Goal: Task Accomplishment & Management: Complete application form

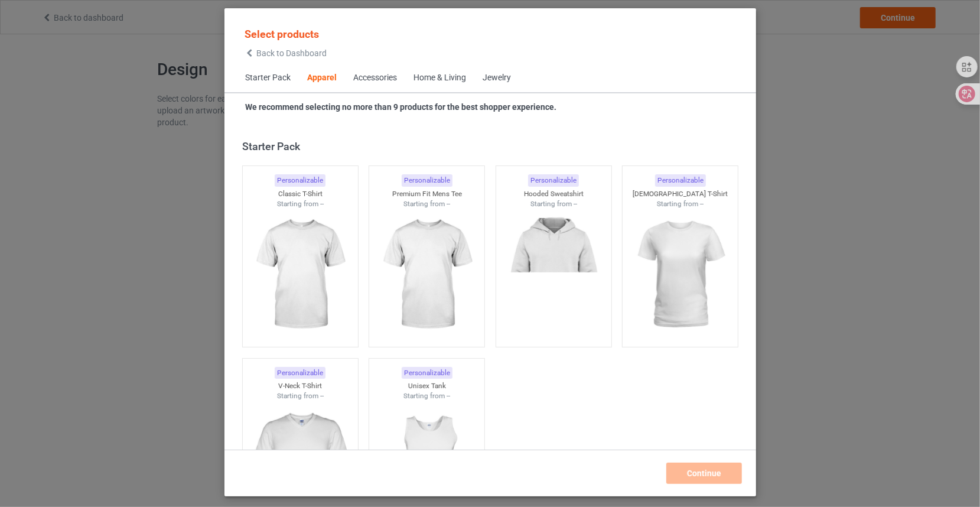
scroll to position [440, 0]
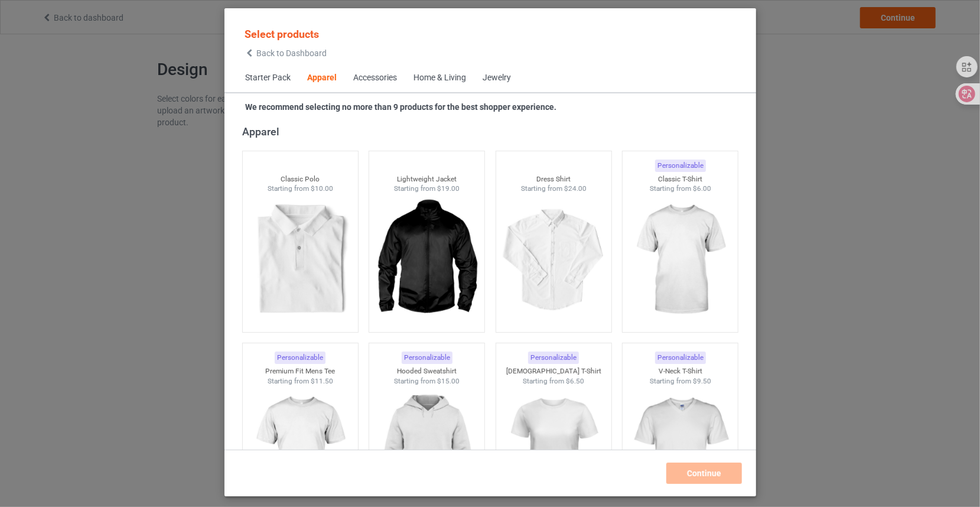
click at [278, 76] on span "Starter Pack" at bounding box center [268, 78] width 62 height 28
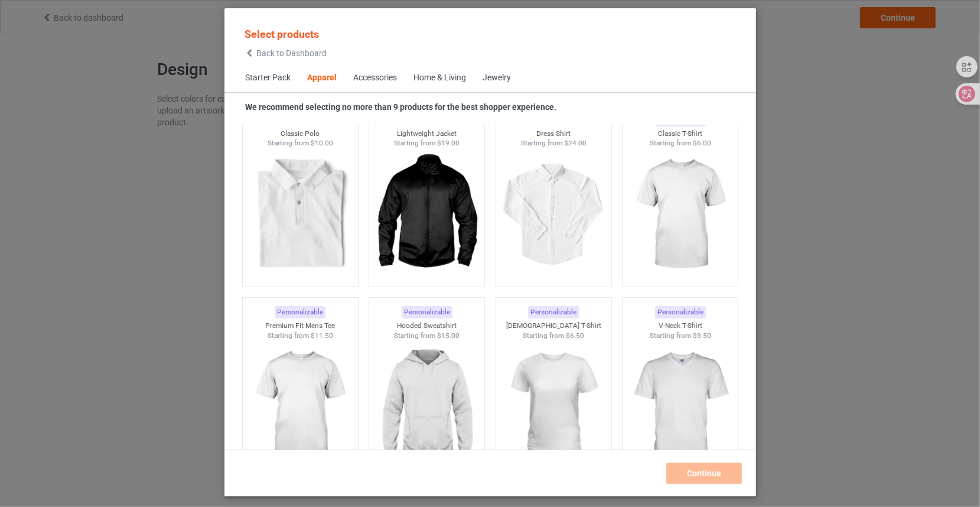
scroll to position [192, 0]
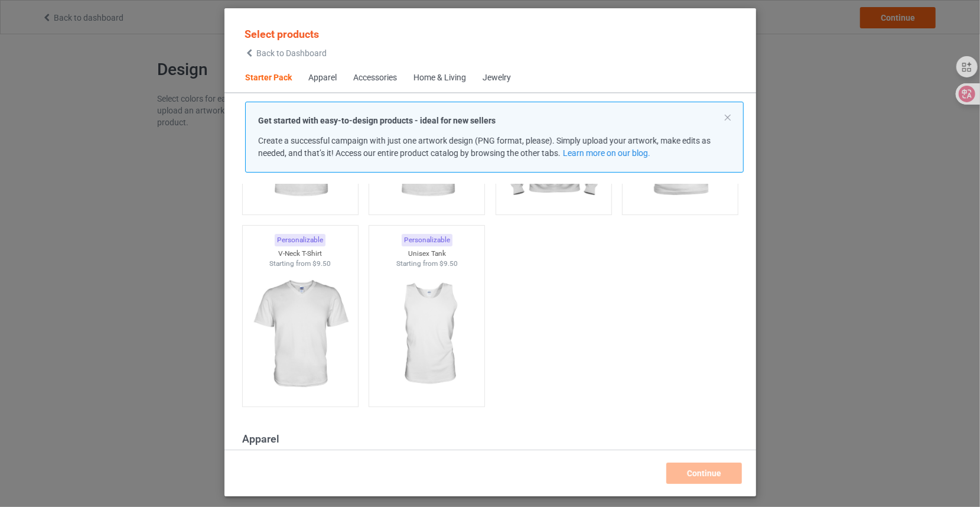
click at [326, 73] on div "Apparel" at bounding box center [322, 78] width 28 height 12
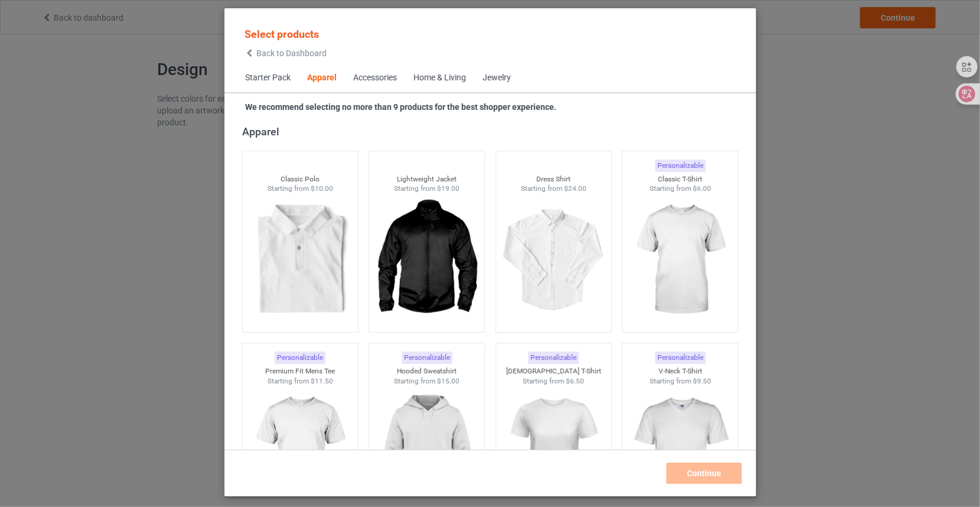
click at [370, 79] on div "Accessories" at bounding box center [375, 78] width 44 height 12
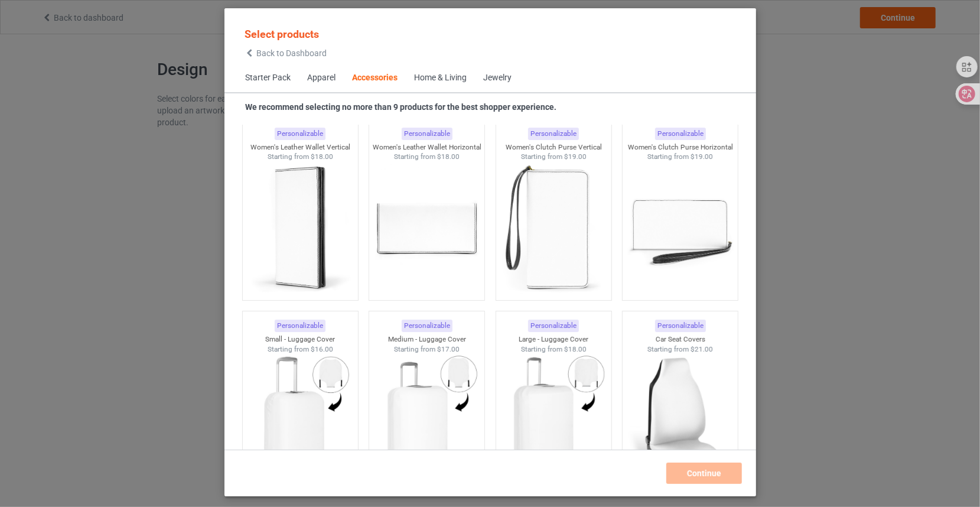
scroll to position [4957, 0]
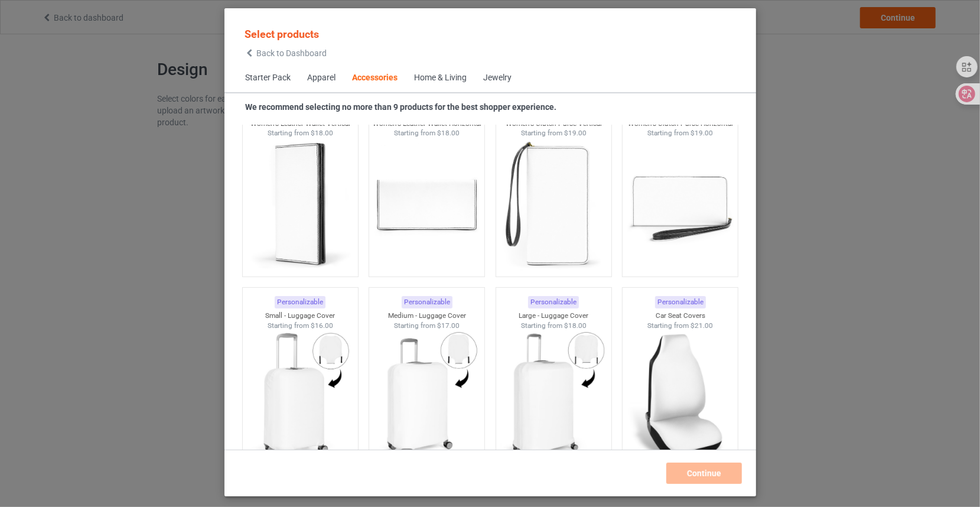
click at [441, 80] on div "Home & Living" at bounding box center [440, 78] width 53 height 12
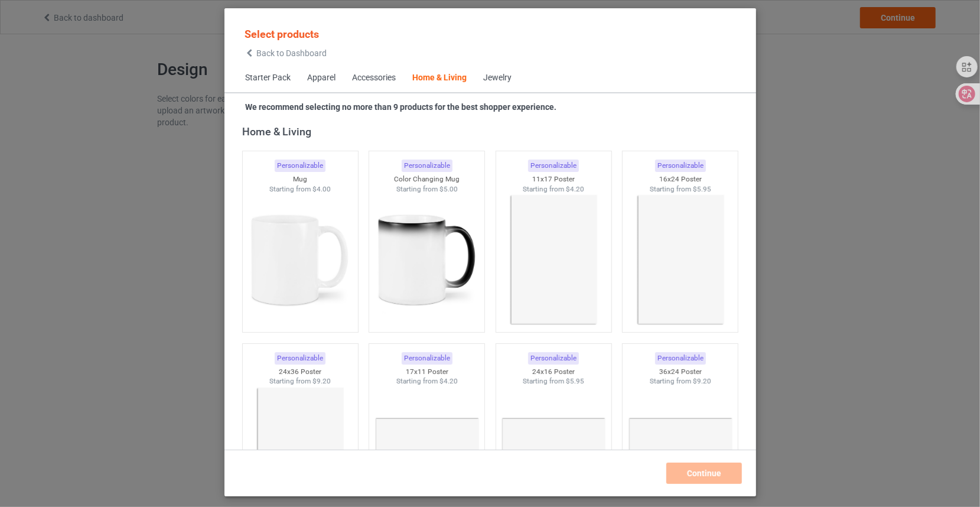
click at [505, 78] on div "Jewelry" at bounding box center [497, 78] width 28 height 12
click at [496, 75] on div "Jewelry" at bounding box center [497, 78] width 28 height 12
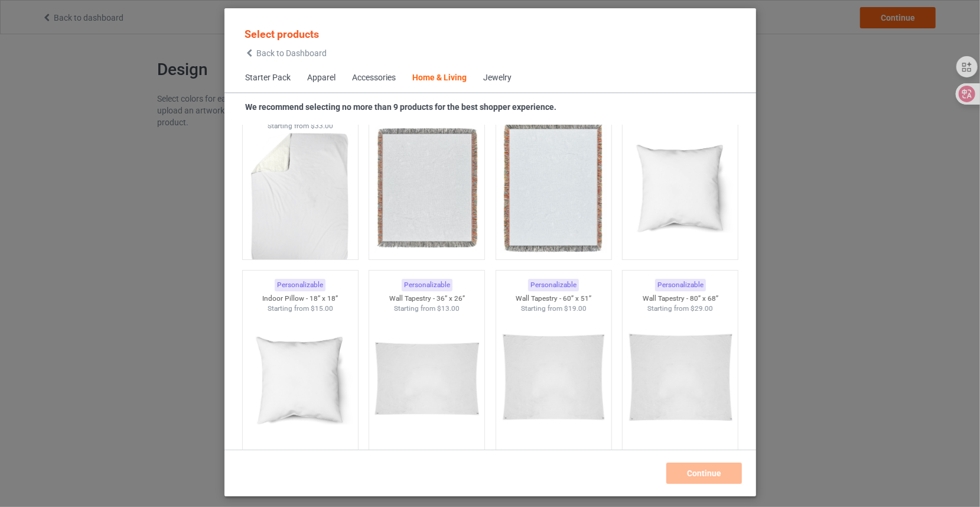
click at [269, 76] on span "Starter Pack" at bounding box center [268, 78] width 62 height 28
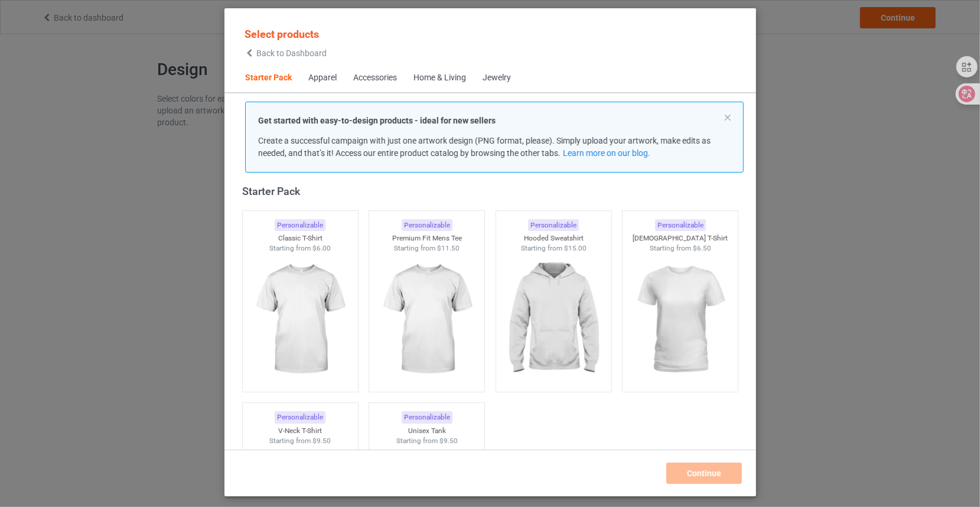
click at [325, 74] on div "Apparel" at bounding box center [322, 78] width 28 height 12
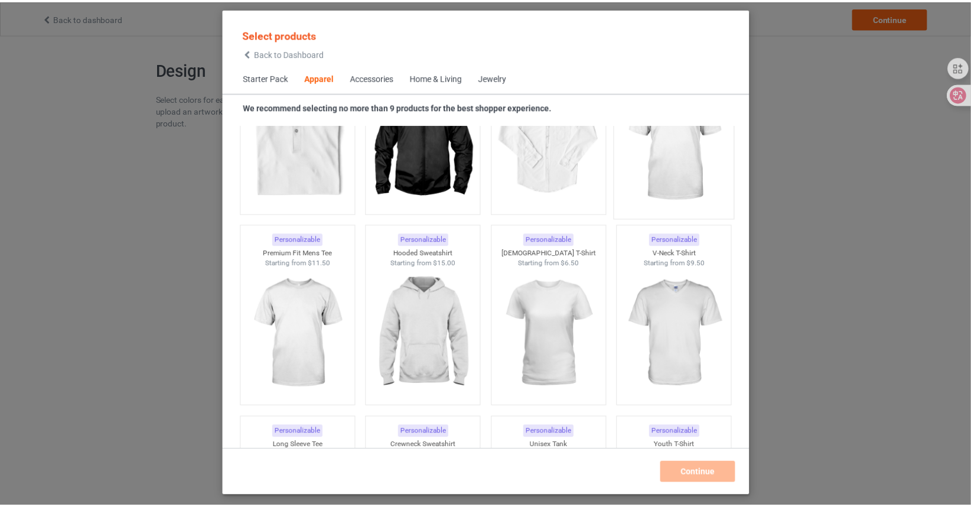
scroll to position [499, 0]
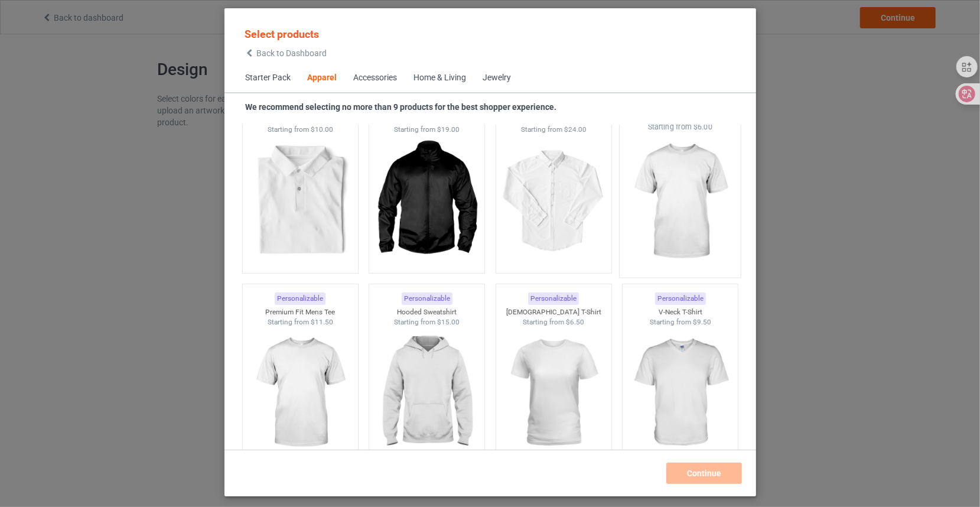
click at [671, 200] on img at bounding box center [679, 201] width 111 height 139
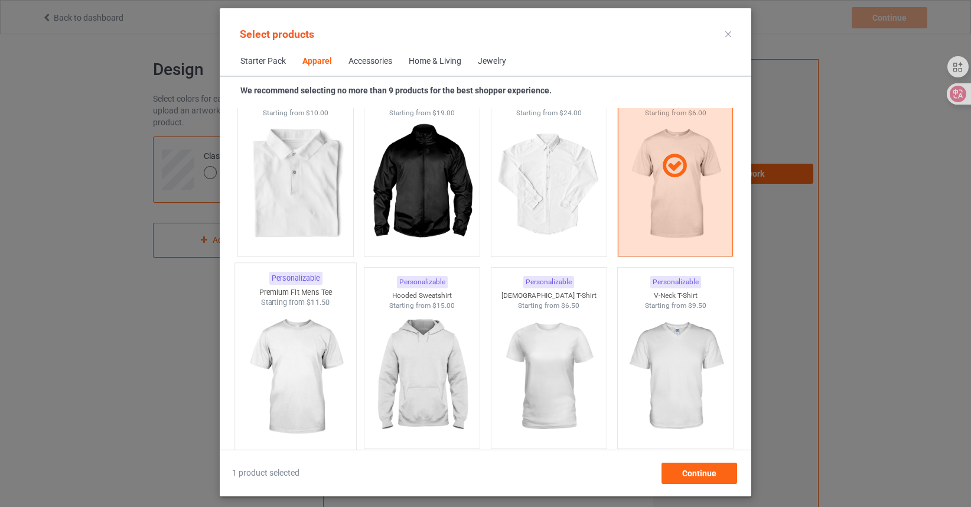
click at [308, 358] on img at bounding box center [295, 377] width 111 height 139
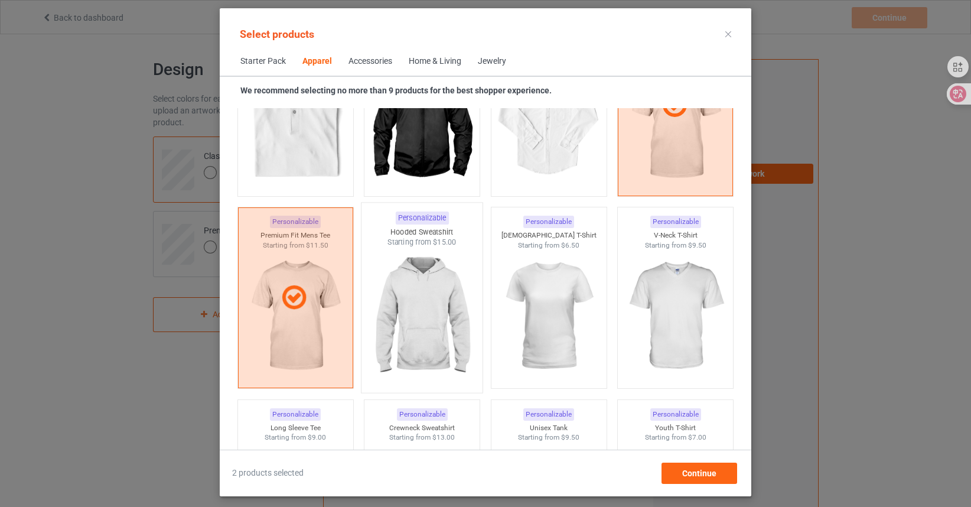
scroll to position [617, 0]
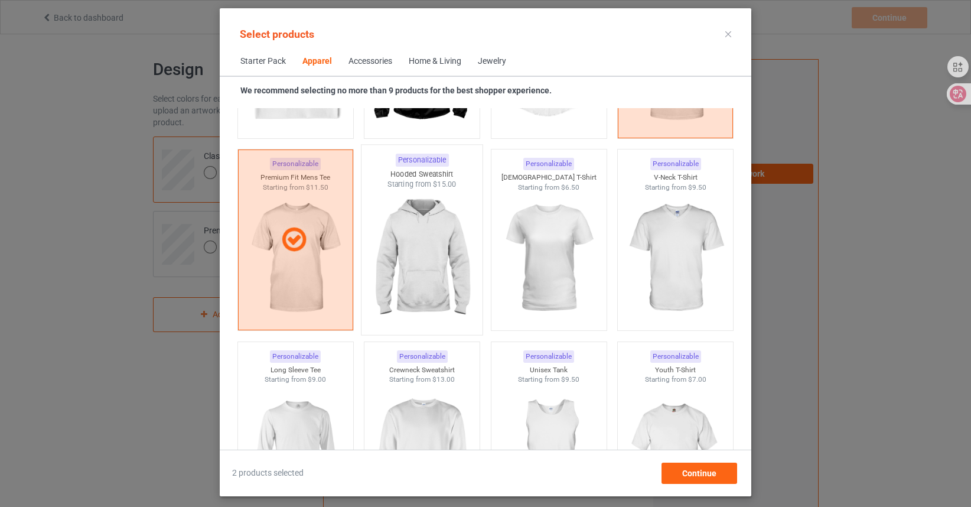
click at [427, 246] on img at bounding box center [422, 259] width 111 height 139
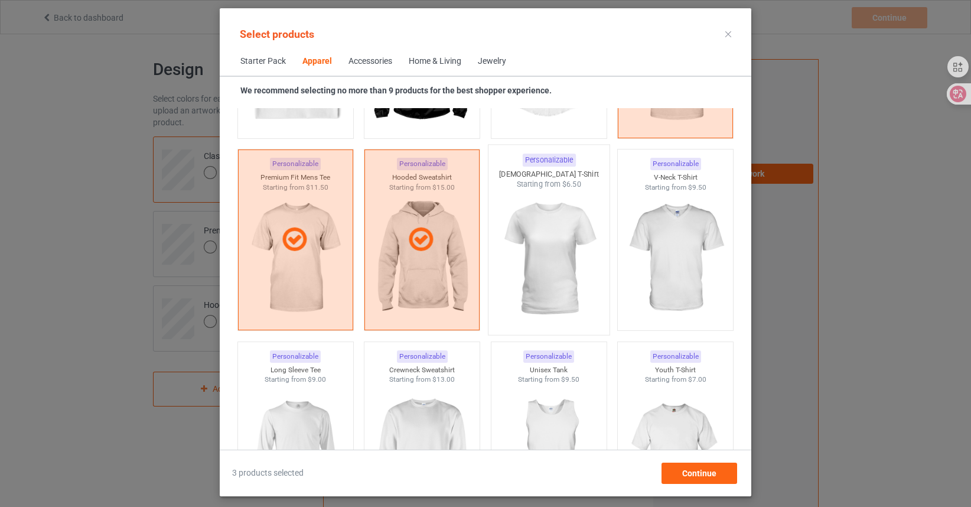
click at [554, 260] on img at bounding box center [548, 259] width 111 height 139
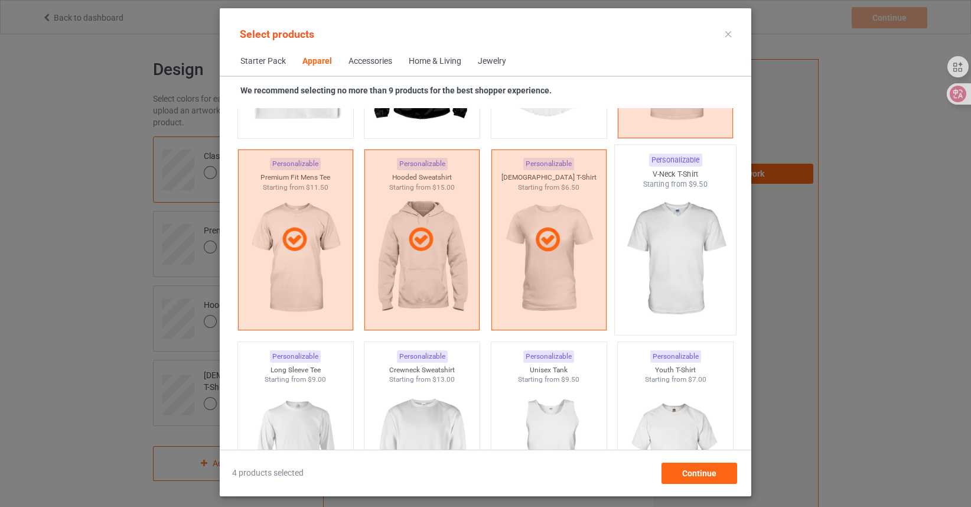
click at [663, 256] on img at bounding box center [675, 259] width 111 height 139
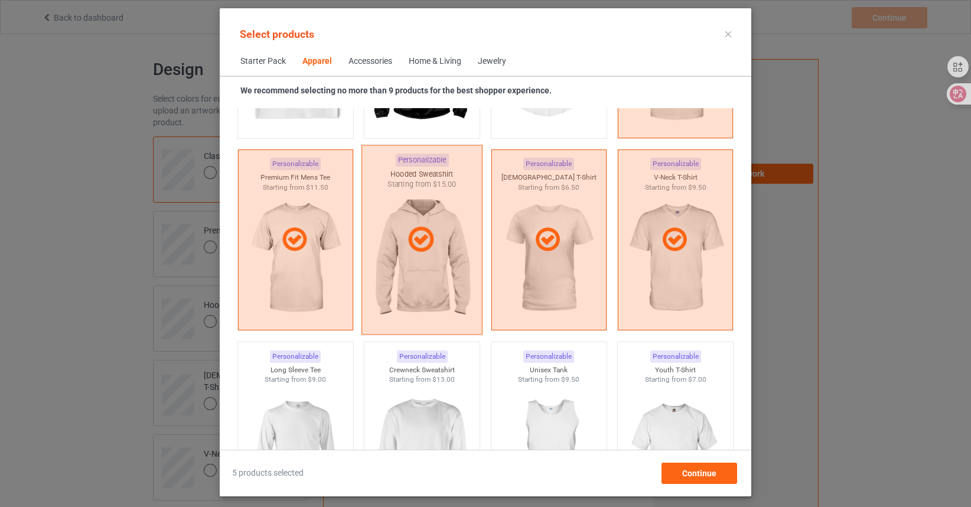
scroll to position [735, 0]
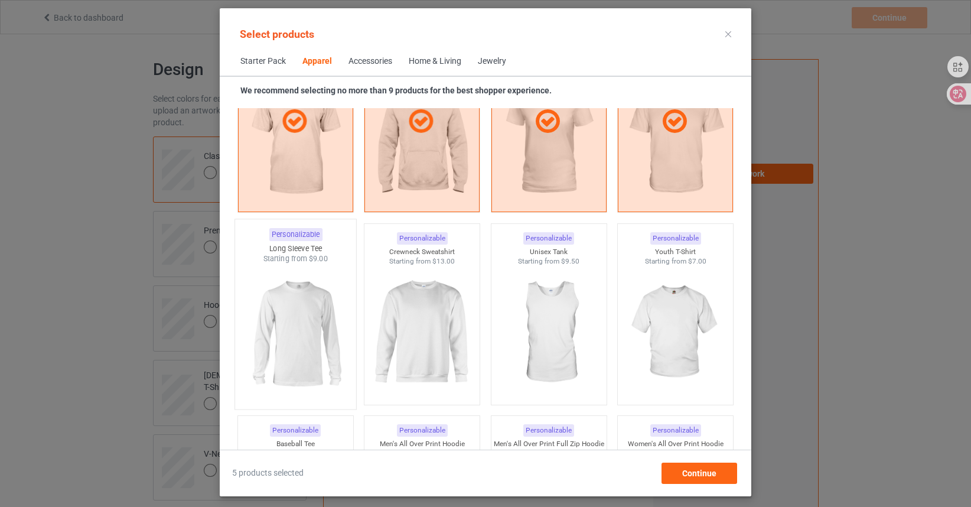
click at [288, 319] on img at bounding box center [295, 333] width 111 height 139
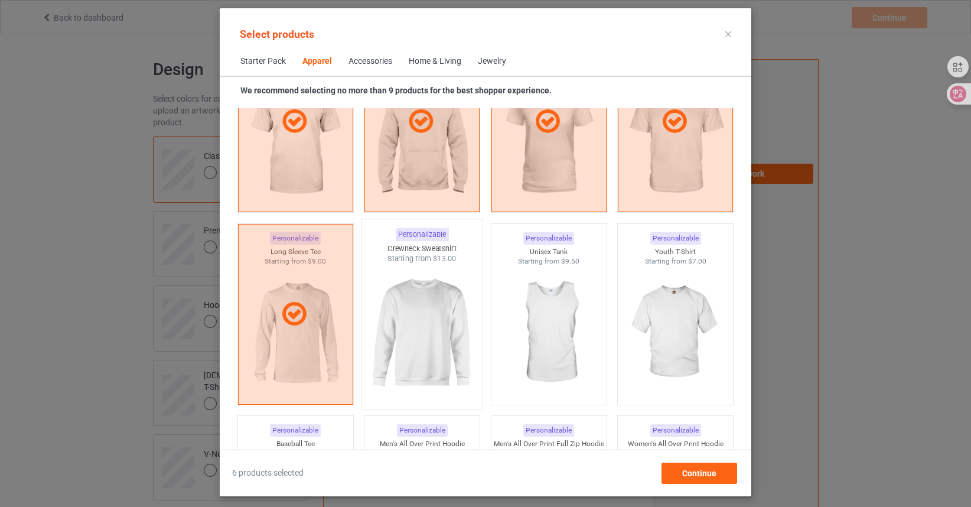
click at [401, 316] on img at bounding box center [422, 333] width 111 height 139
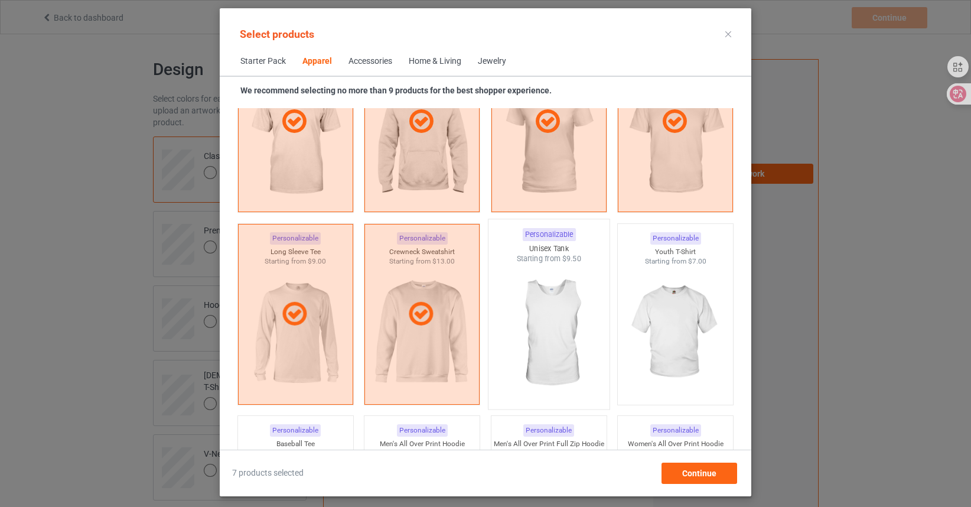
click at [565, 307] on img at bounding box center [548, 333] width 111 height 139
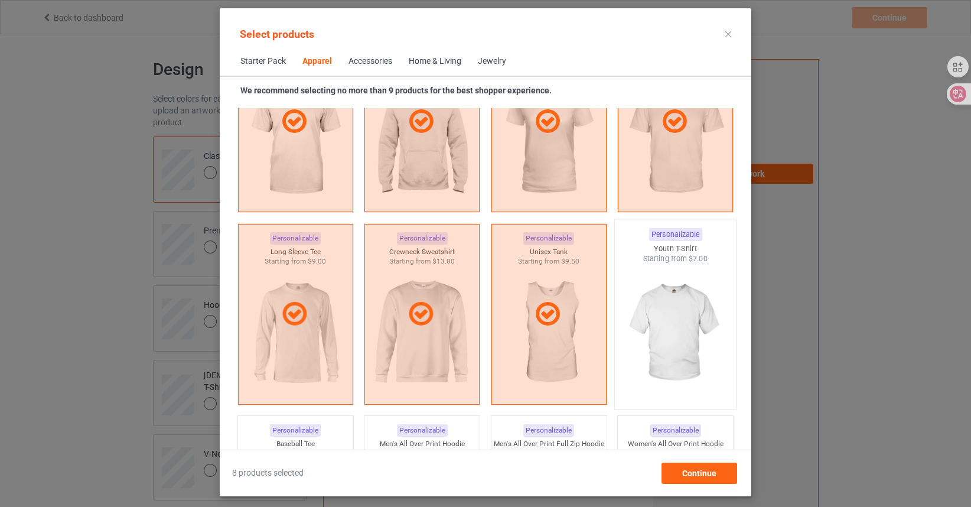
click at [676, 319] on img at bounding box center [675, 333] width 111 height 139
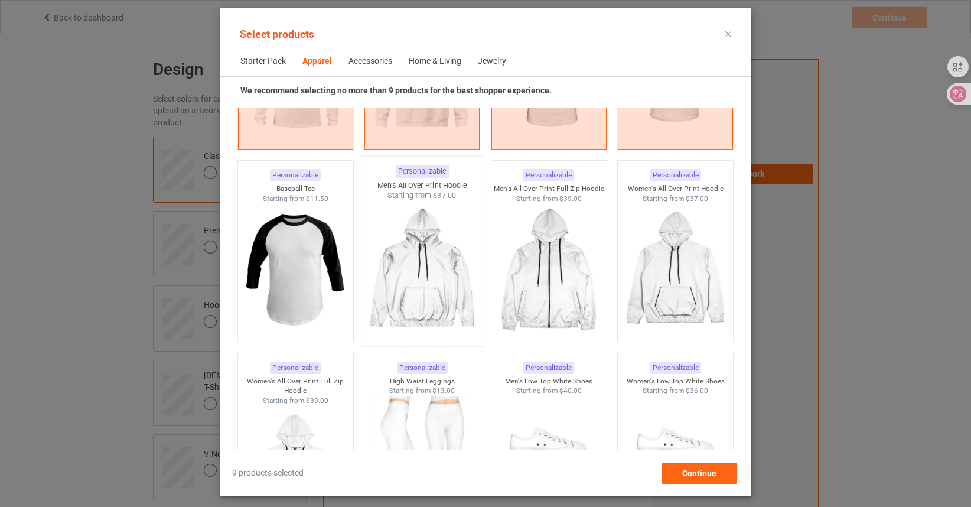
scroll to position [1030, 0]
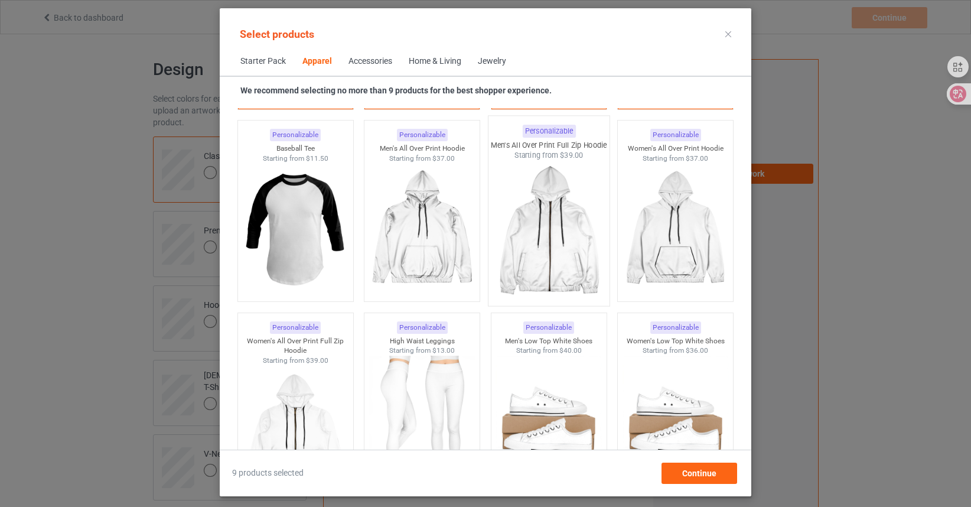
click at [541, 240] on img at bounding box center [548, 230] width 111 height 139
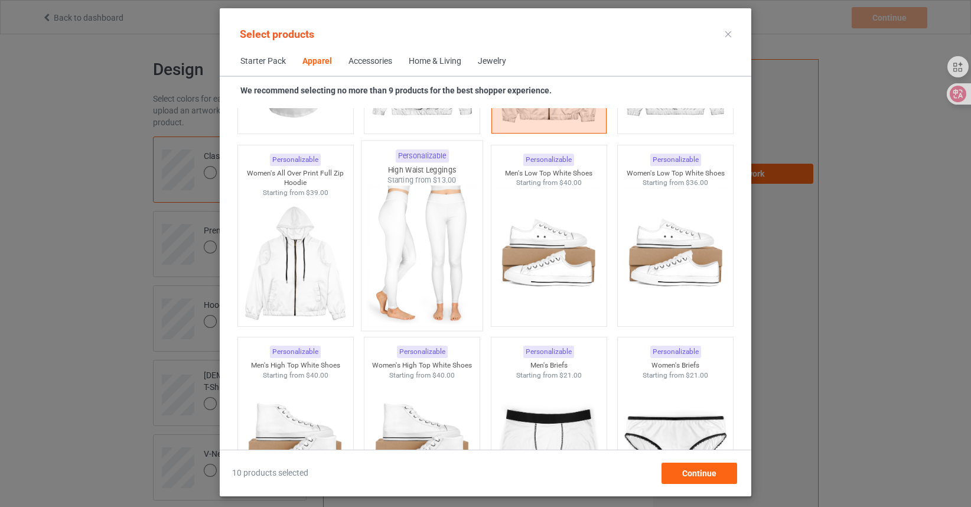
scroll to position [1208, 0]
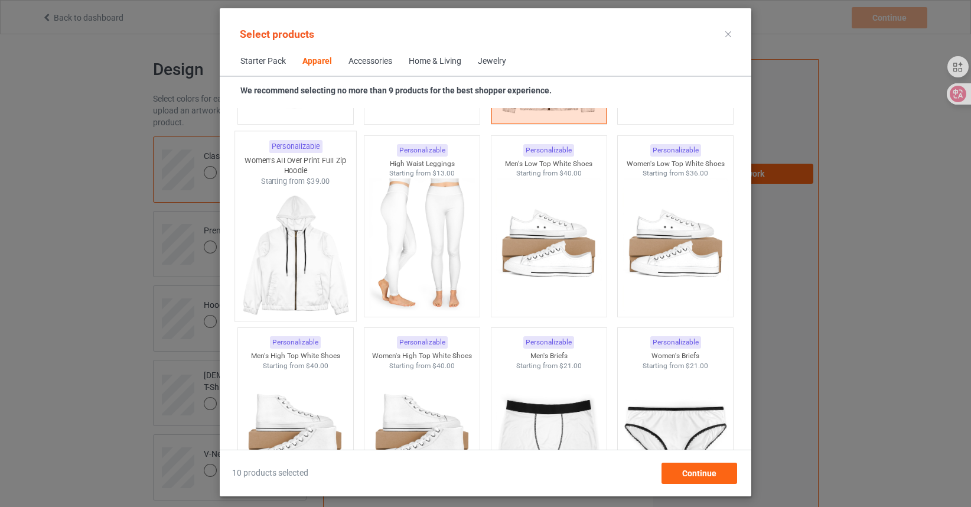
click at [304, 252] on img at bounding box center [295, 255] width 111 height 139
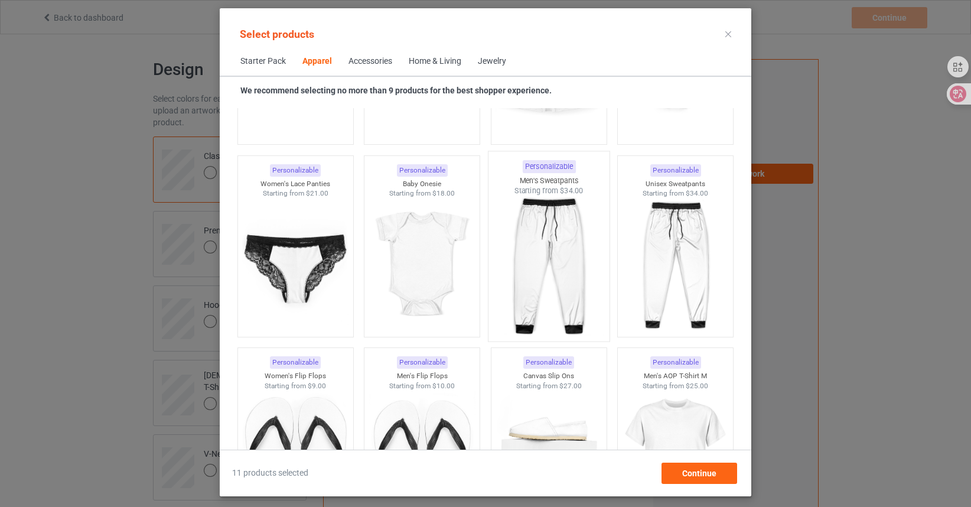
scroll to position [1562, 0]
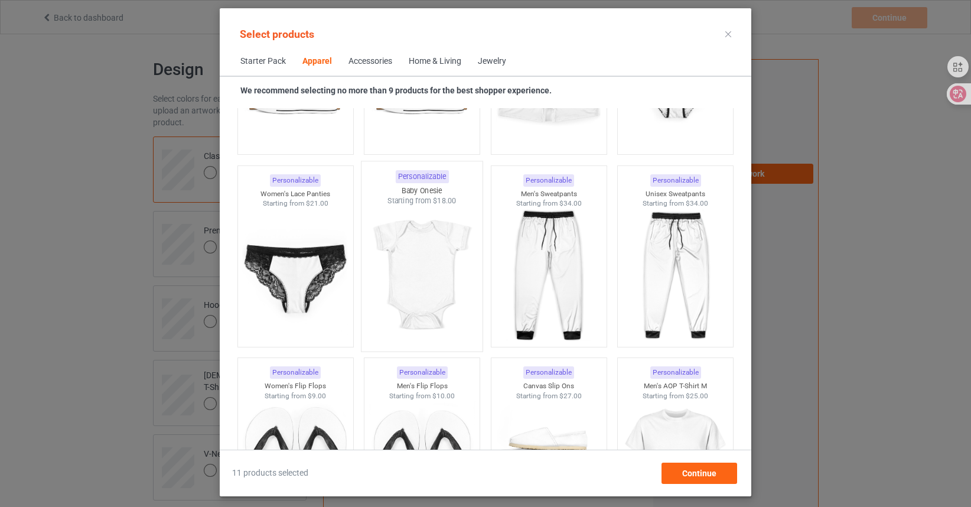
click at [420, 258] on img at bounding box center [422, 275] width 111 height 139
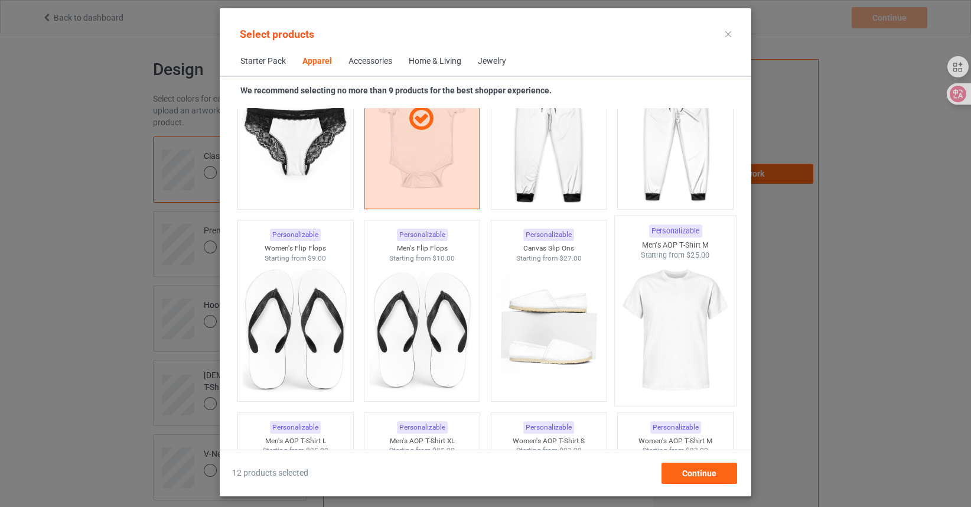
scroll to position [1739, 0]
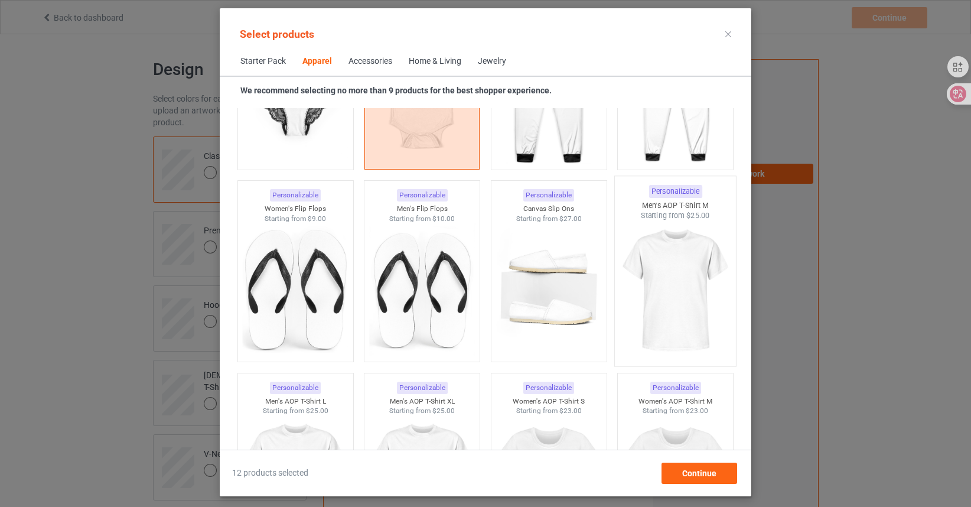
click at [673, 280] on img at bounding box center [675, 290] width 111 height 139
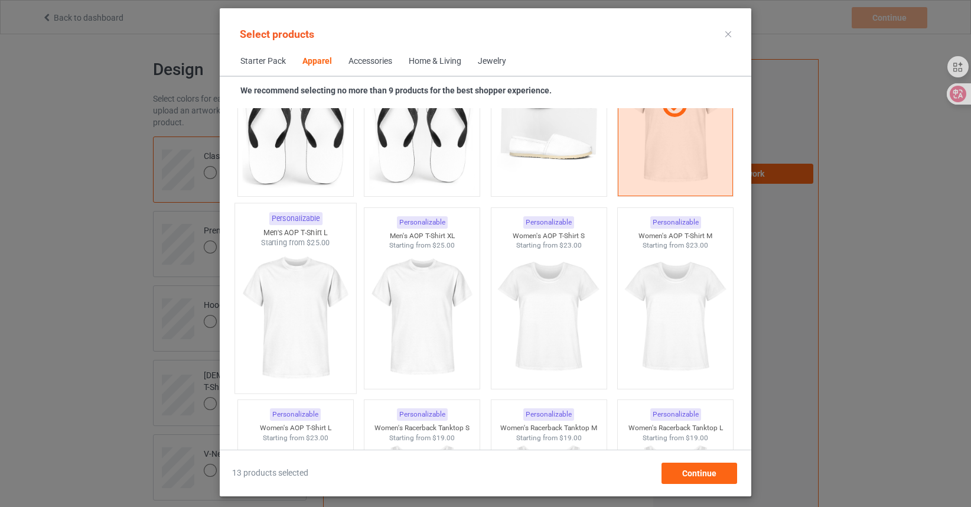
scroll to position [1916, 0]
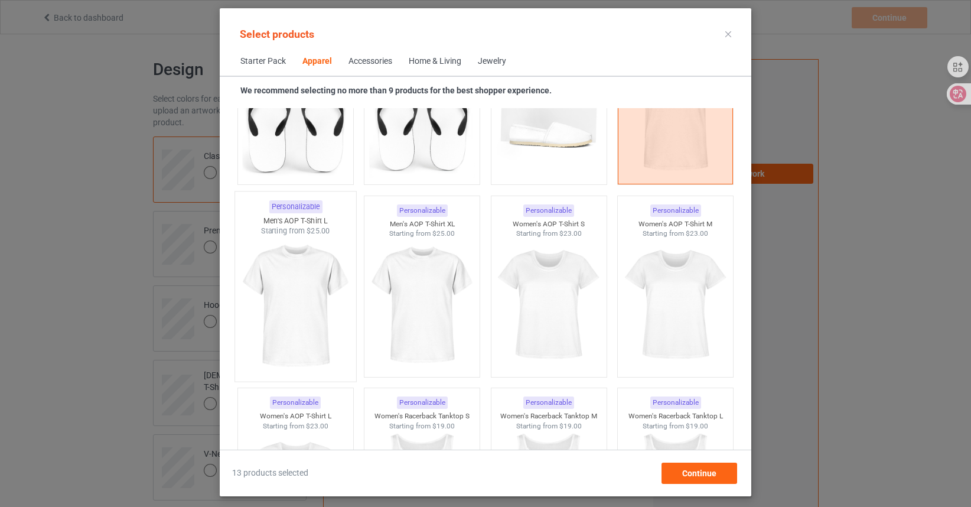
click at [299, 286] on img at bounding box center [295, 305] width 111 height 139
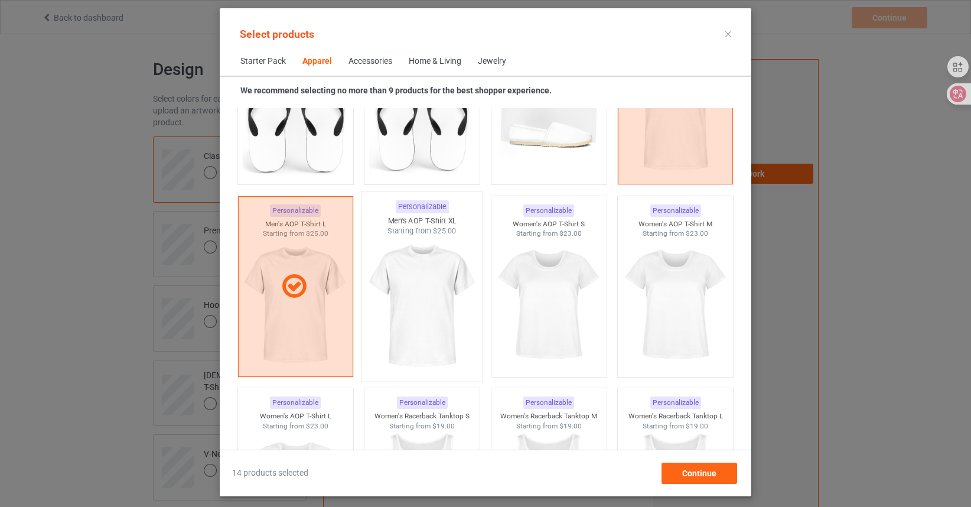
click at [427, 289] on img at bounding box center [422, 305] width 111 height 139
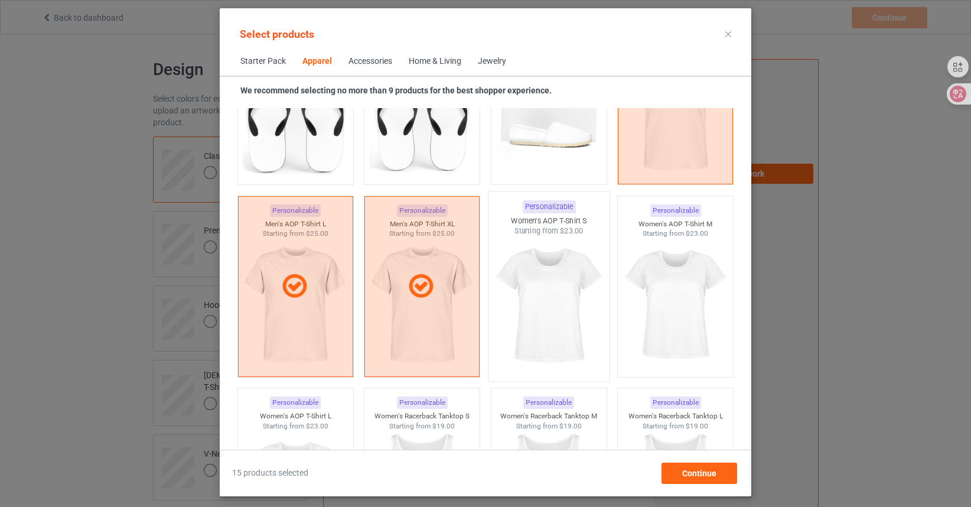
click at [577, 289] on img at bounding box center [548, 305] width 111 height 139
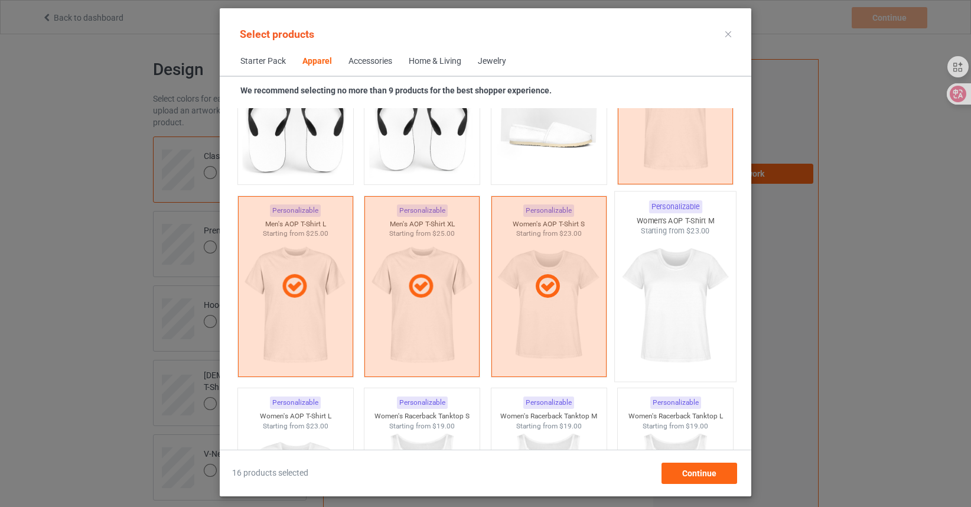
click at [665, 285] on img at bounding box center [675, 305] width 111 height 139
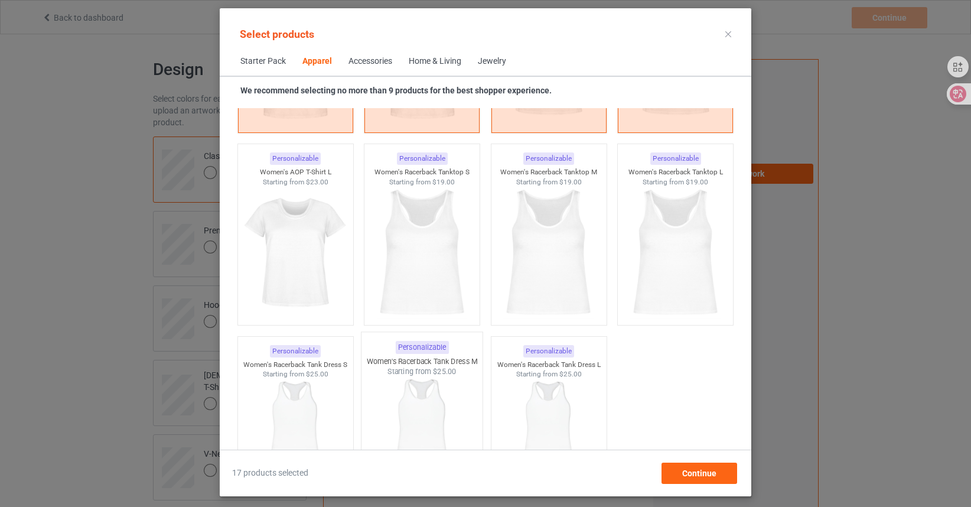
scroll to position [2211, 0]
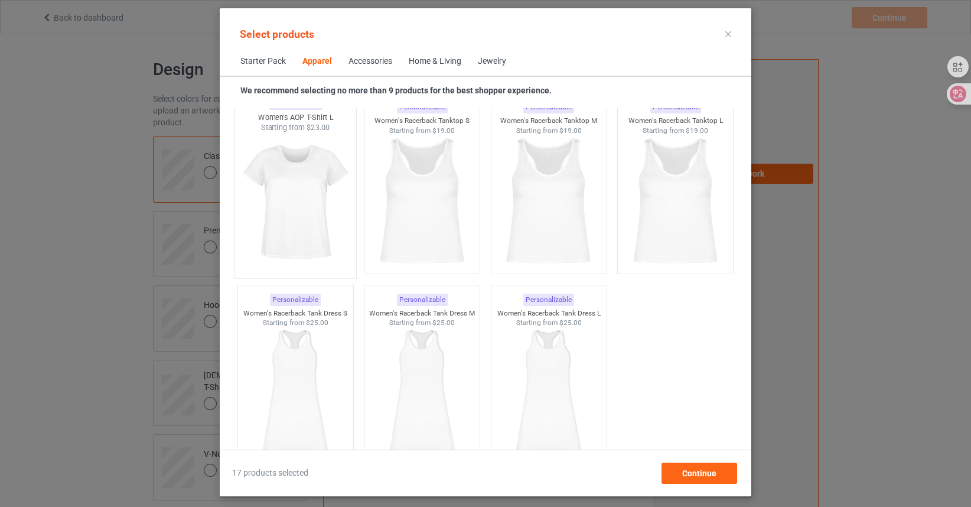
click at [304, 203] on img at bounding box center [295, 202] width 111 height 139
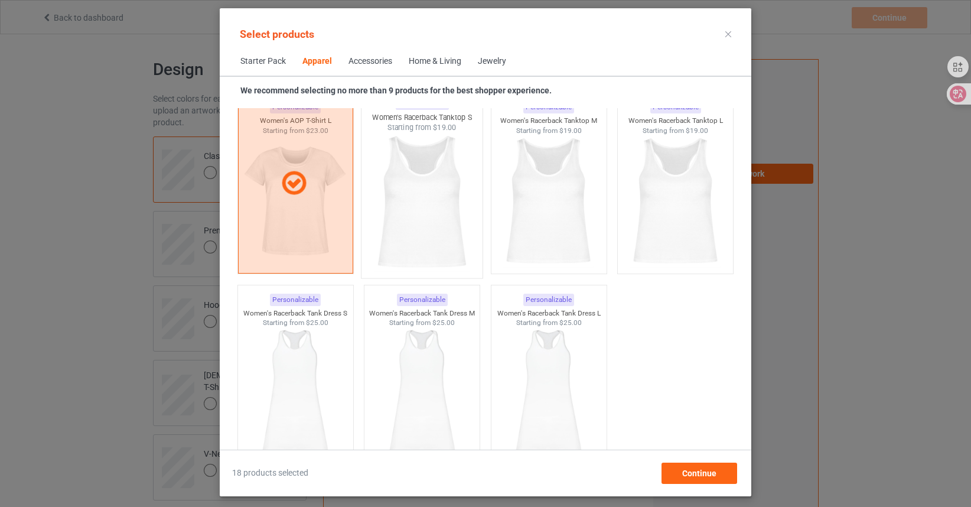
click at [417, 198] on img at bounding box center [422, 202] width 111 height 139
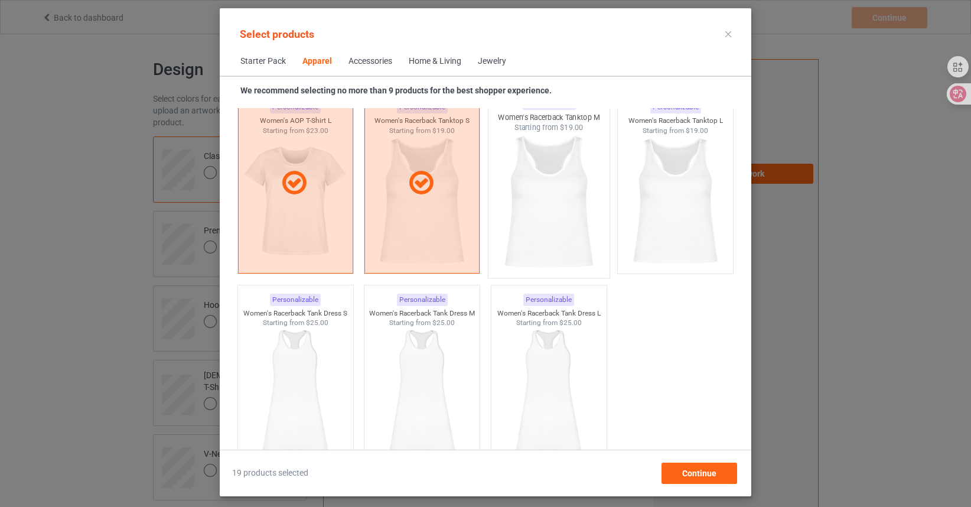
click at [565, 201] on img at bounding box center [548, 202] width 111 height 139
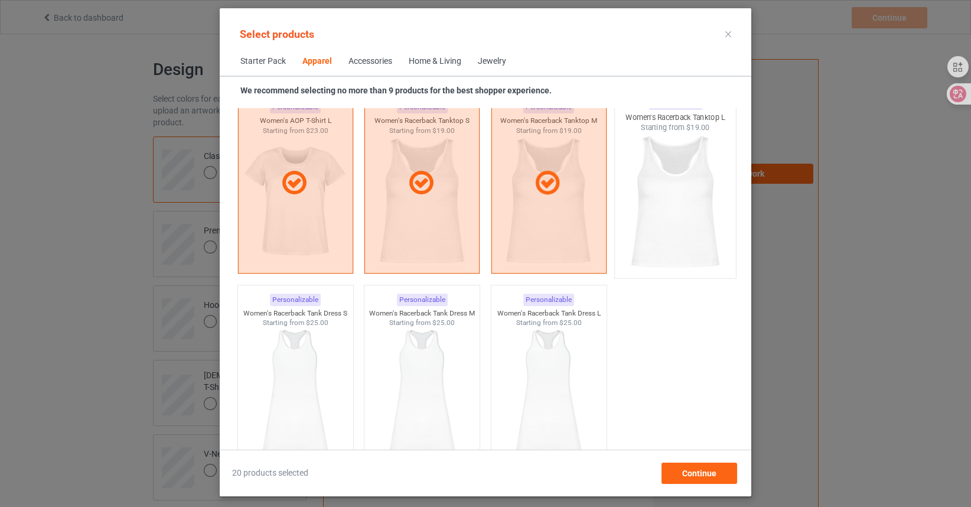
click at [676, 203] on img at bounding box center [675, 202] width 111 height 139
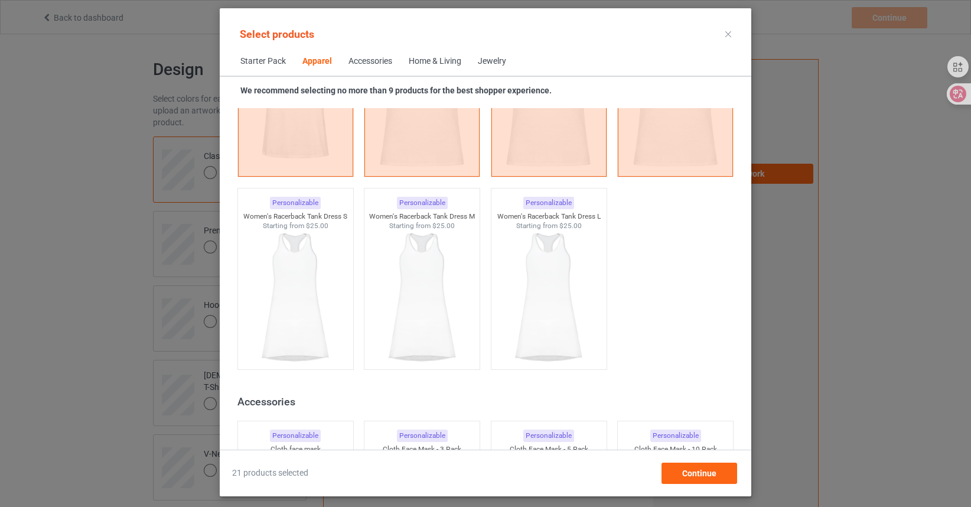
scroll to position [2330, 0]
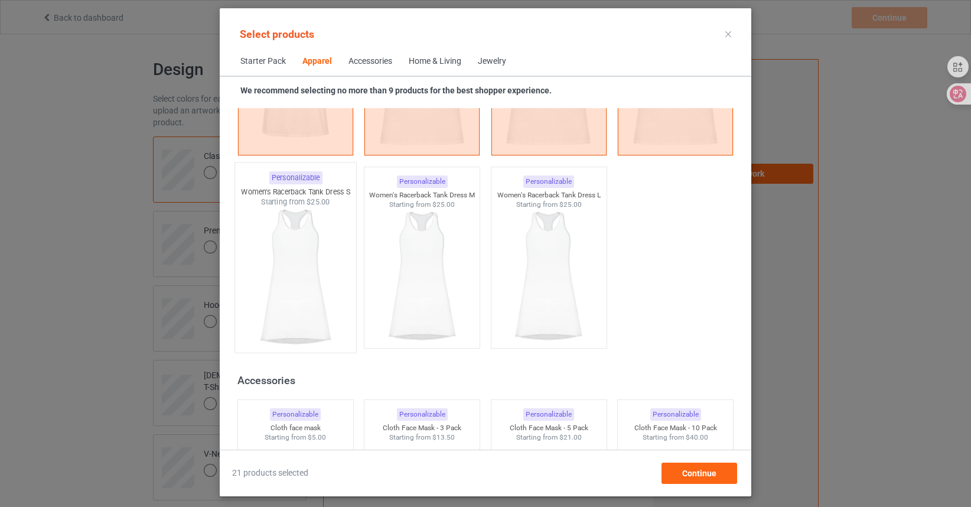
click at [298, 282] on img at bounding box center [295, 276] width 111 height 139
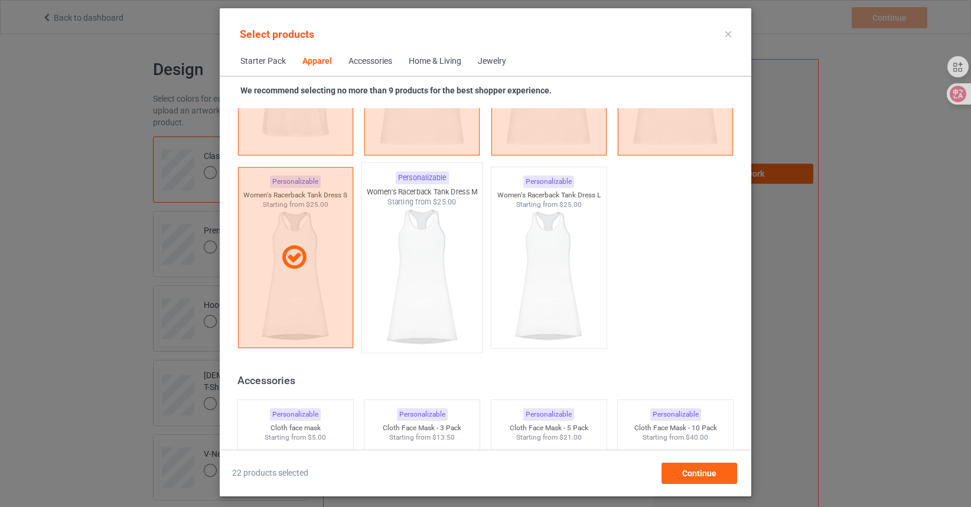
click at [420, 282] on img at bounding box center [422, 276] width 111 height 139
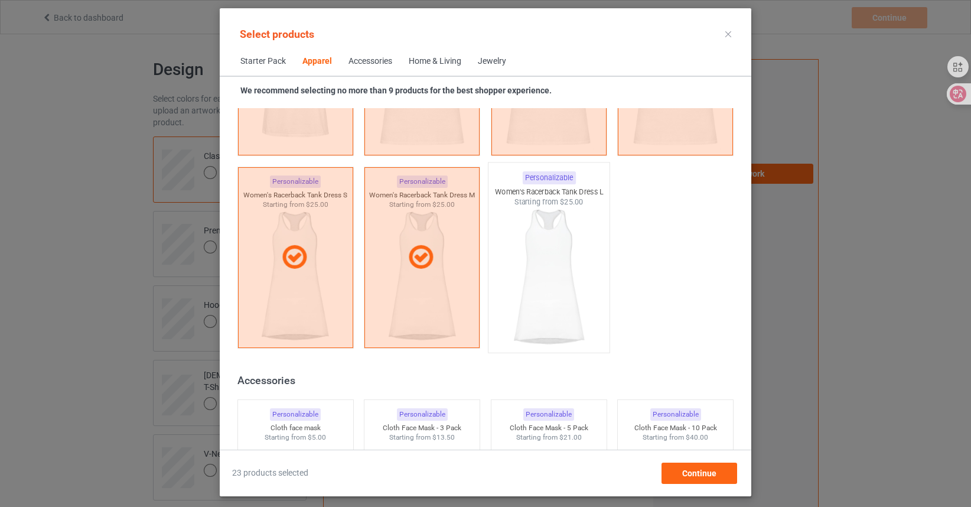
click at [534, 283] on img at bounding box center [548, 276] width 111 height 139
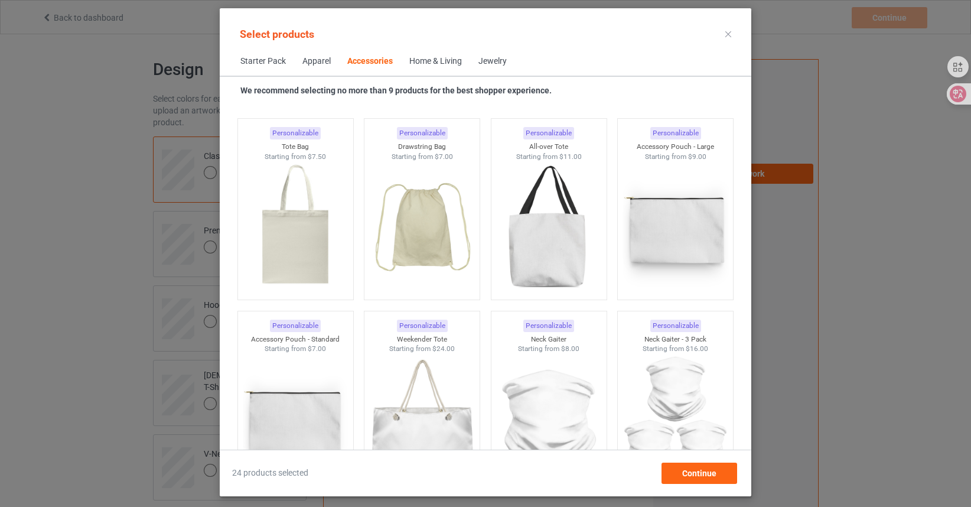
scroll to position [3570, 0]
click at [300, 250] on img at bounding box center [295, 230] width 111 height 139
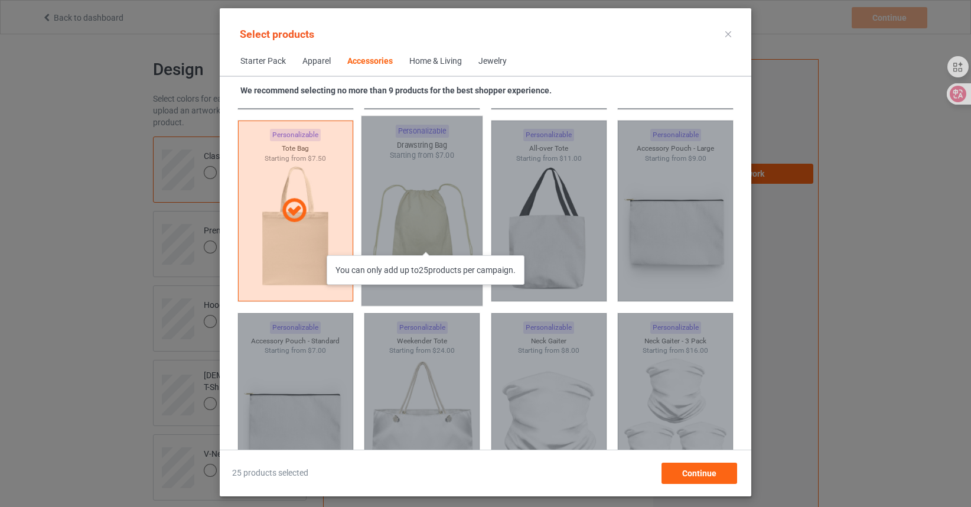
click at [432, 243] on div "You can only add up to 25 products per campaign." at bounding box center [421, 211] width 121 height 190
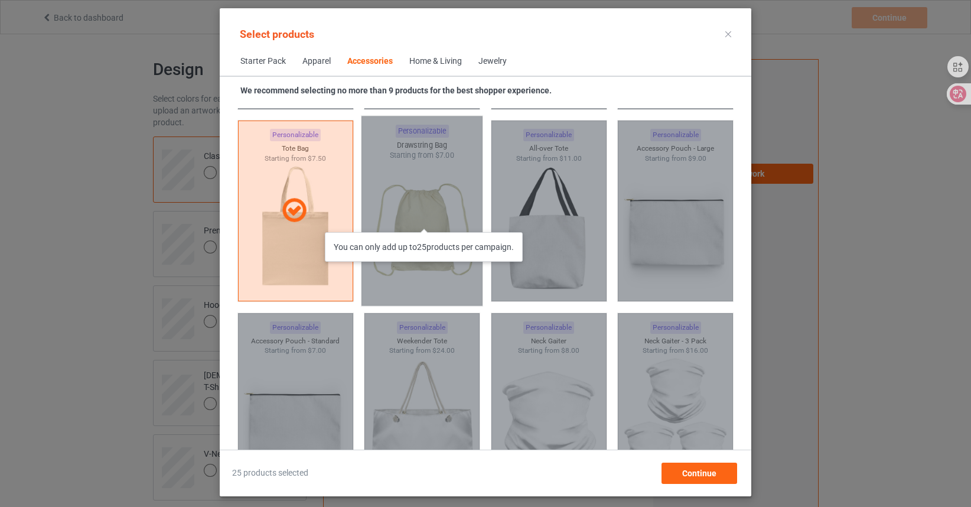
click at [430, 220] on div "You can only add up to 25 products per campaign." at bounding box center [421, 211] width 121 height 190
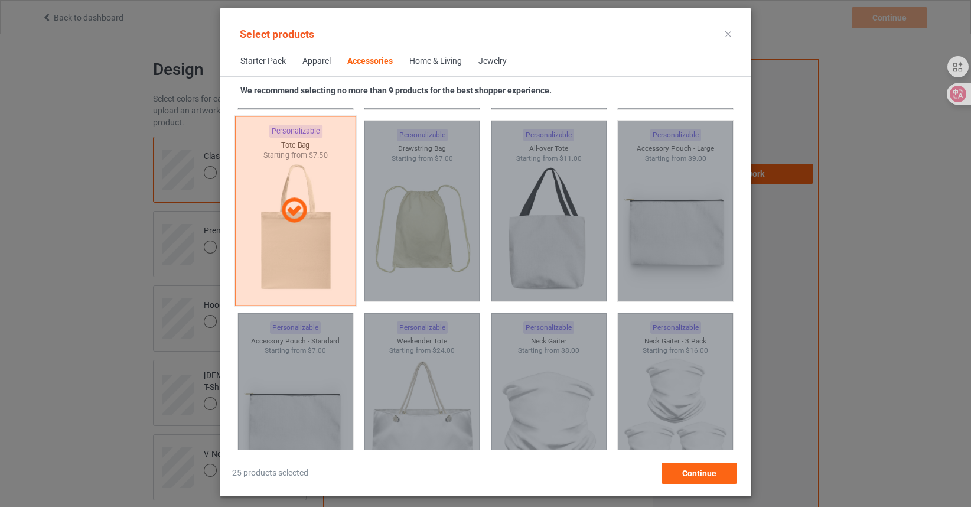
click at [306, 231] on div at bounding box center [295, 211] width 121 height 190
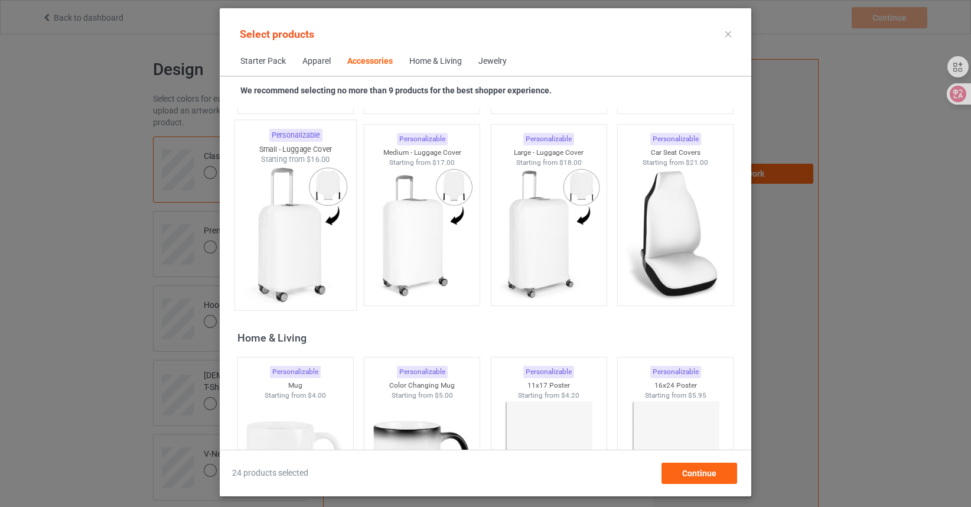
scroll to position [5164, 0]
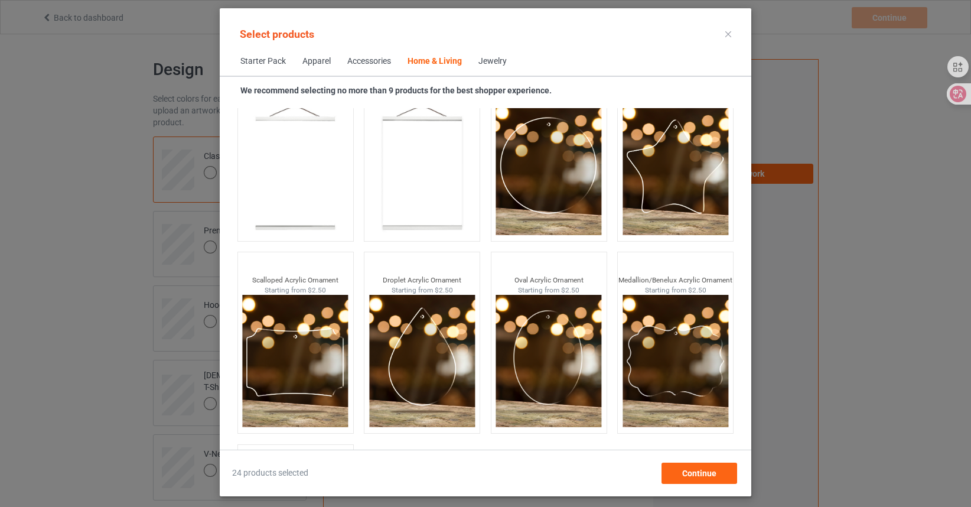
scroll to position [12694, 0]
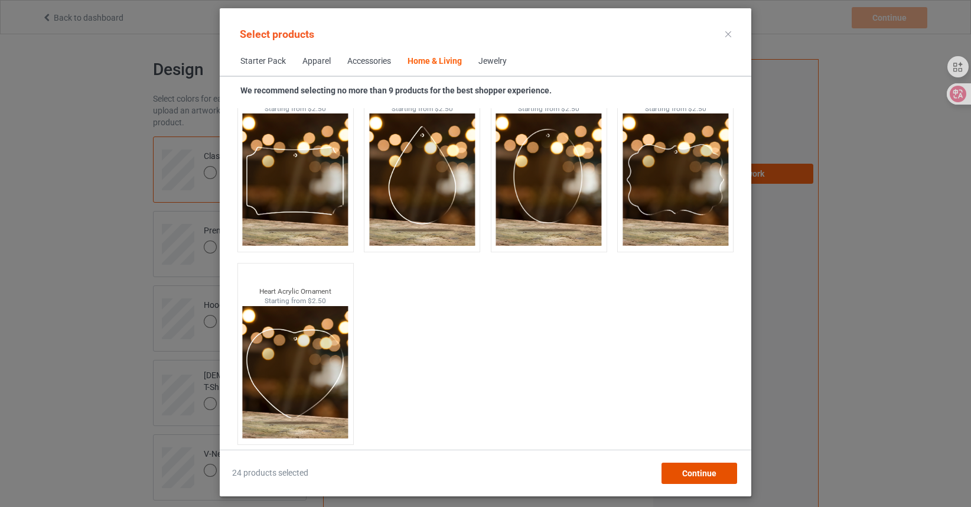
click at [687, 472] on span "Continue" at bounding box center [699, 472] width 34 height 9
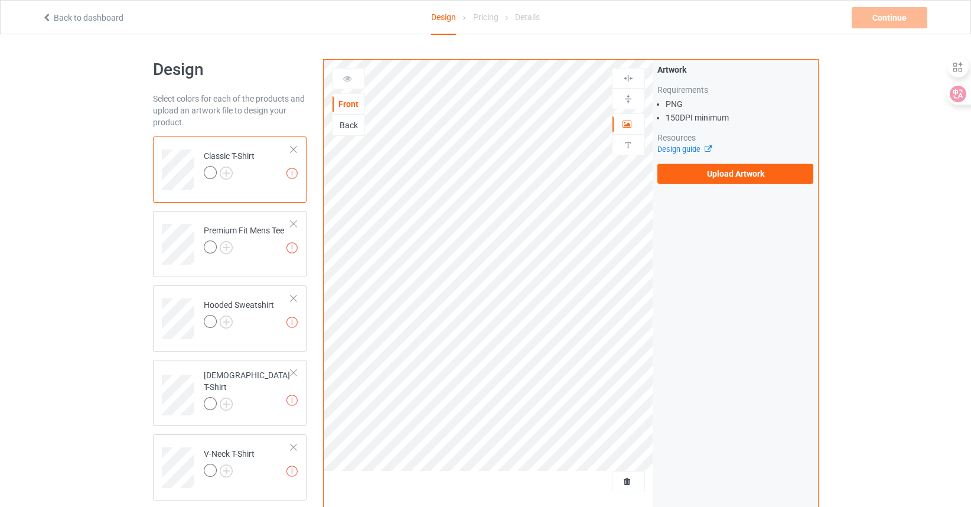
click at [210, 171] on div at bounding box center [210, 172] width 13 height 13
click at [224, 172] on img at bounding box center [226, 173] width 13 height 13
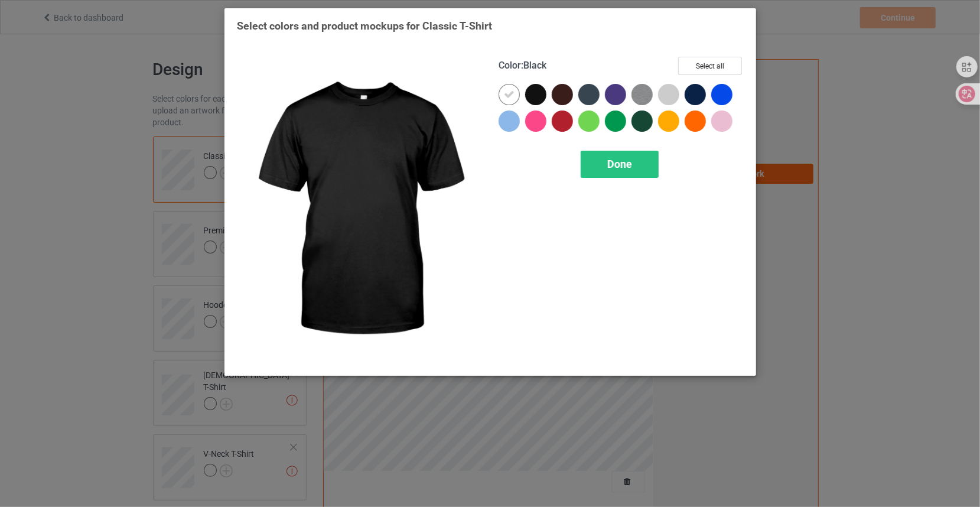
click at [537, 95] on div at bounding box center [535, 94] width 21 height 21
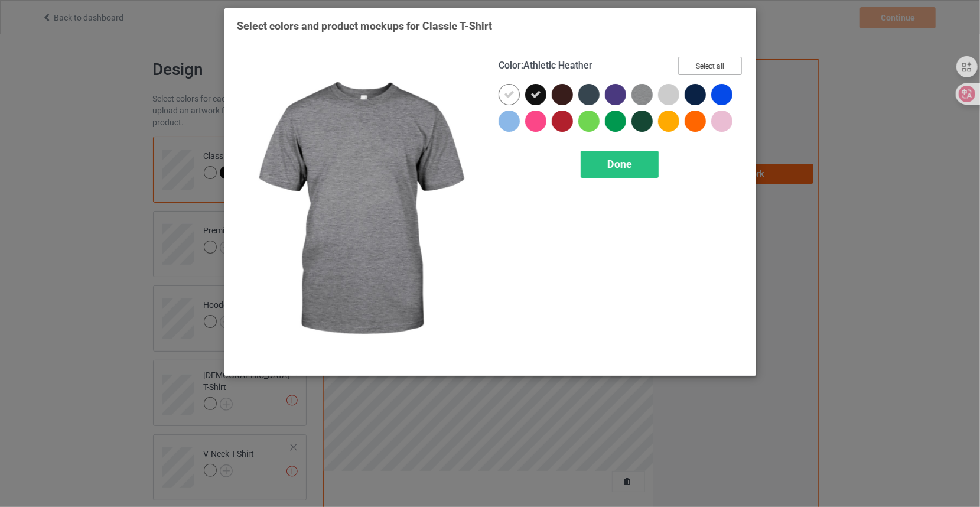
click at [707, 68] on button "Select all" at bounding box center [710, 66] width 64 height 18
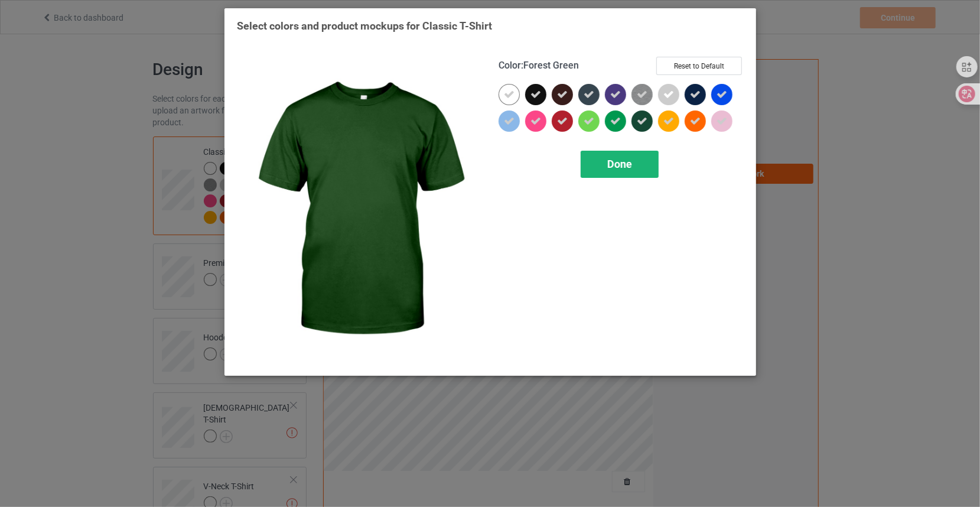
click at [622, 162] on span "Done" at bounding box center [619, 164] width 25 height 12
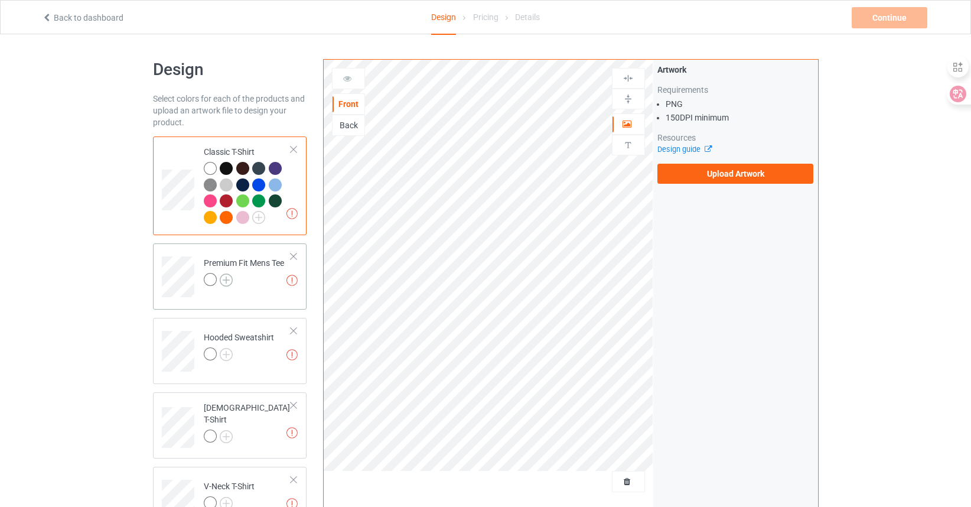
click at [223, 275] on img at bounding box center [226, 279] width 13 height 13
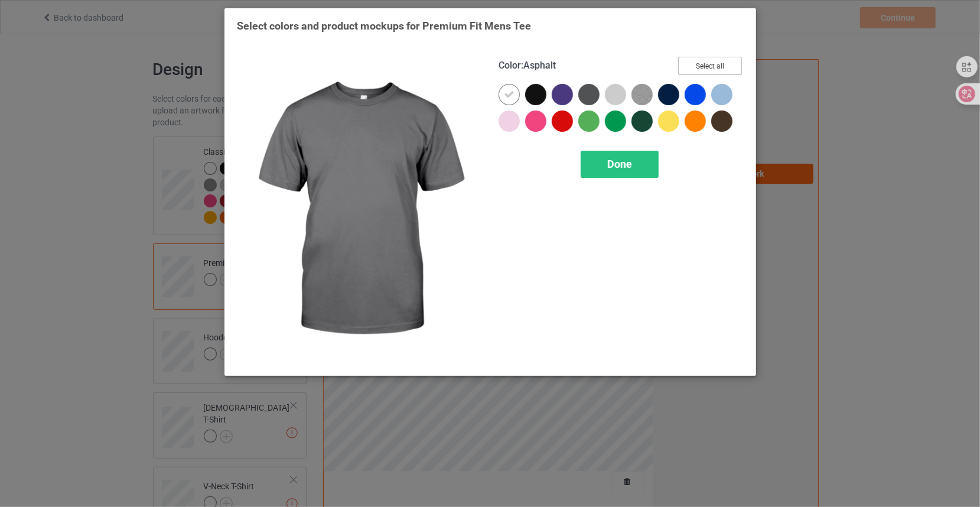
click at [708, 62] on button "Select all" at bounding box center [710, 66] width 64 height 18
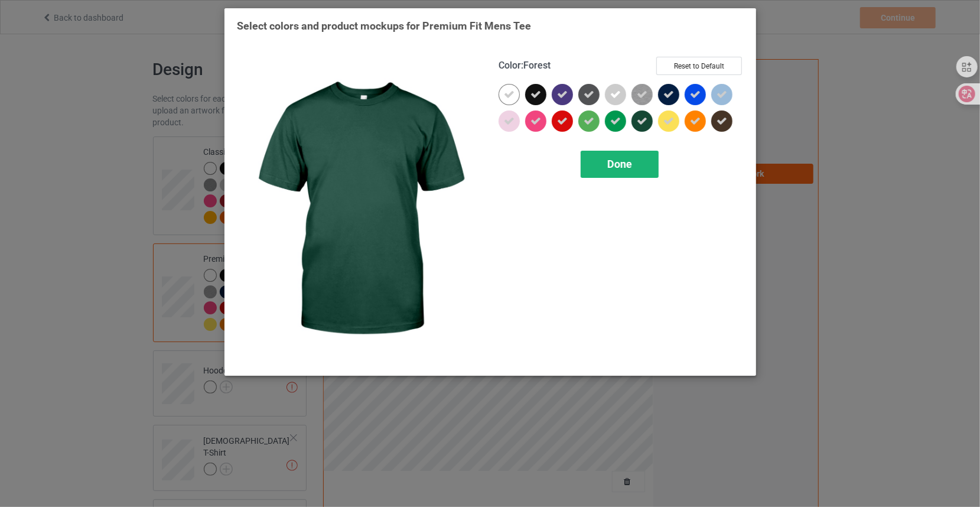
click at [634, 174] on div "Done" at bounding box center [619, 164] width 78 height 27
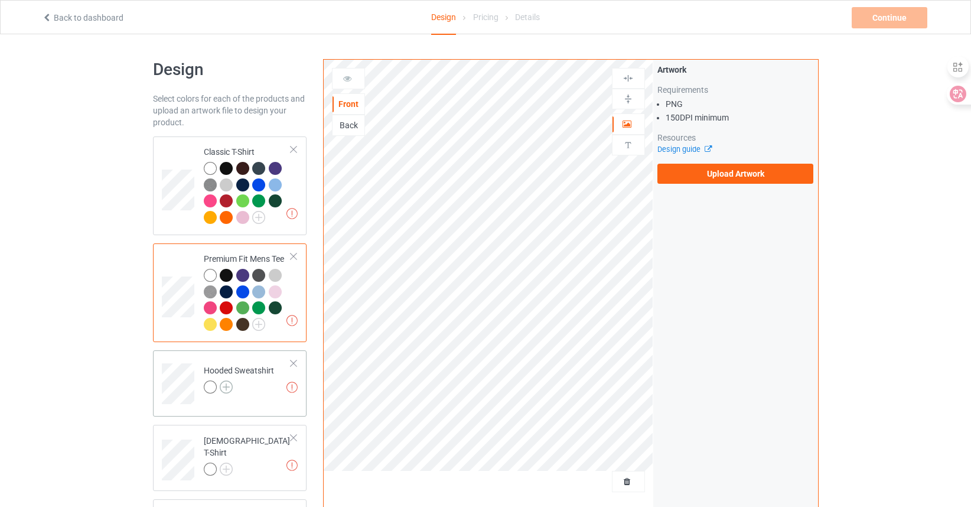
click at [230, 386] on img at bounding box center [226, 386] width 13 height 13
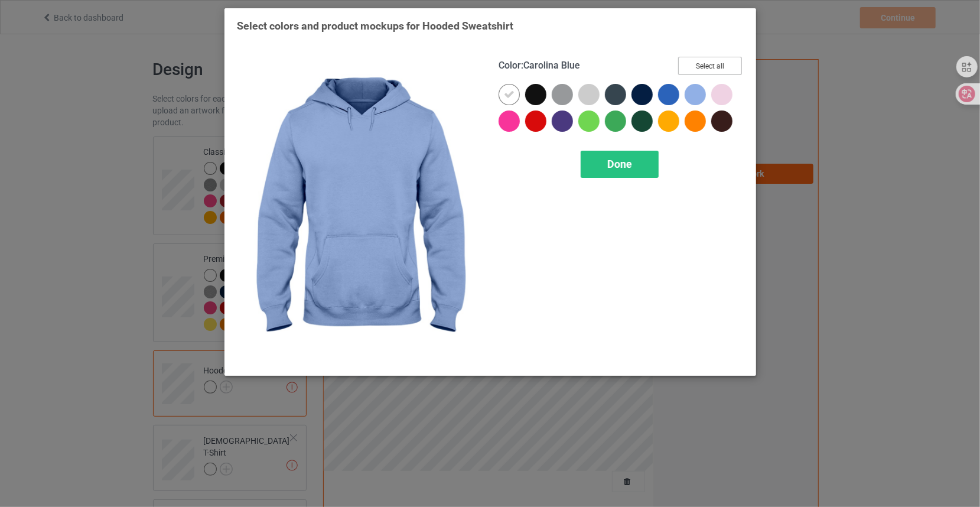
drag, startPoint x: 707, startPoint y: 65, endPoint x: 685, endPoint y: 93, distance: 35.7
click at [707, 64] on button "Select all" at bounding box center [710, 66] width 64 height 18
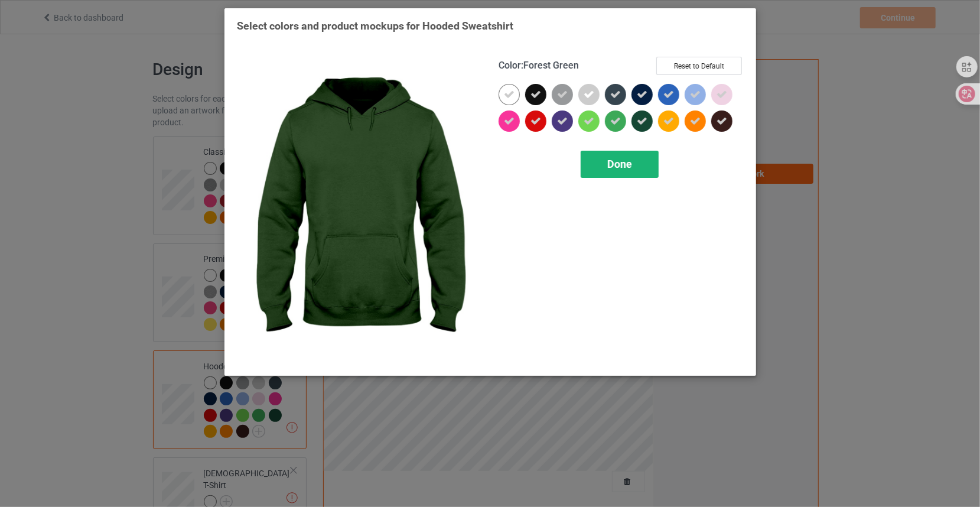
click at [625, 166] on span "Done" at bounding box center [619, 164] width 25 height 12
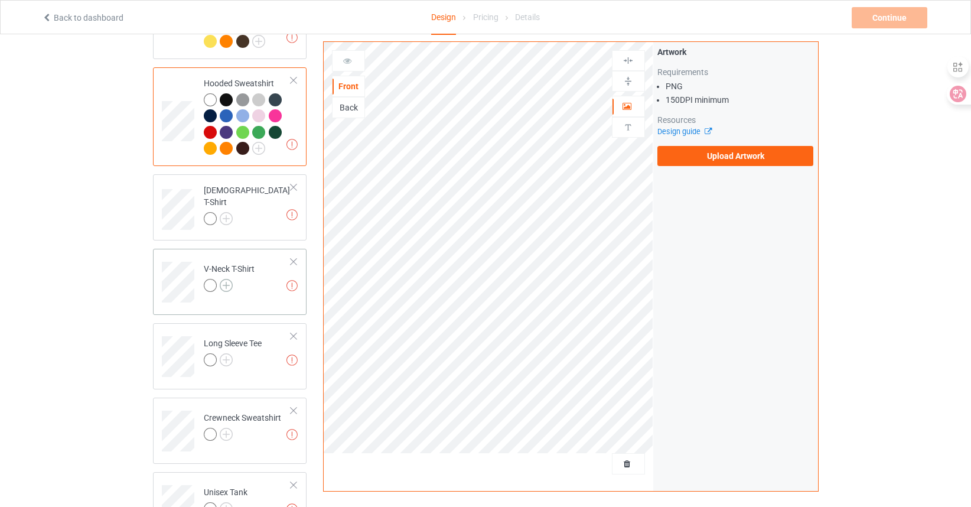
scroll to position [295, 0]
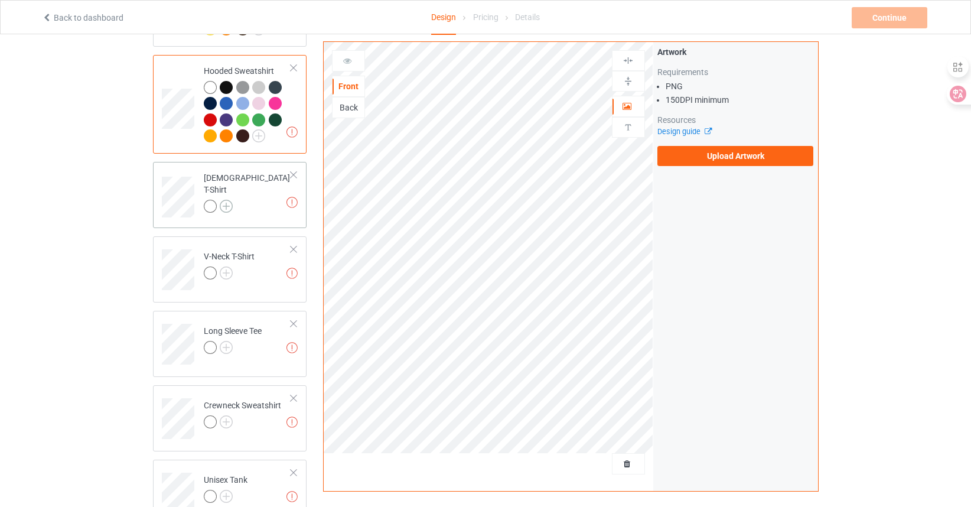
click at [224, 200] on img at bounding box center [226, 206] width 13 height 13
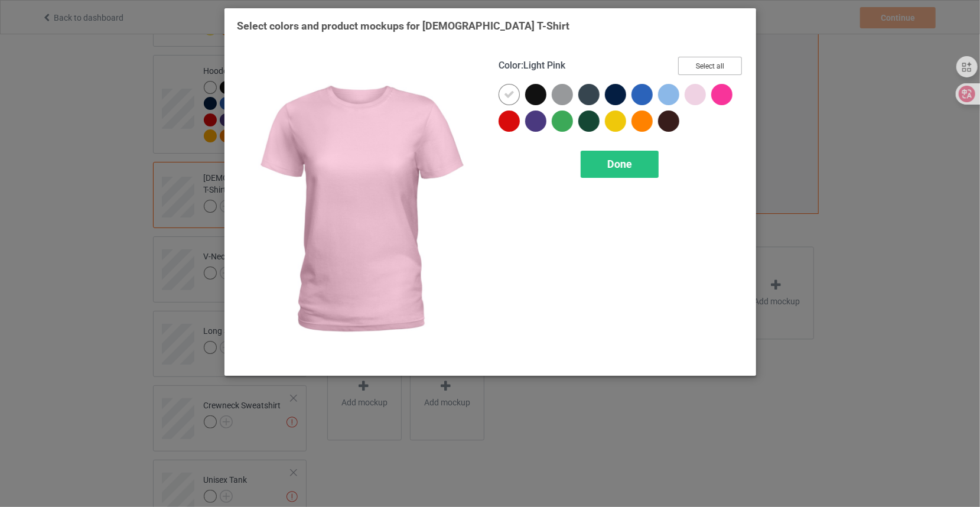
click at [709, 64] on button "Select all" at bounding box center [710, 66] width 64 height 18
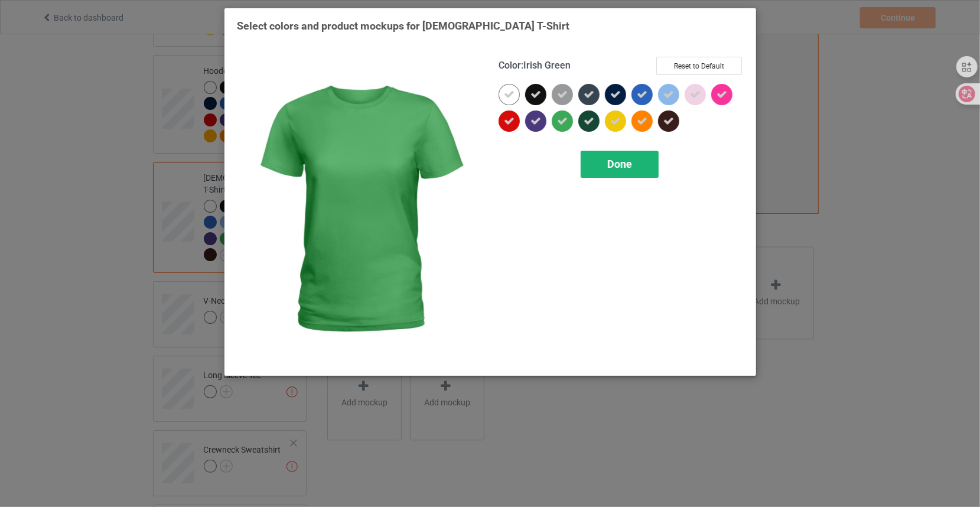
click at [592, 158] on div "Done" at bounding box center [619, 164] width 78 height 27
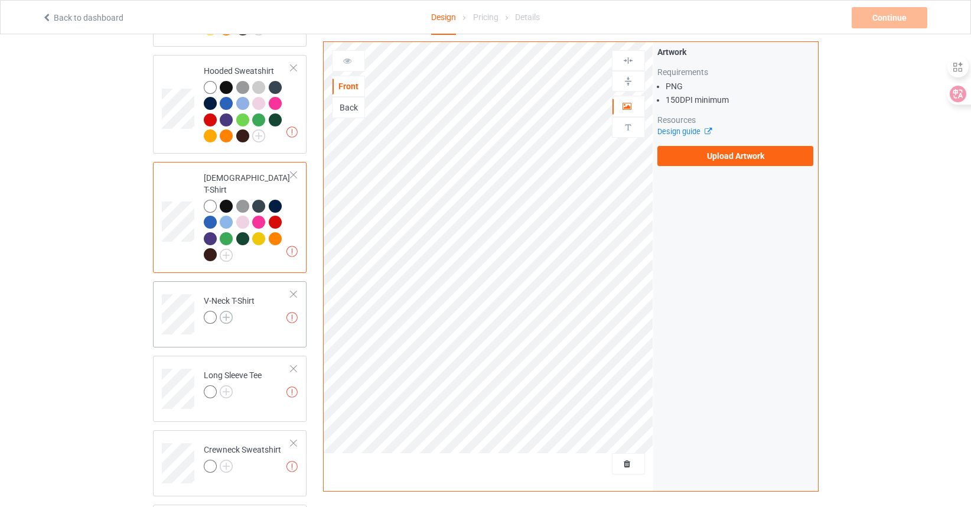
click at [222, 311] on img at bounding box center [226, 317] width 13 height 13
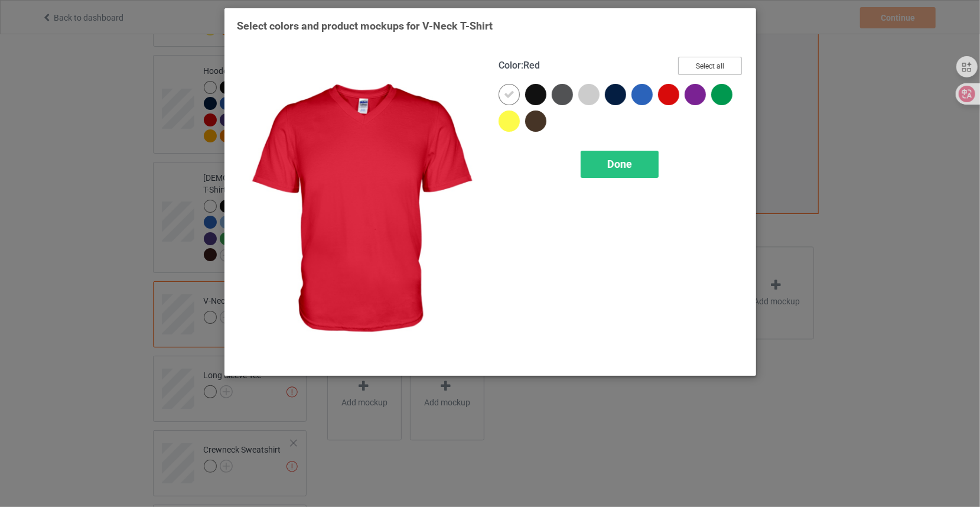
click at [713, 66] on button "Select all" at bounding box center [710, 66] width 64 height 18
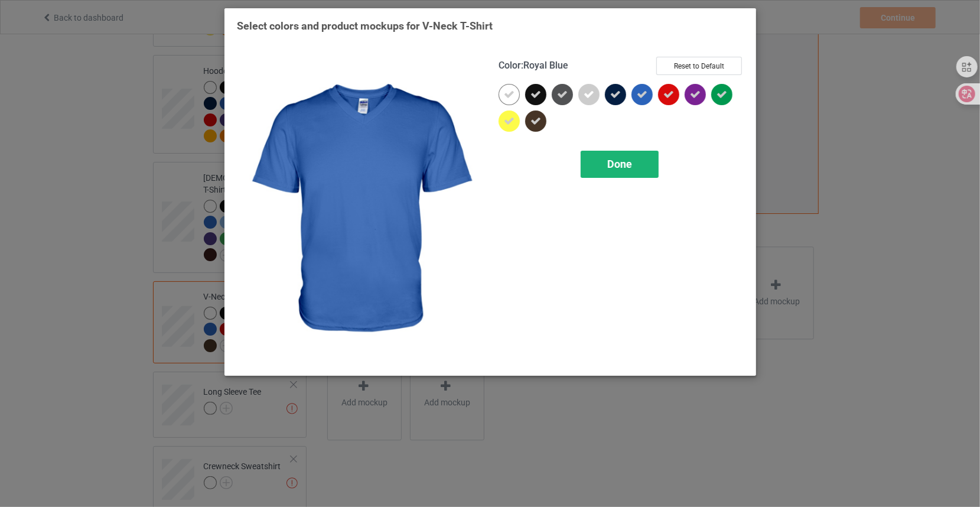
click at [611, 156] on div "Done" at bounding box center [619, 164] width 78 height 27
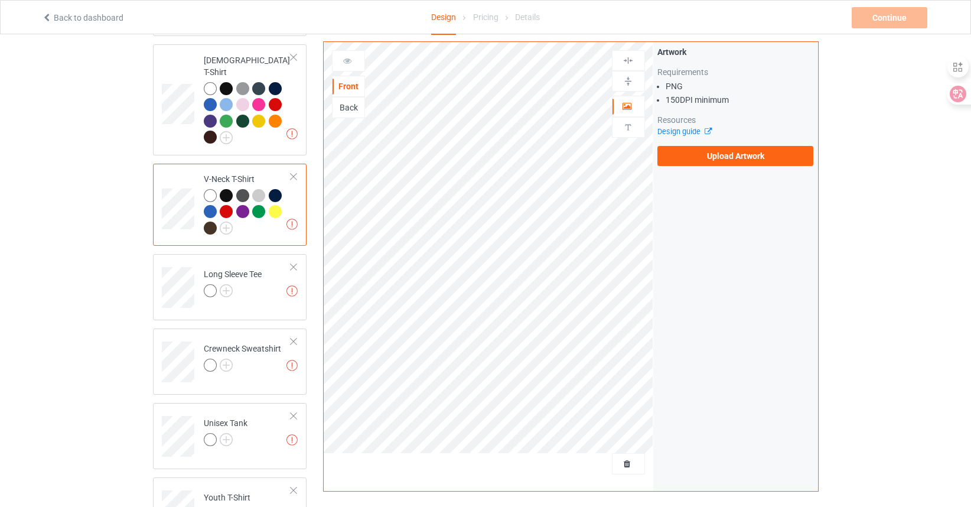
scroll to position [413, 0]
click at [226, 283] on img at bounding box center [226, 289] width 13 height 13
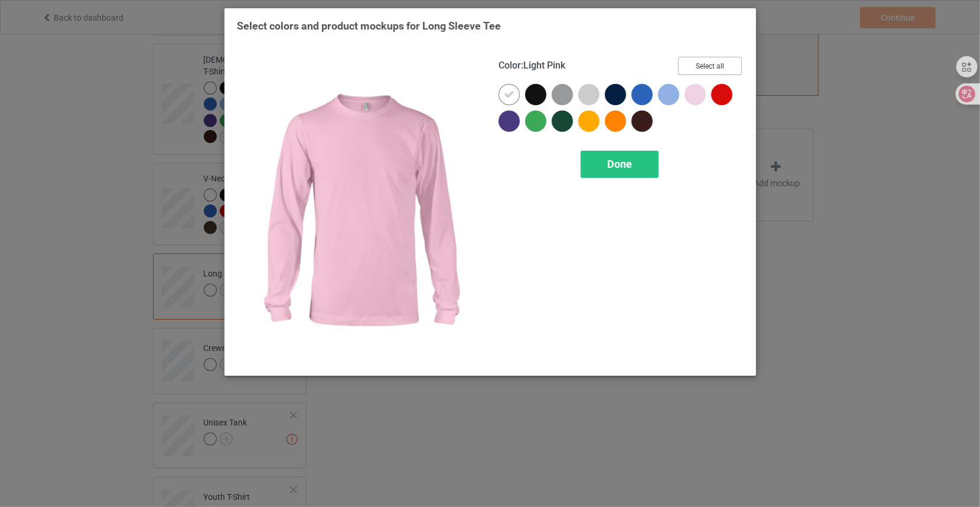
click at [714, 63] on button "Select all" at bounding box center [710, 66] width 64 height 18
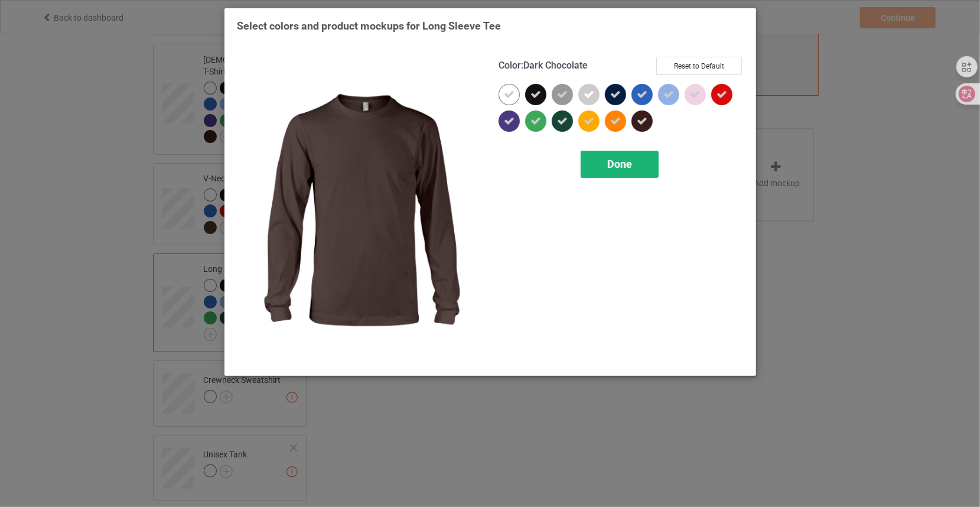
click at [614, 167] on span "Done" at bounding box center [619, 164] width 25 height 12
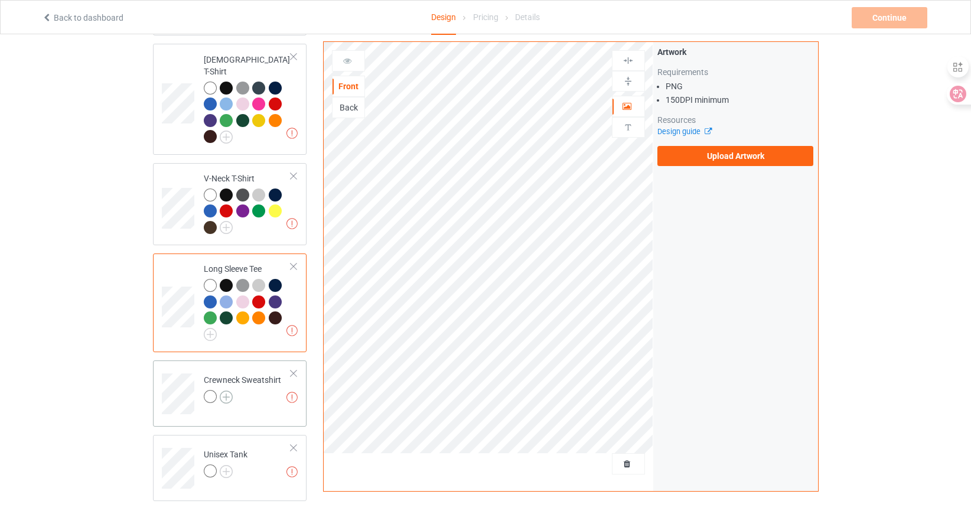
click at [230, 390] on img at bounding box center [226, 396] width 13 height 13
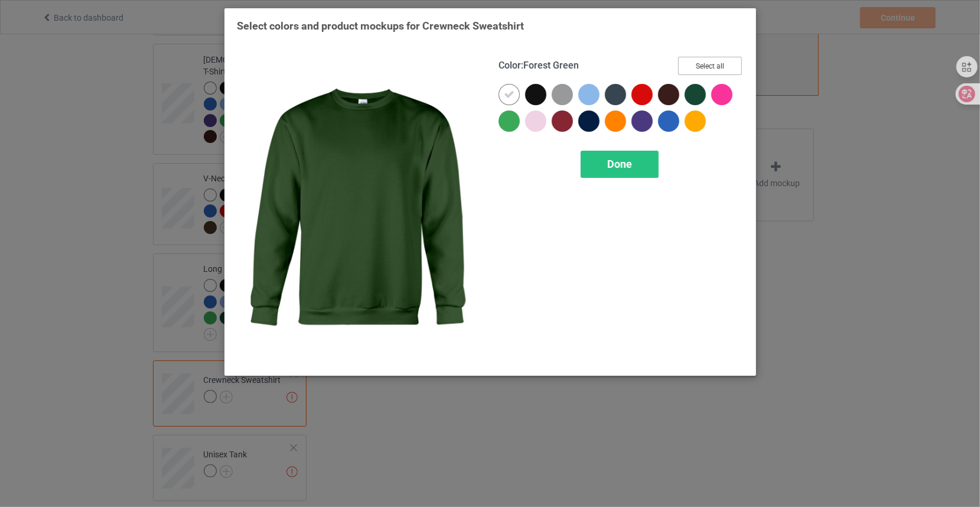
click at [720, 63] on button "Select all" at bounding box center [710, 66] width 64 height 18
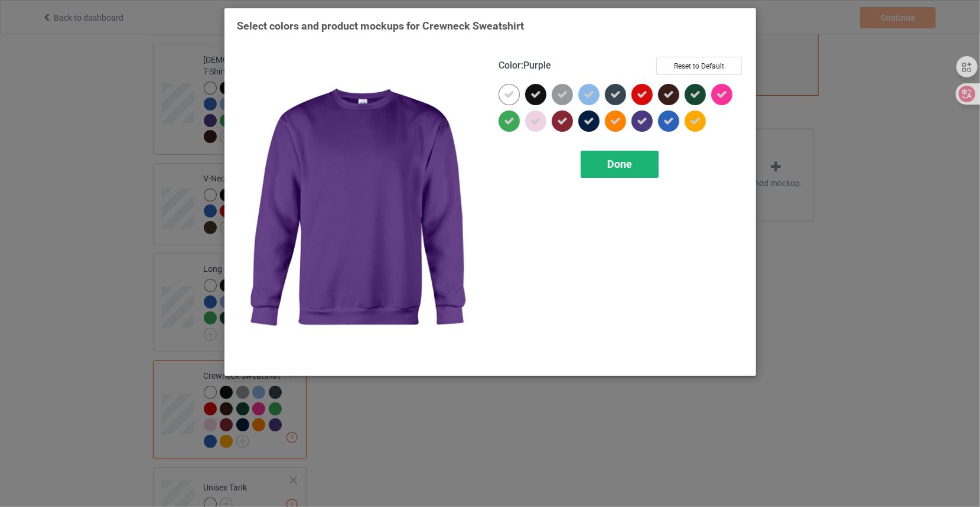
click at [611, 168] on span "Done" at bounding box center [619, 164] width 25 height 12
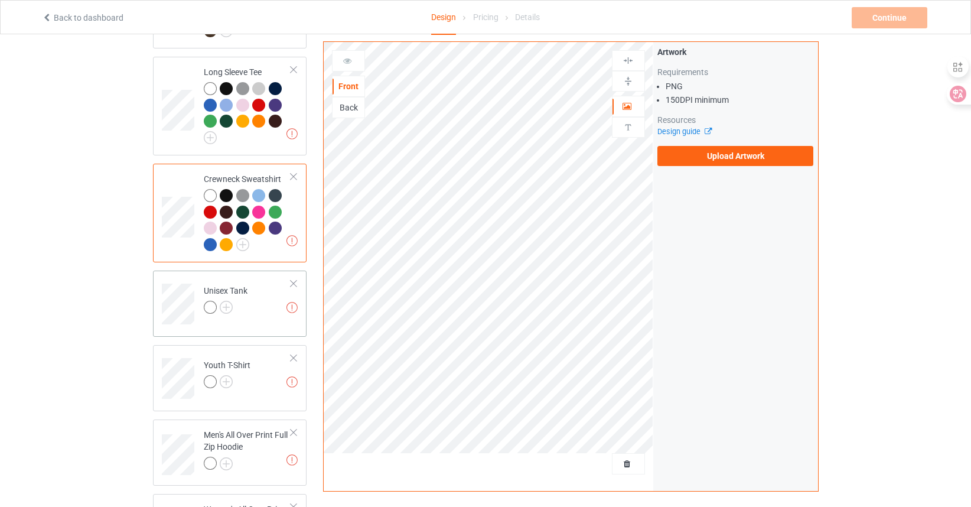
scroll to position [650, 0]
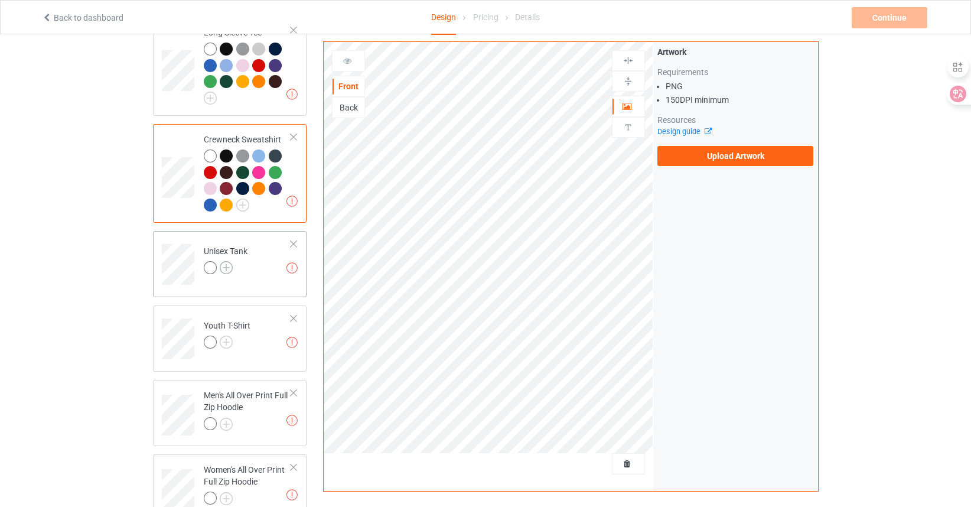
click at [228, 261] on img at bounding box center [226, 267] width 13 height 13
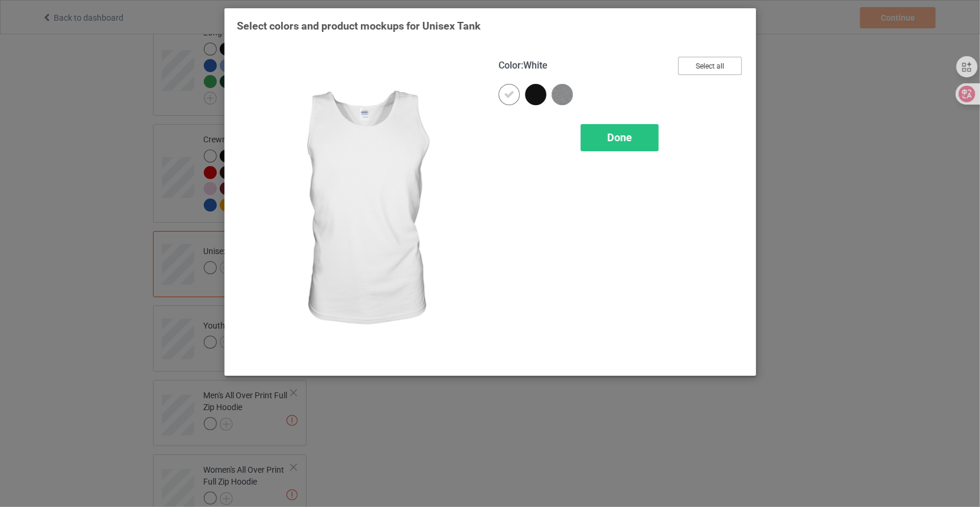
click at [696, 64] on button "Select all" at bounding box center [710, 66] width 64 height 18
click at [622, 136] on span "Done" at bounding box center [619, 137] width 25 height 12
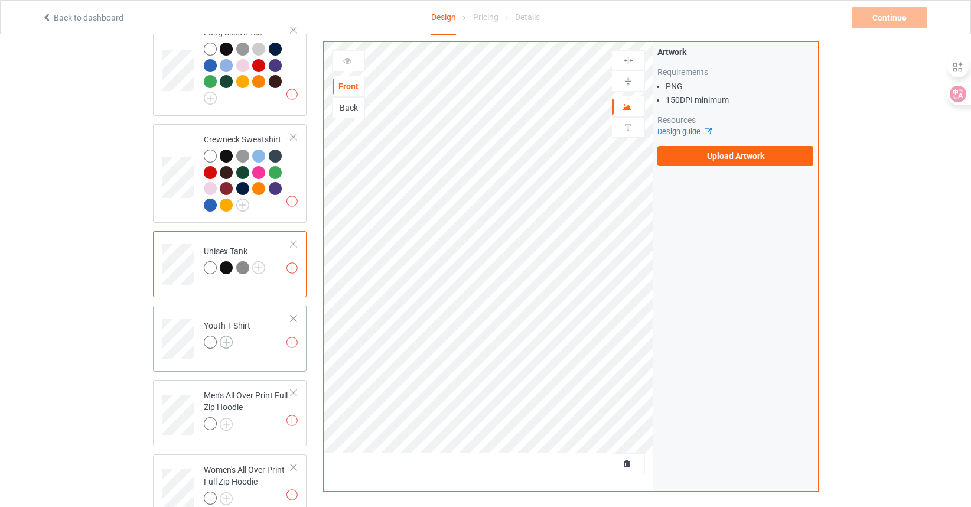
click at [231, 335] on img at bounding box center [226, 341] width 13 height 13
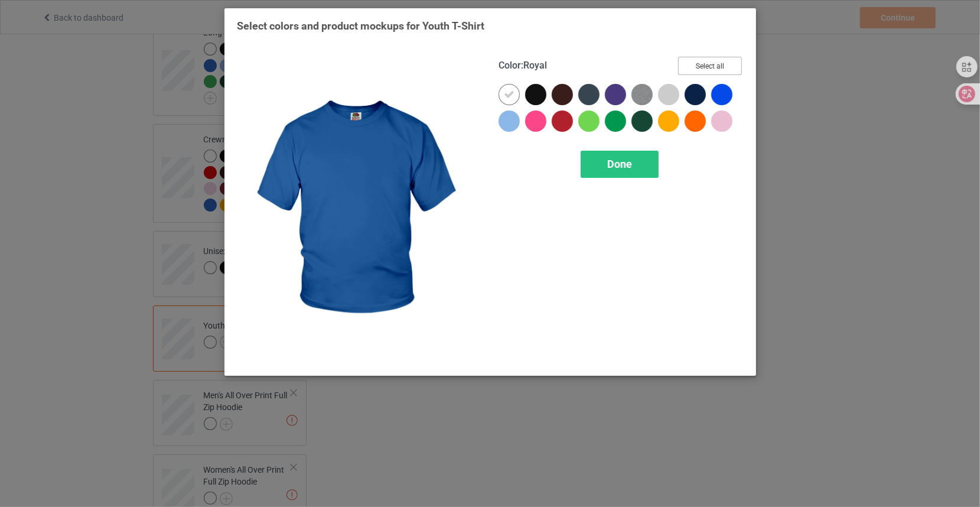
click at [725, 69] on button "Select all" at bounding box center [710, 66] width 64 height 18
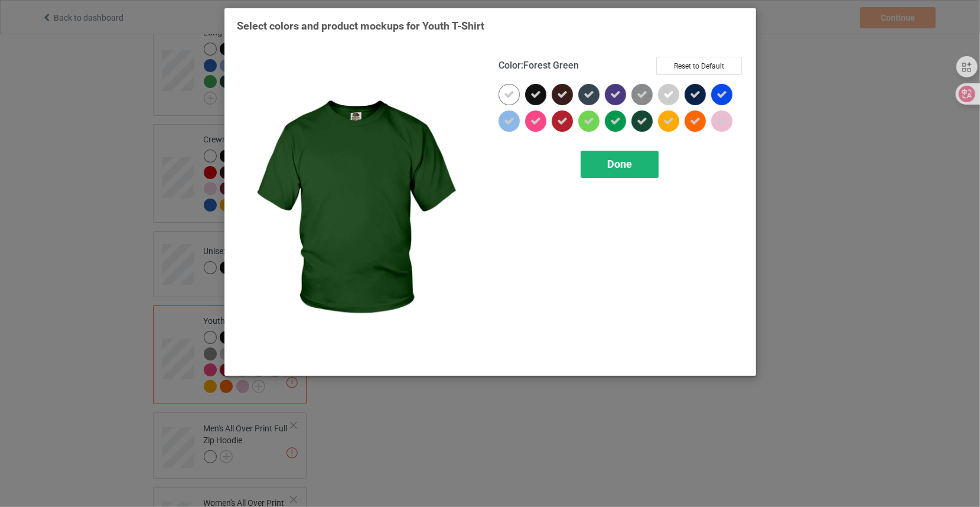
click at [637, 156] on div "Done" at bounding box center [619, 164] width 78 height 27
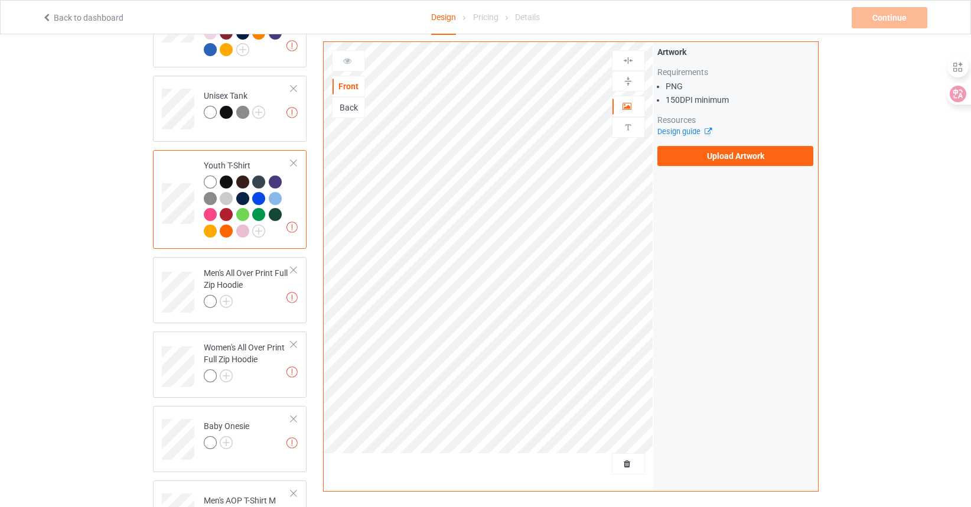
scroll to position [827, 0]
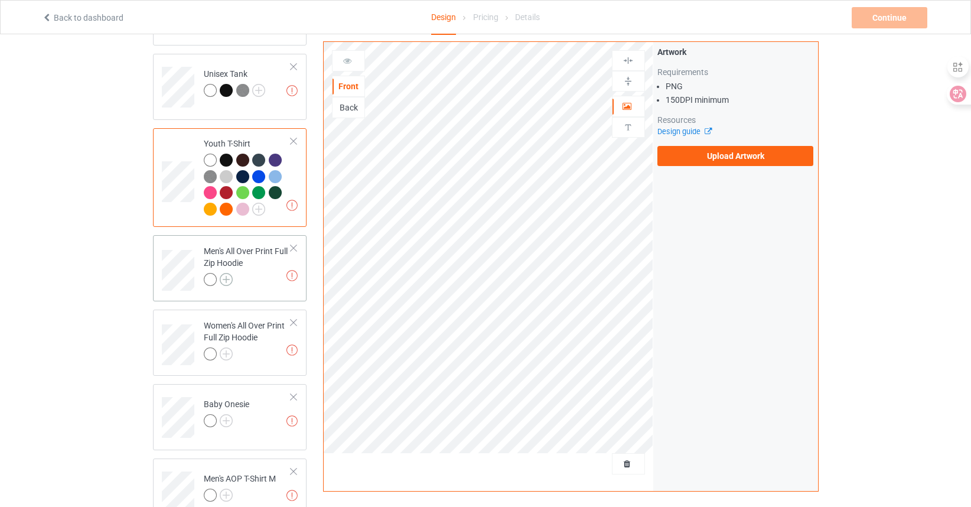
click at [228, 273] on img at bounding box center [226, 279] width 13 height 13
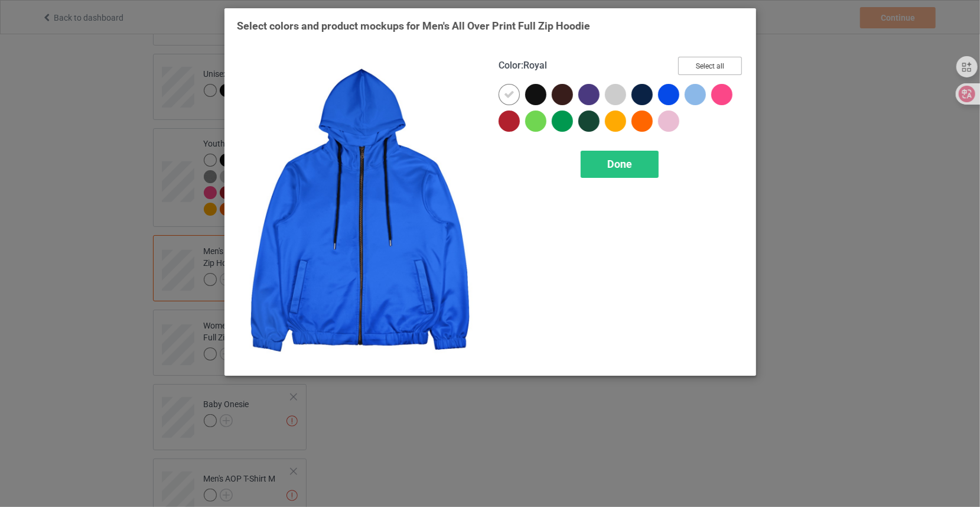
click at [709, 67] on button "Select all" at bounding box center [710, 66] width 64 height 18
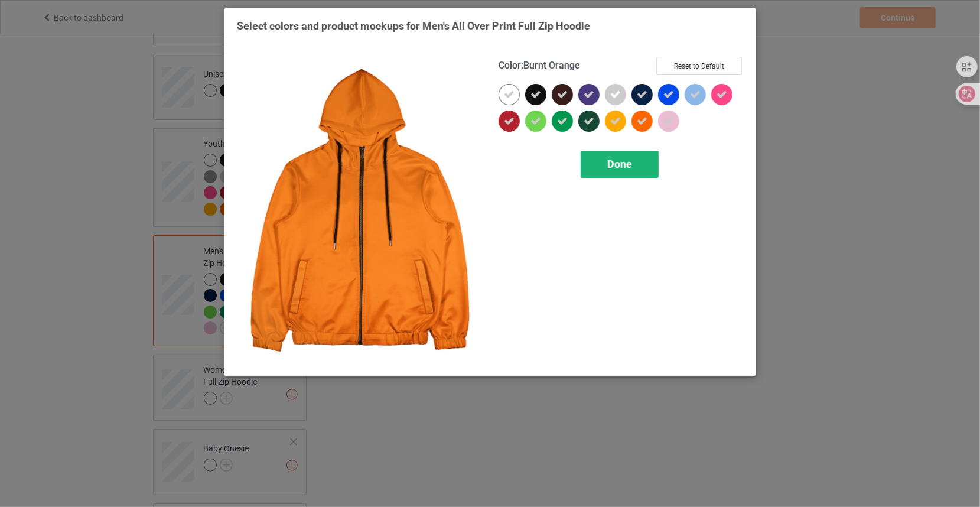
click at [614, 162] on span "Done" at bounding box center [619, 164] width 25 height 12
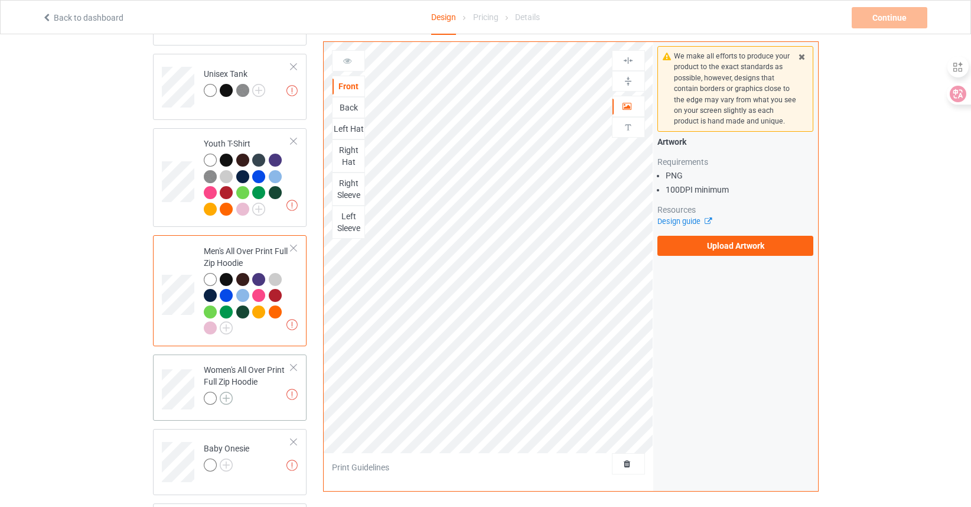
click at [228, 392] on img at bounding box center [226, 398] width 13 height 13
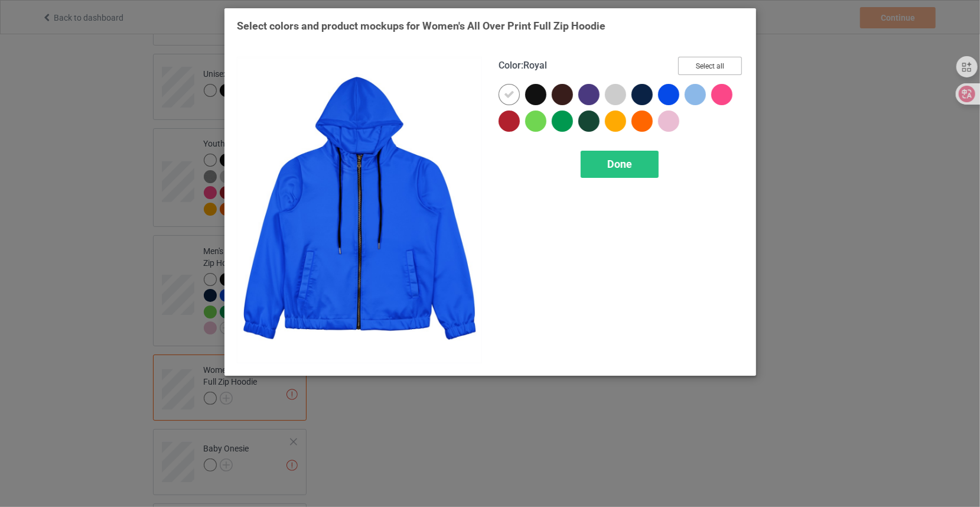
click at [709, 66] on button "Select all" at bounding box center [710, 66] width 64 height 18
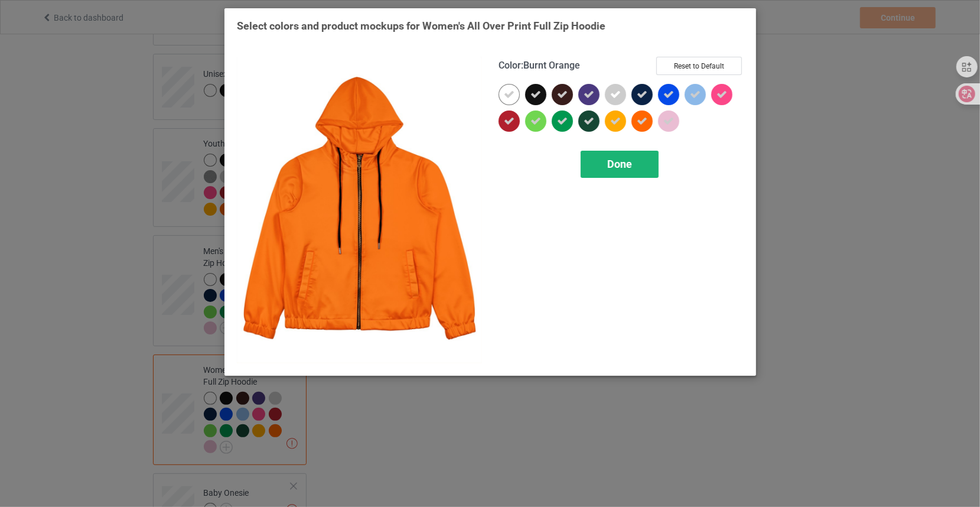
click at [610, 166] on span "Done" at bounding box center [619, 164] width 25 height 12
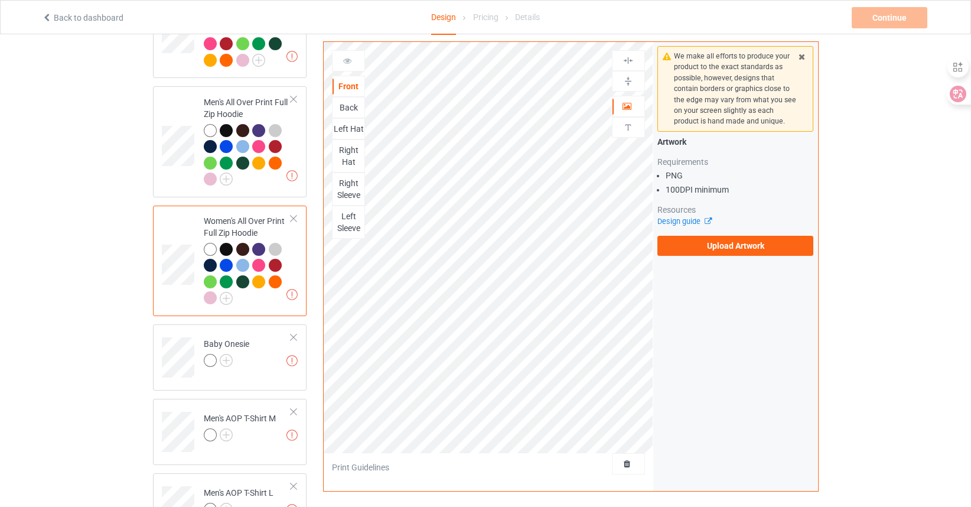
scroll to position [1004, 0]
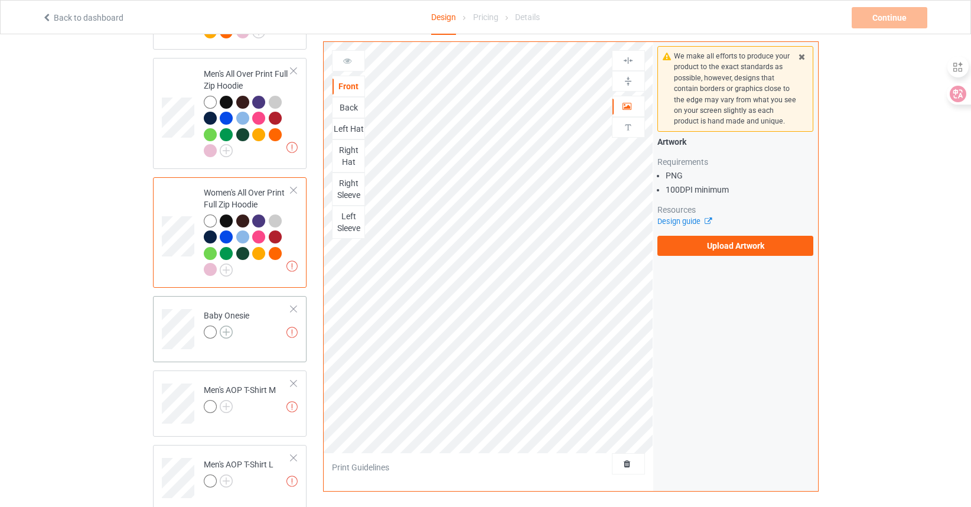
click at [227, 325] on img at bounding box center [226, 331] width 13 height 13
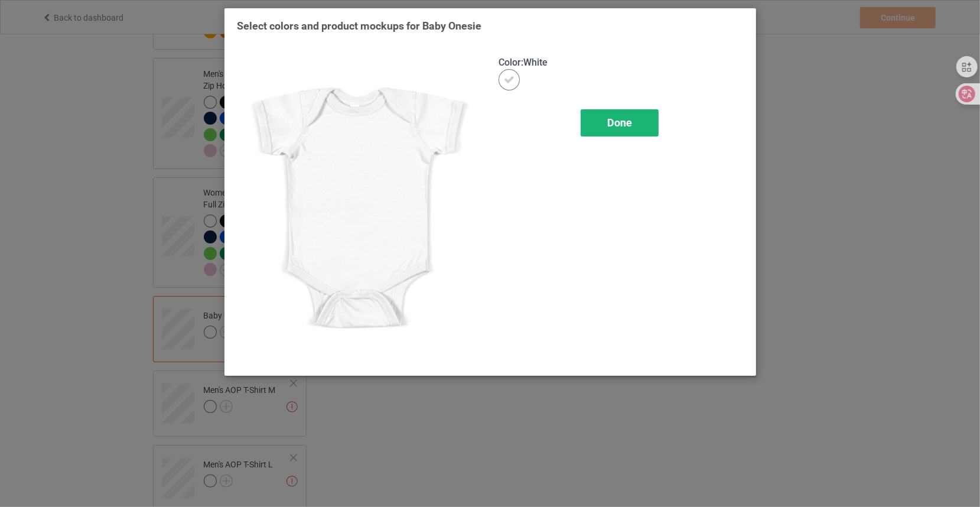
click at [648, 124] on div "Done" at bounding box center [619, 122] width 78 height 27
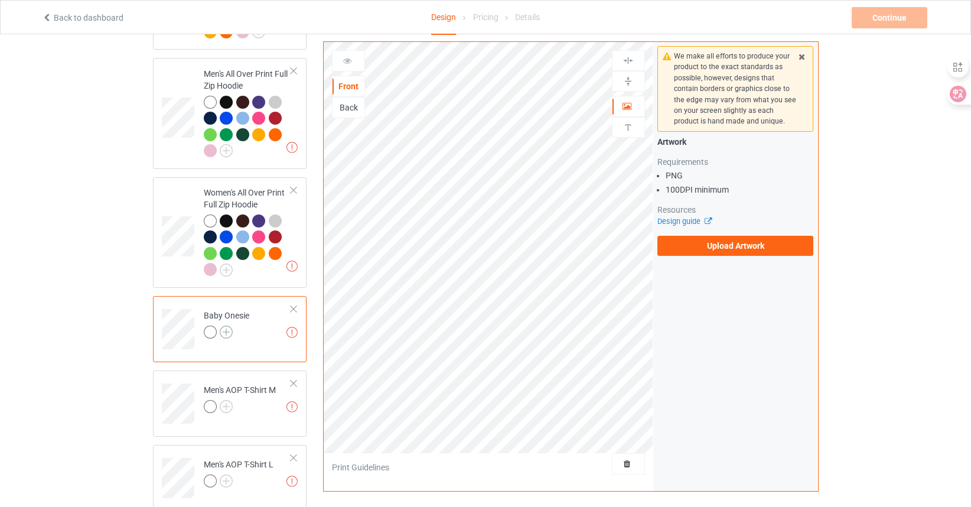
click at [225, 325] on img at bounding box center [226, 331] width 13 height 13
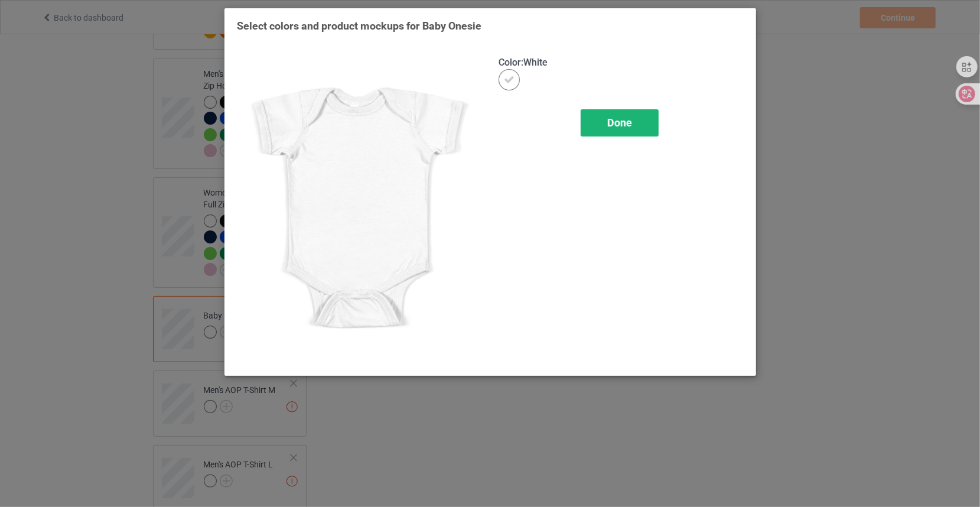
click at [642, 124] on div "Done" at bounding box center [619, 122] width 78 height 27
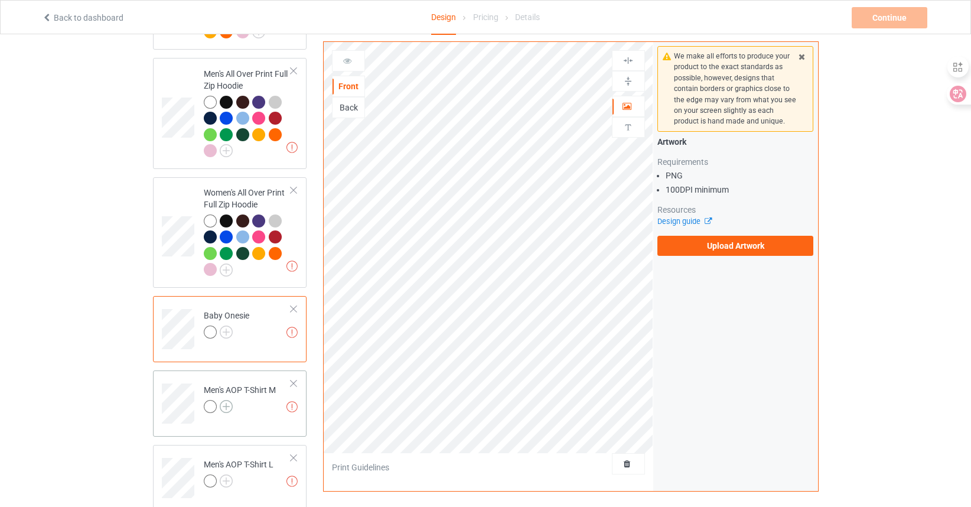
click at [224, 400] on img at bounding box center [226, 406] width 13 height 13
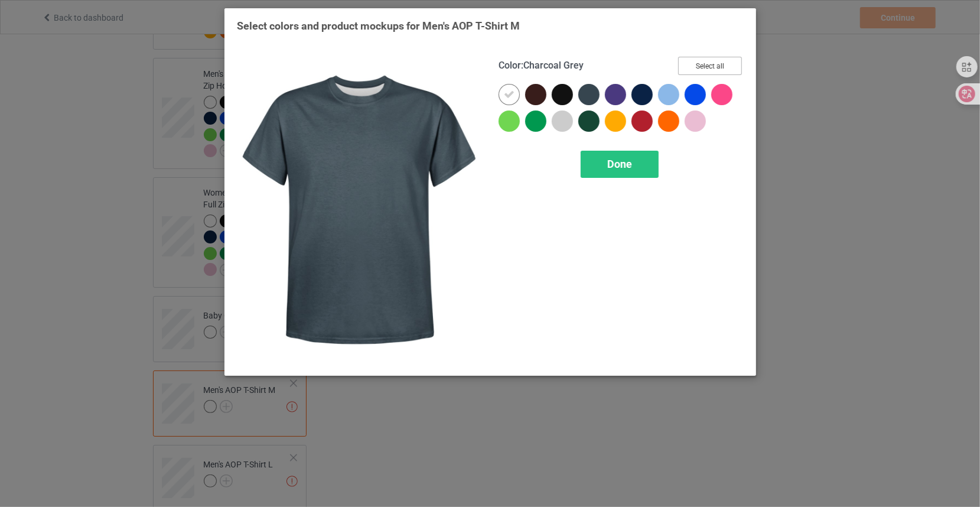
click at [709, 65] on button "Select all" at bounding box center [710, 66] width 64 height 18
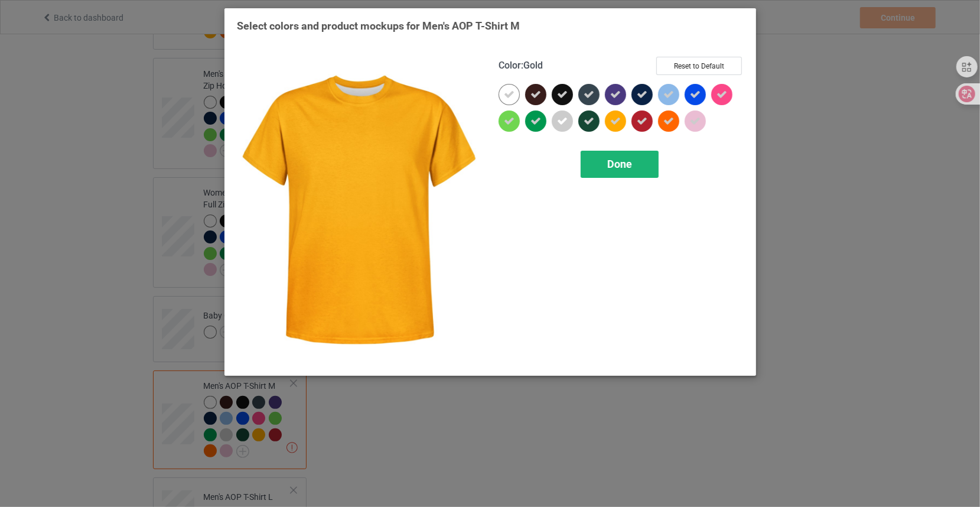
click at [628, 167] on span "Done" at bounding box center [619, 164] width 25 height 12
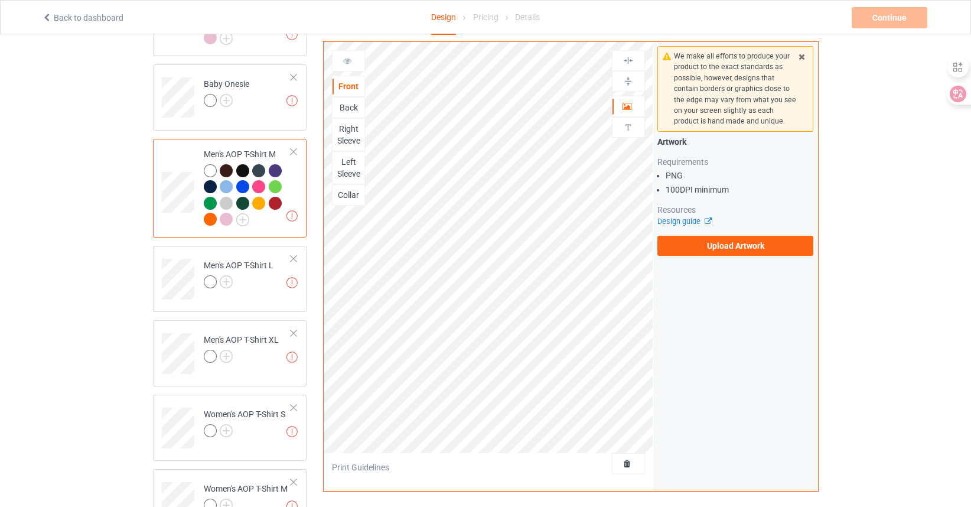
scroll to position [1240, 0]
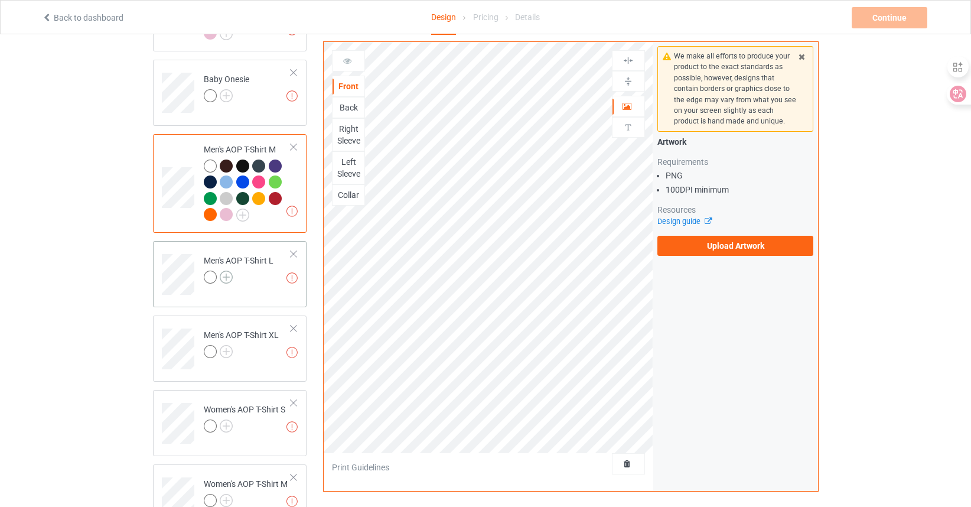
click at [224, 270] on img at bounding box center [226, 276] width 13 height 13
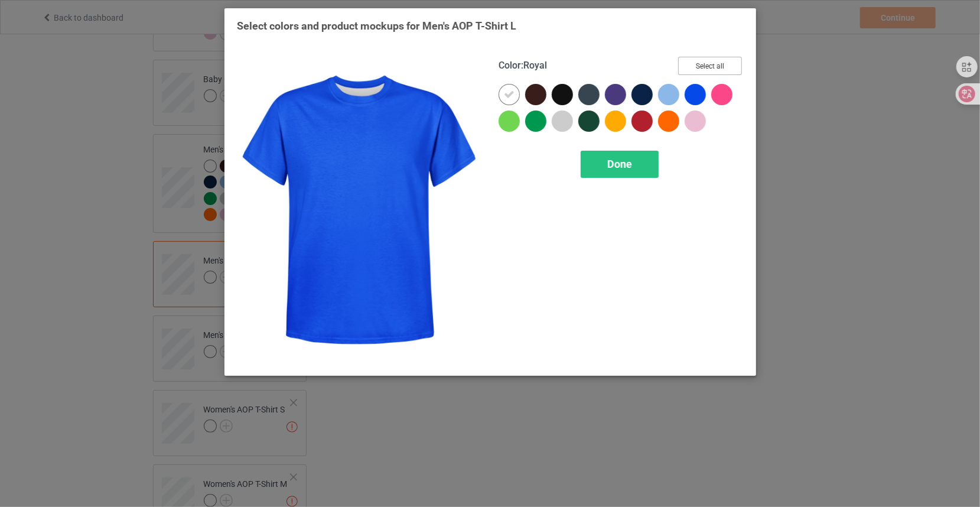
click at [723, 73] on button "Select all" at bounding box center [710, 66] width 64 height 18
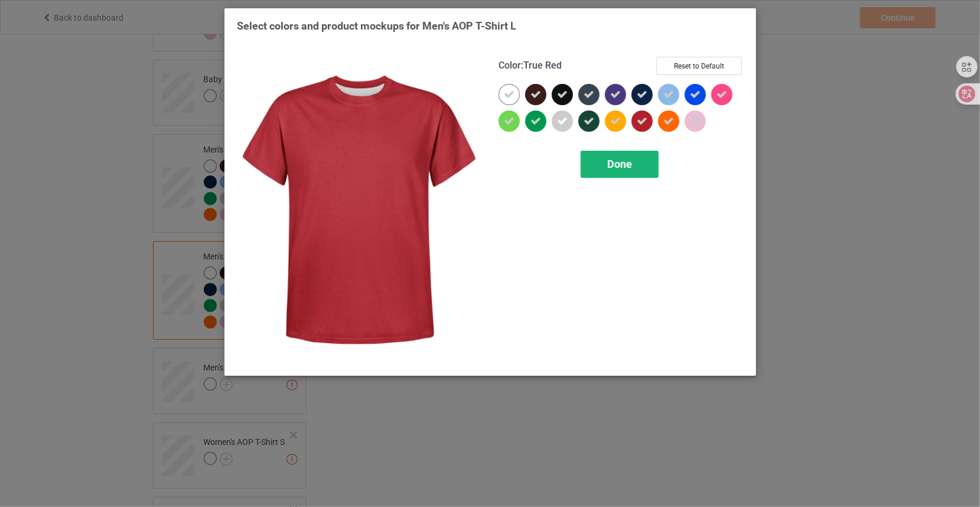
click at [628, 162] on span "Done" at bounding box center [619, 164] width 25 height 12
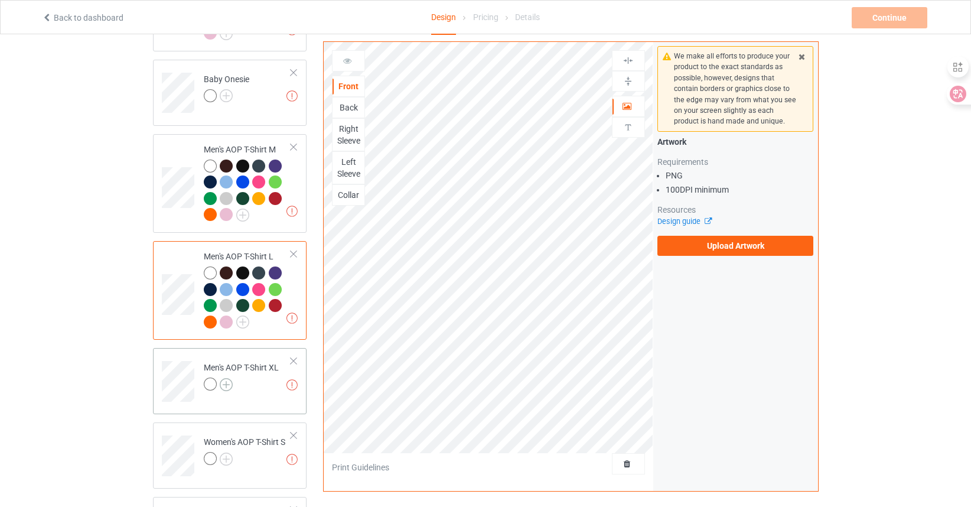
click at [230, 378] on img at bounding box center [226, 384] width 13 height 13
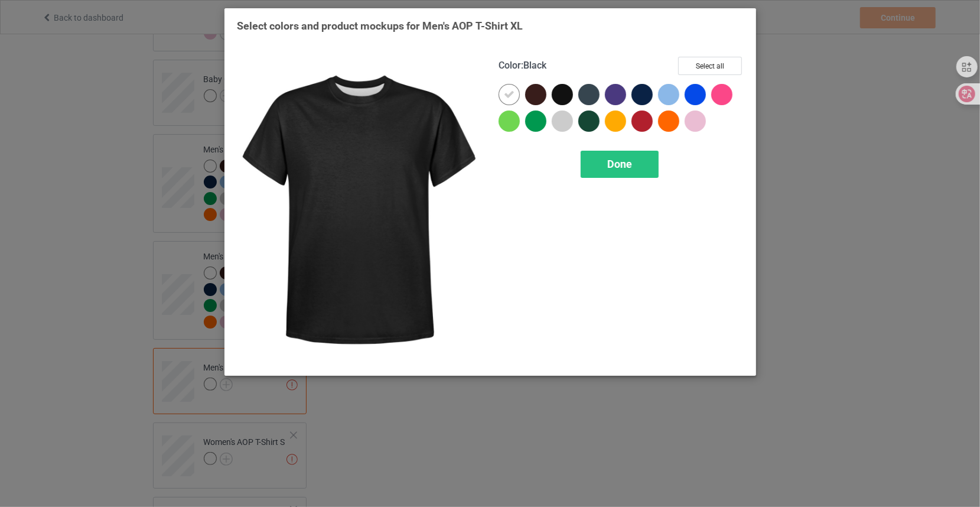
click at [696, 56] on div "Color : Black Select all Done" at bounding box center [621, 209] width 262 height 323
click at [693, 68] on button "Select all" at bounding box center [710, 66] width 64 height 18
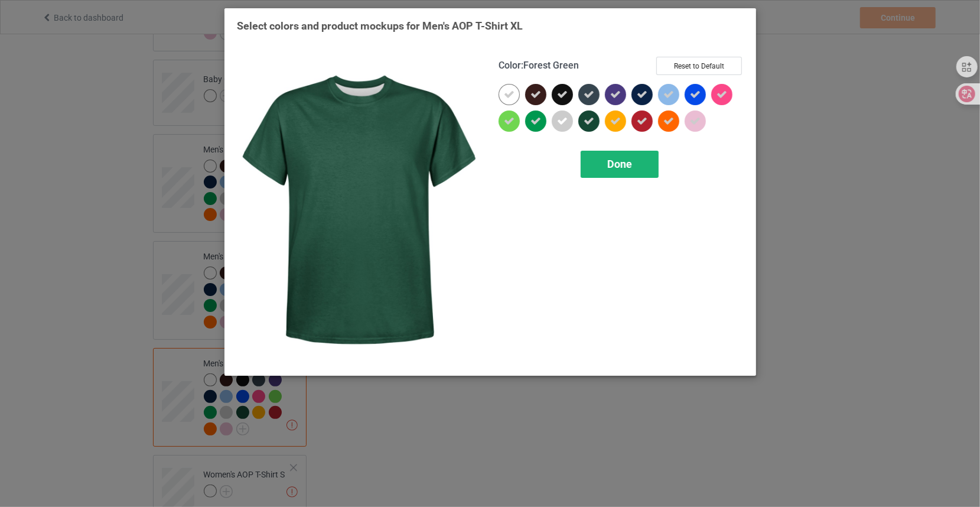
click at [599, 168] on div "Done" at bounding box center [619, 164] width 78 height 27
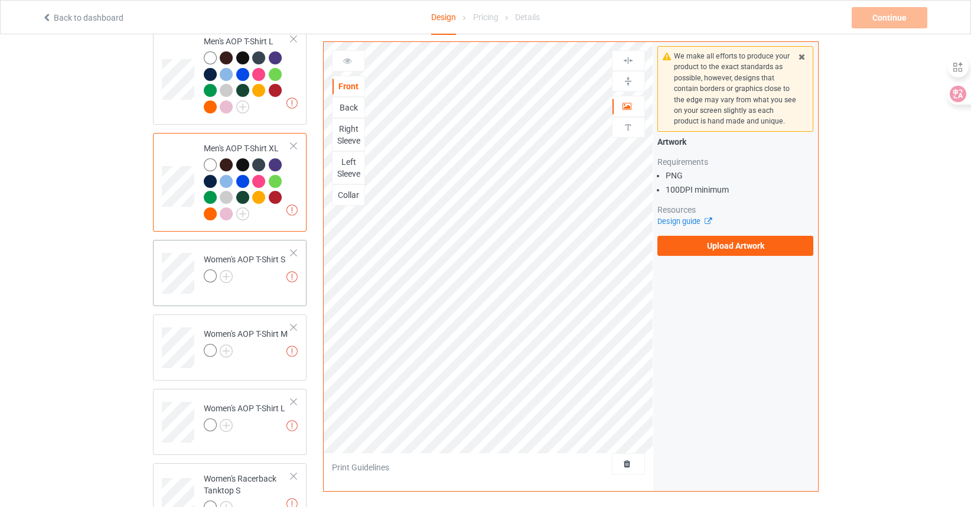
scroll to position [1476, 0]
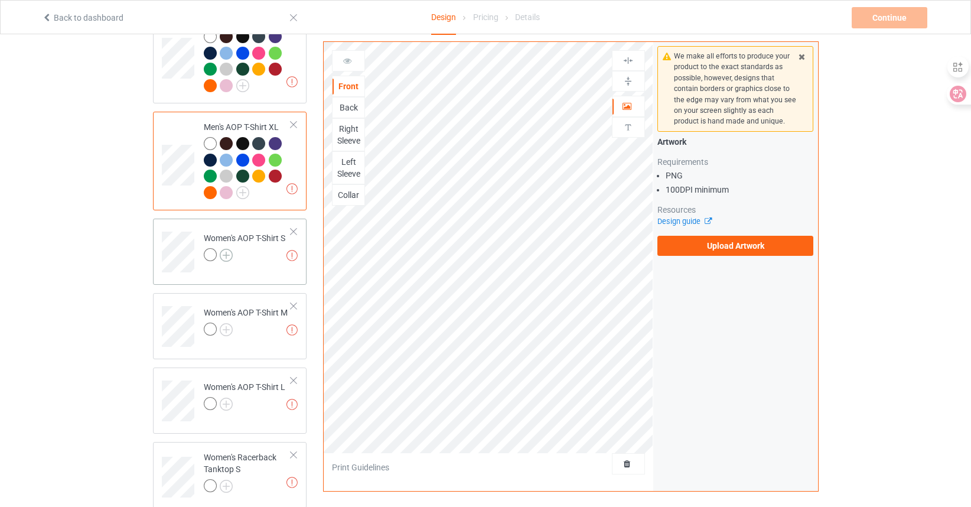
click at [229, 249] on img at bounding box center [226, 255] width 13 height 13
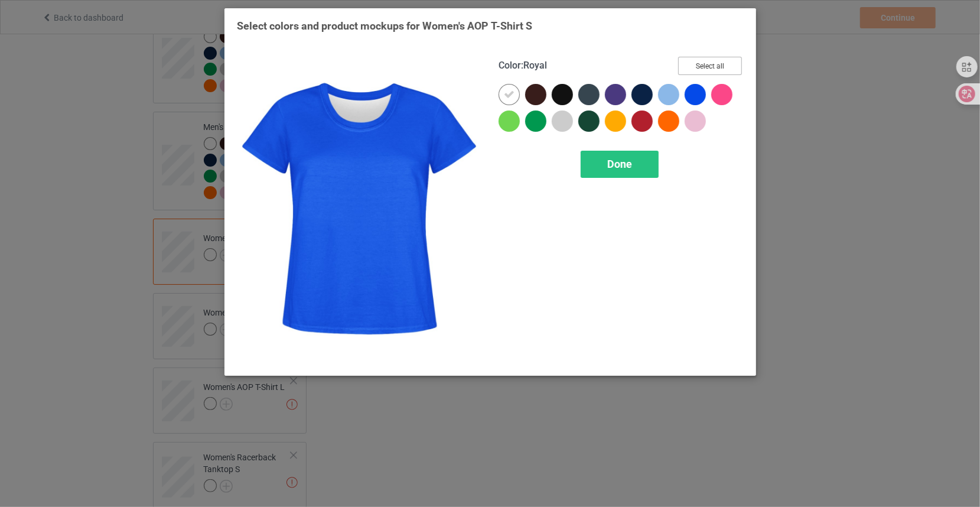
click at [699, 68] on button "Select all" at bounding box center [710, 66] width 64 height 18
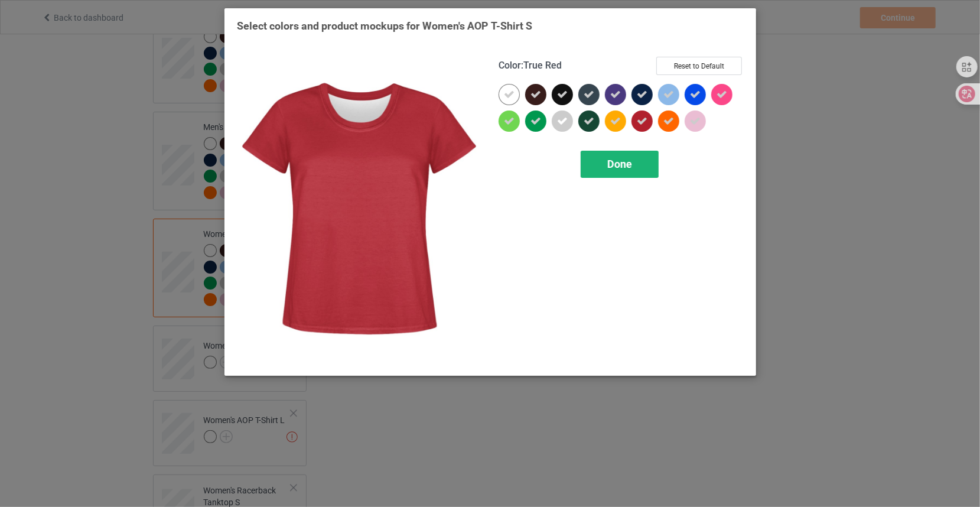
click at [624, 167] on span "Done" at bounding box center [619, 164] width 25 height 12
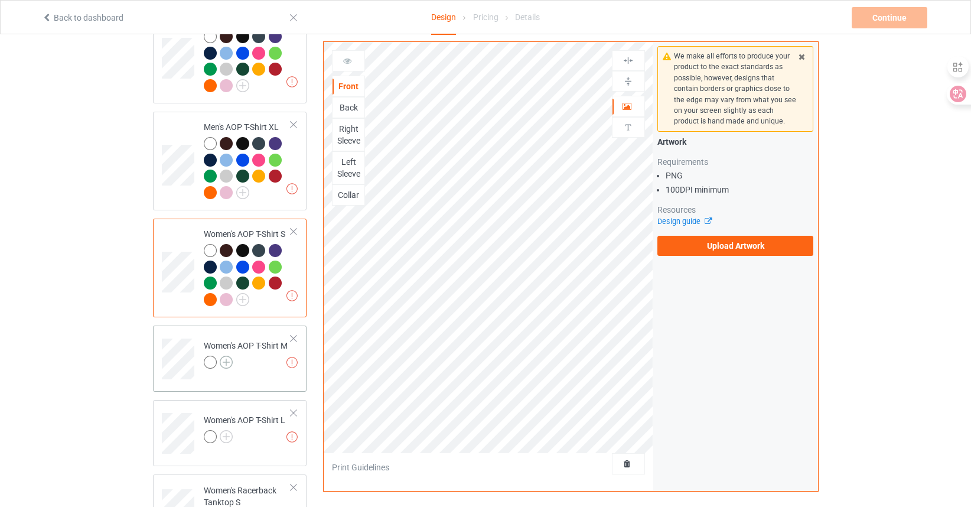
click at [228, 355] on img at bounding box center [226, 361] width 13 height 13
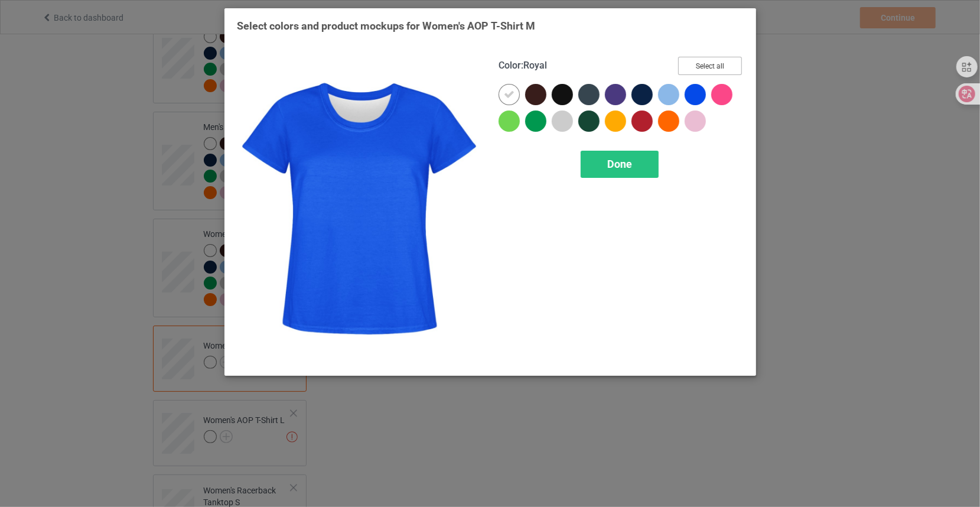
click at [693, 67] on button "Select all" at bounding box center [710, 66] width 64 height 18
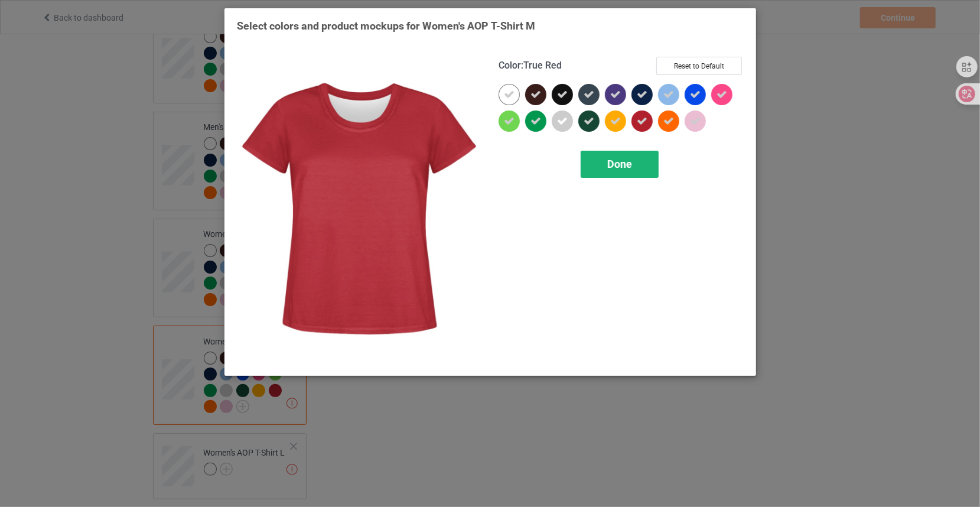
click at [633, 169] on div "Done" at bounding box center [619, 164] width 78 height 27
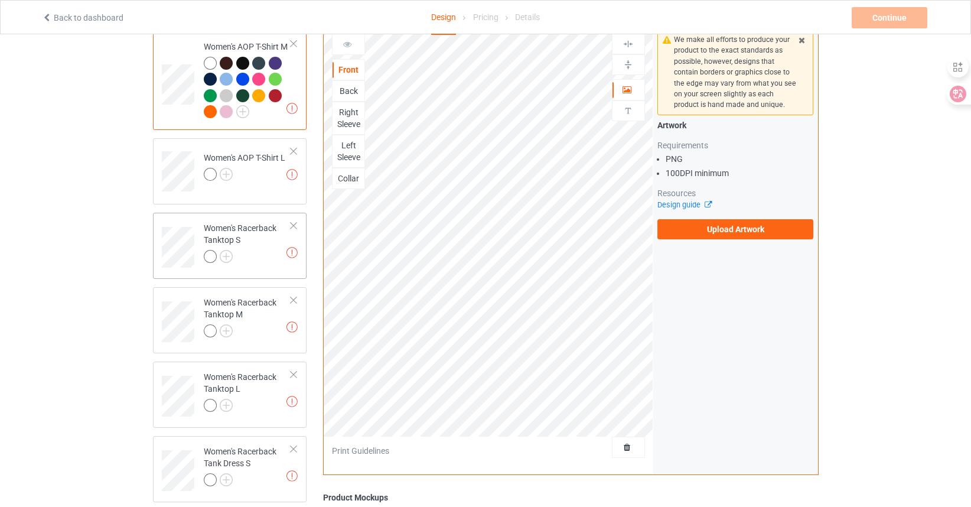
scroll to position [1772, 0]
click at [229, 167] on img at bounding box center [226, 173] width 13 height 13
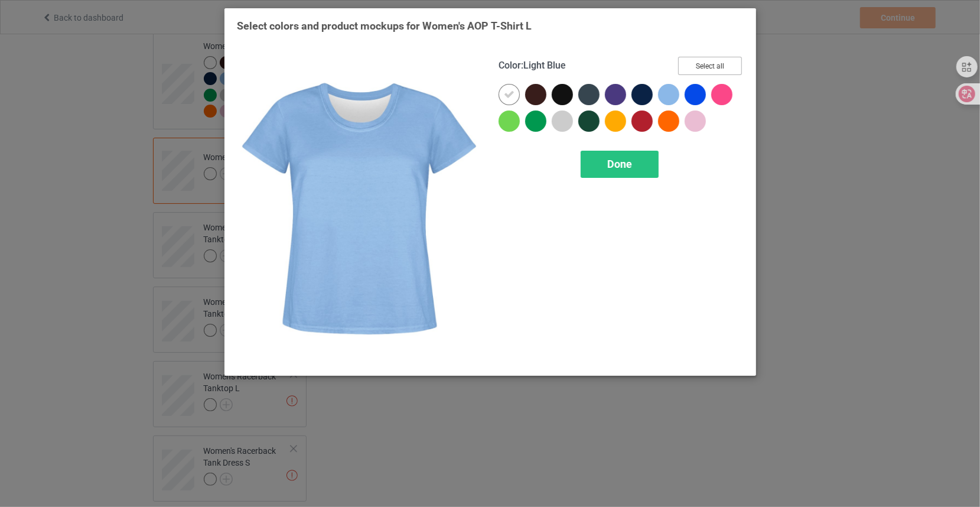
drag, startPoint x: 692, startPoint y: 69, endPoint x: 690, endPoint y: 76, distance: 7.5
click at [693, 69] on button "Select all" at bounding box center [710, 66] width 64 height 18
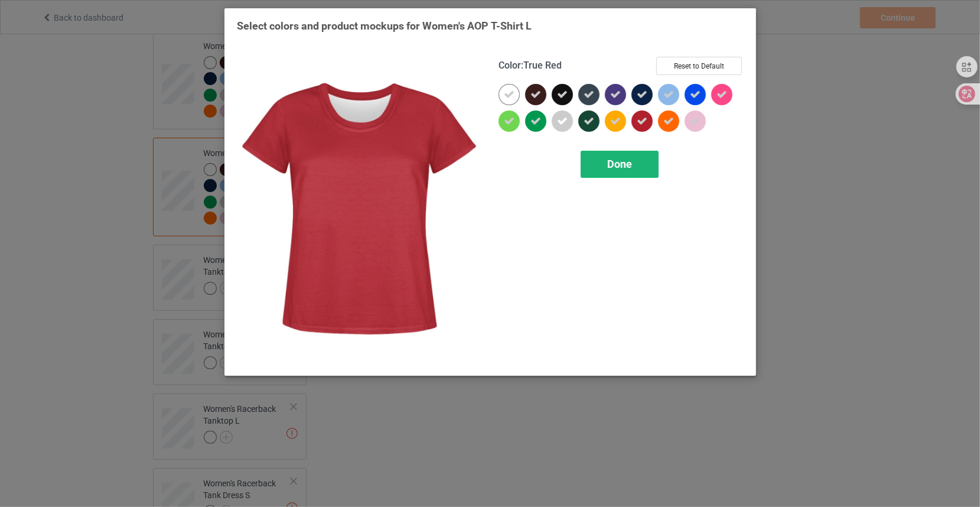
click at [640, 163] on div "Done" at bounding box center [619, 164] width 78 height 27
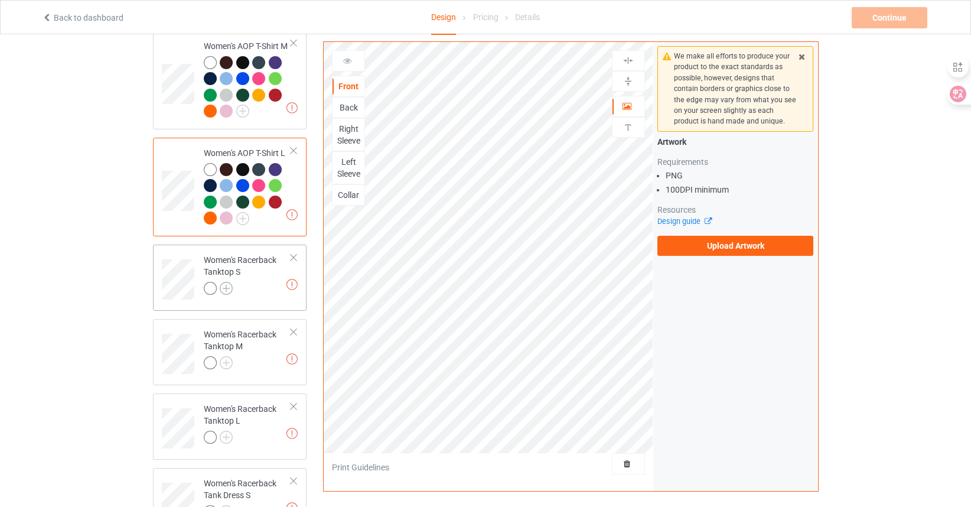
click at [229, 282] on img at bounding box center [226, 288] width 13 height 13
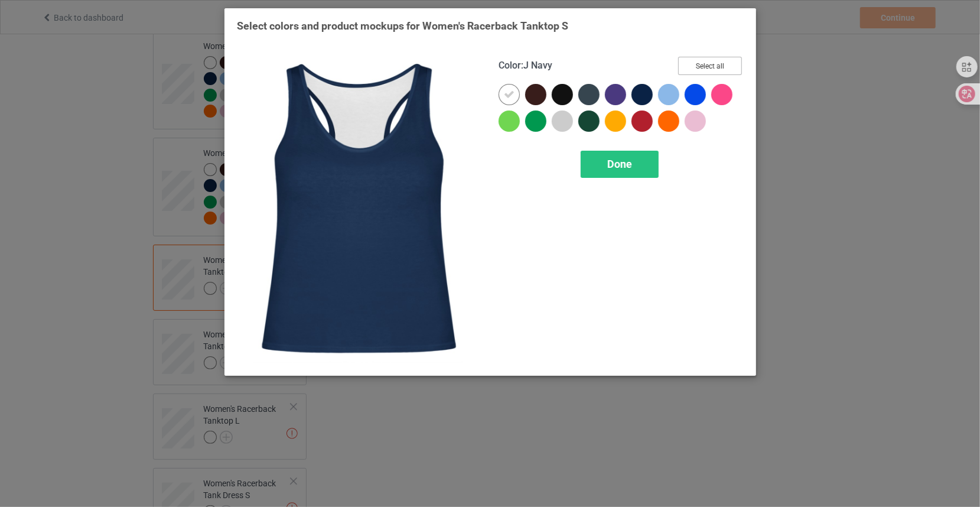
click at [690, 69] on button "Select all" at bounding box center [710, 66] width 64 height 18
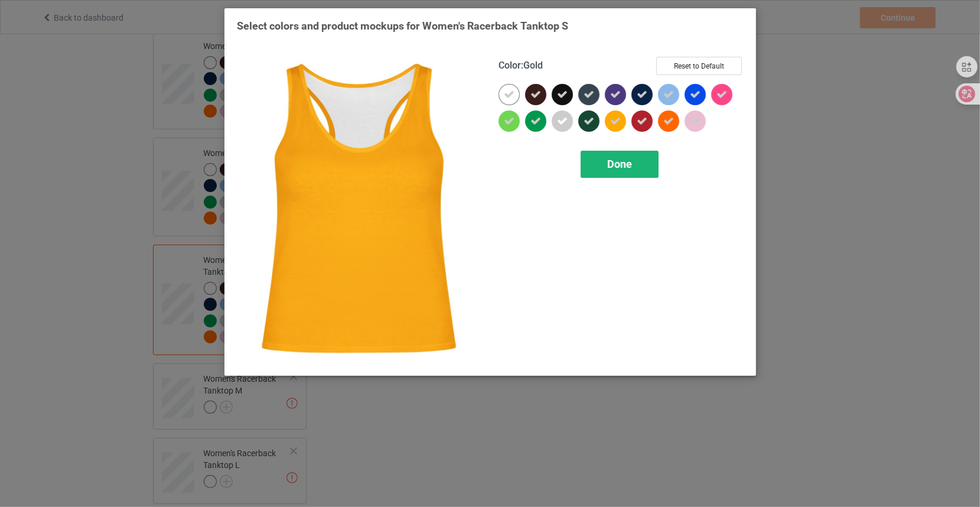
click at [605, 166] on div "Done" at bounding box center [619, 164] width 78 height 27
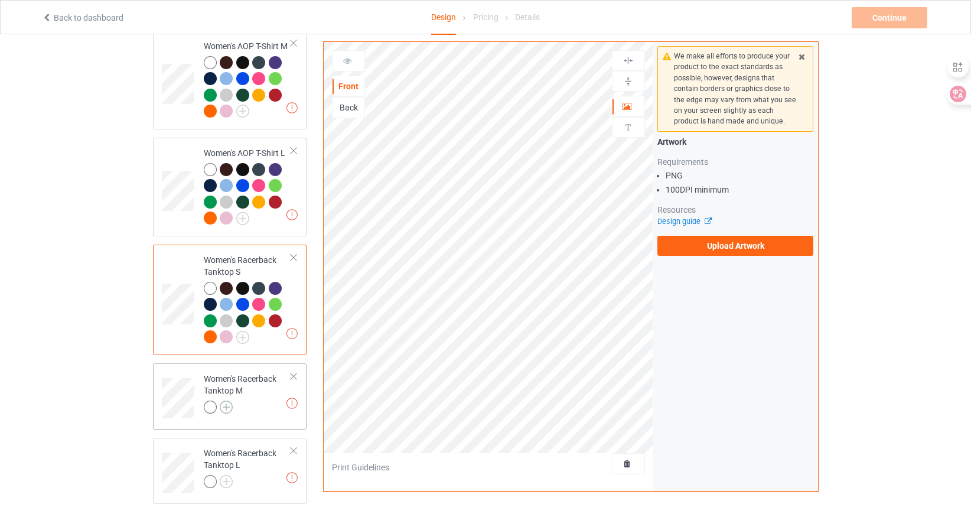
click at [227, 400] on img at bounding box center [226, 406] width 13 height 13
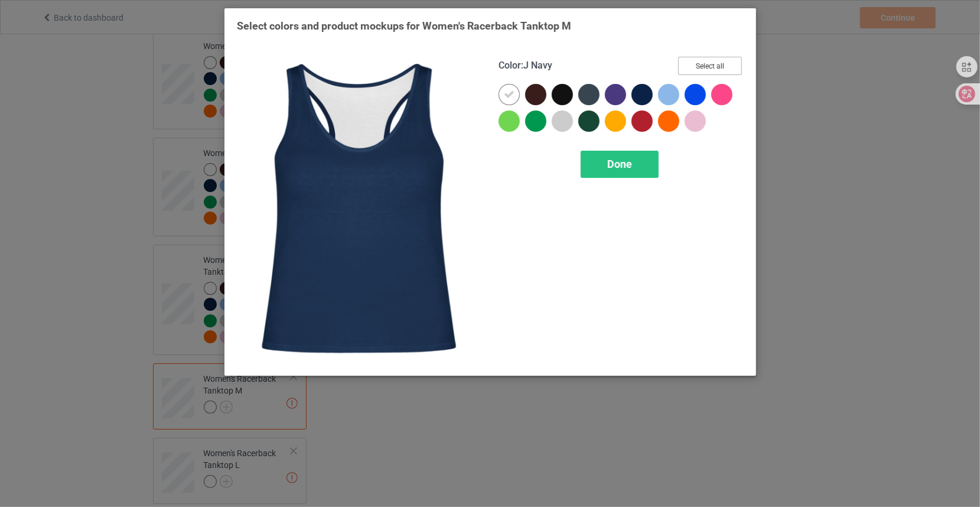
click at [697, 57] on div "Color : J Navy Select all Done" at bounding box center [621, 209] width 262 height 323
drag, startPoint x: 697, startPoint y: 61, endPoint x: 634, endPoint y: 128, distance: 92.3
click at [697, 61] on button "Select all" at bounding box center [710, 66] width 64 height 18
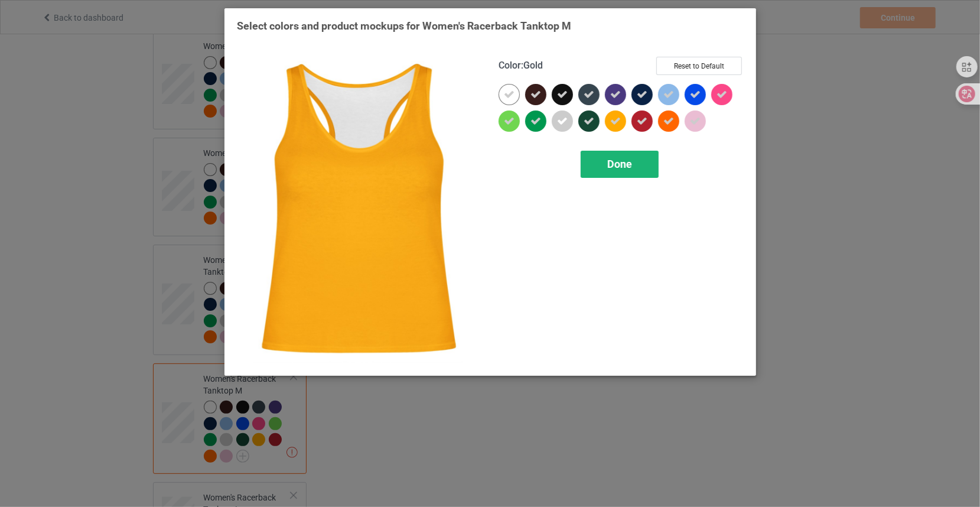
click at [616, 159] on span "Done" at bounding box center [619, 164] width 25 height 12
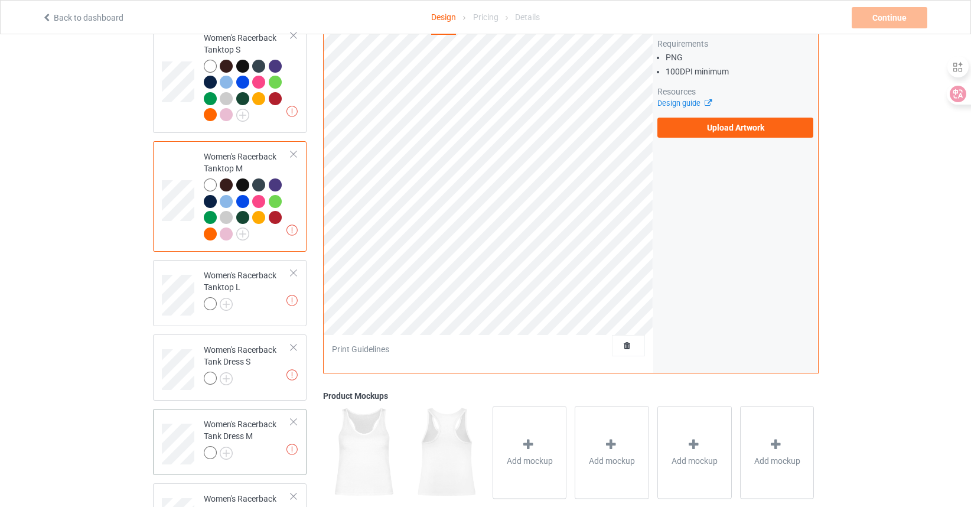
scroll to position [2008, 0]
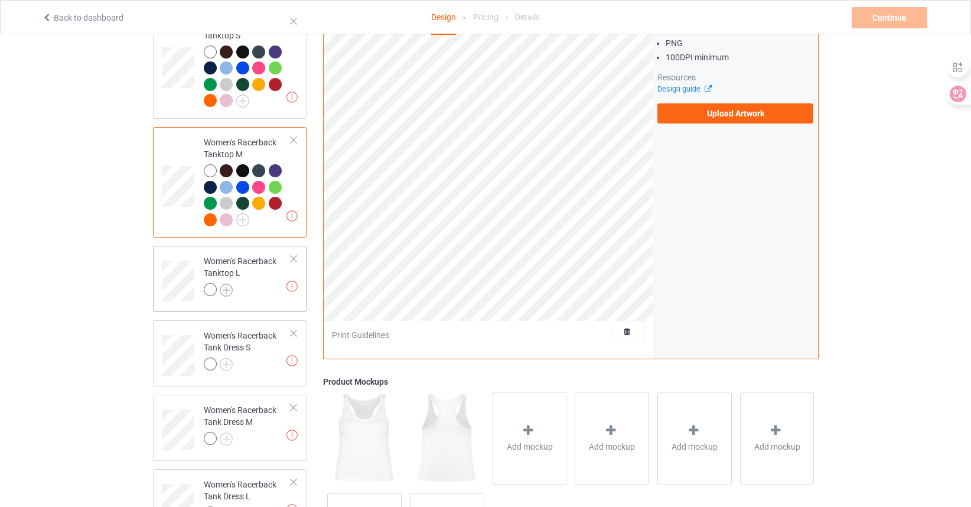
click at [229, 283] on img at bounding box center [226, 289] width 13 height 13
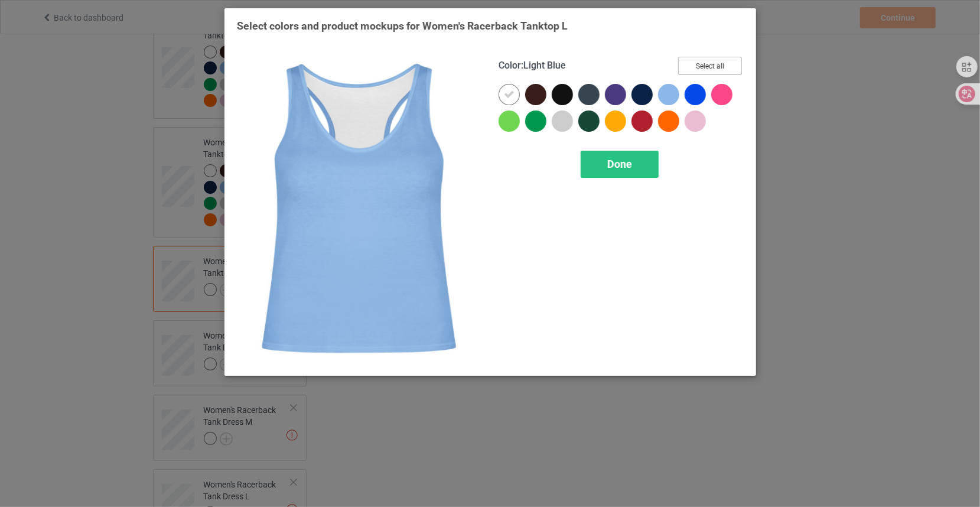
click at [713, 74] on button "Select all" at bounding box center [710, 66] width 64 height 18
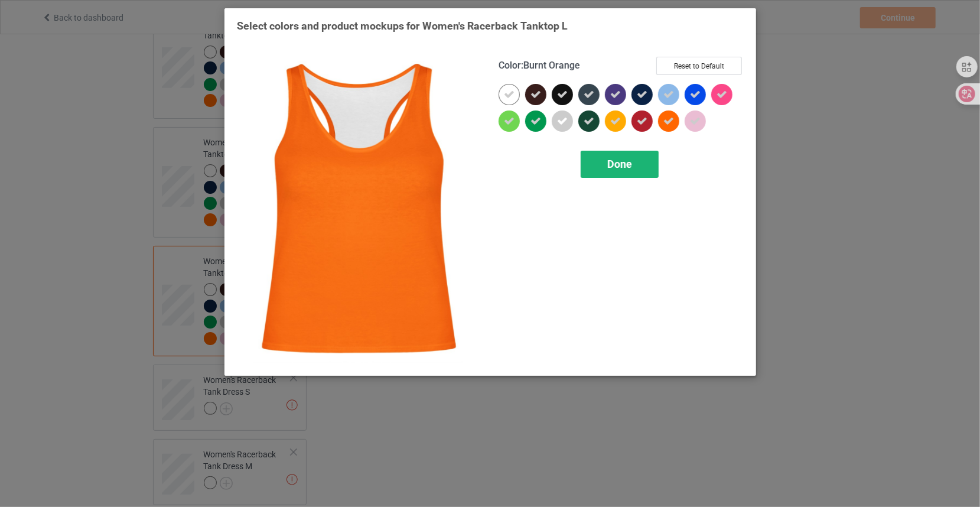
click at [624, 163] on span "Done" at bounding box center [619, 164] width 25 height 12
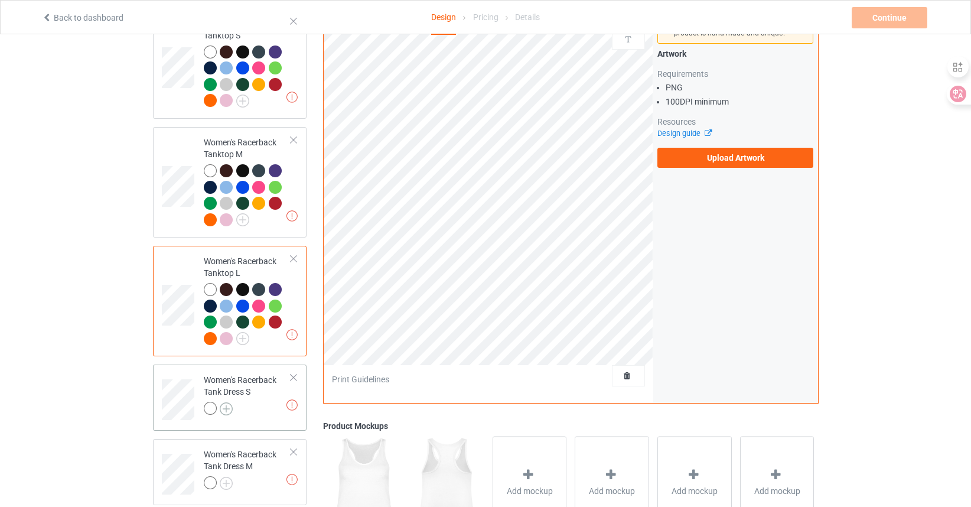
click at [226, 402] on img at bounding box center [226, 408] width 13 height 13
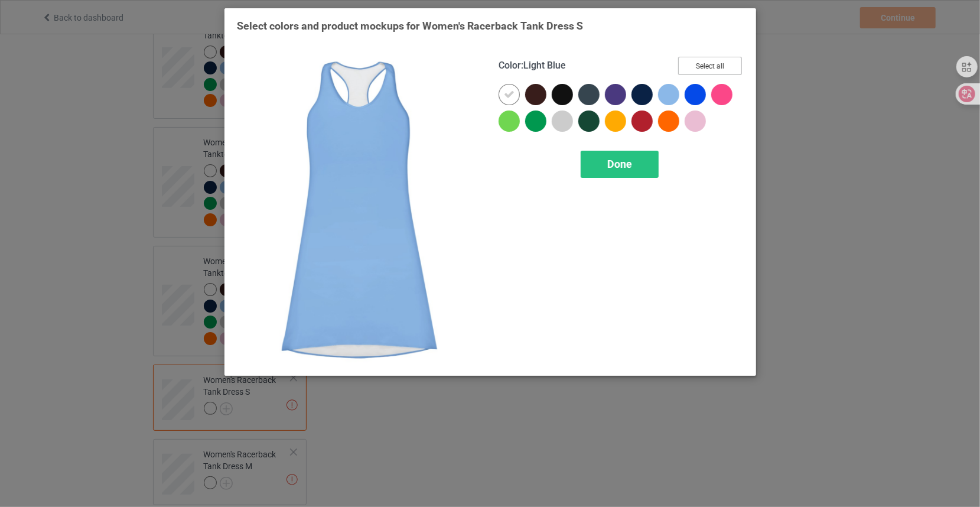
click at [702, 62] on button "Select all" at bounding box center [710, 66] width 64 height 18
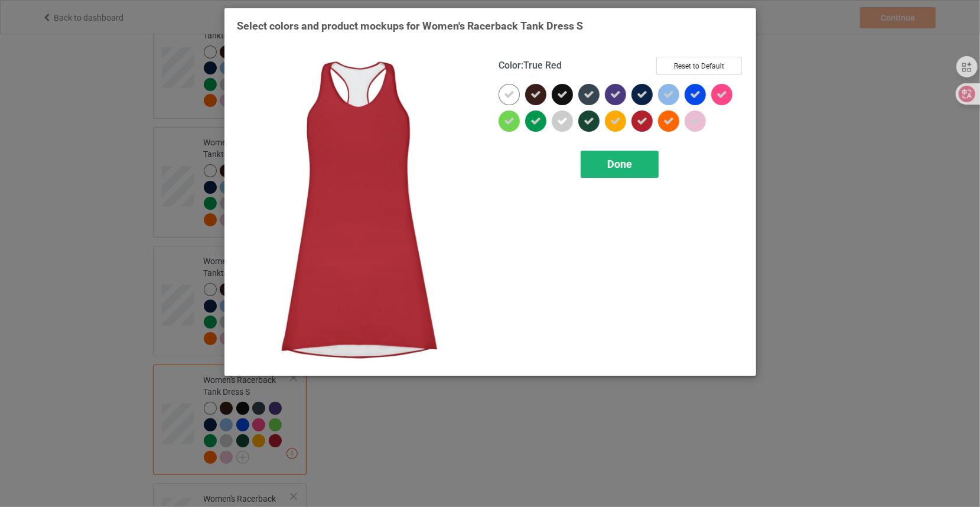
click at [618, 169] on span "Done" at bounding box center [619, 164] width 25 height 12
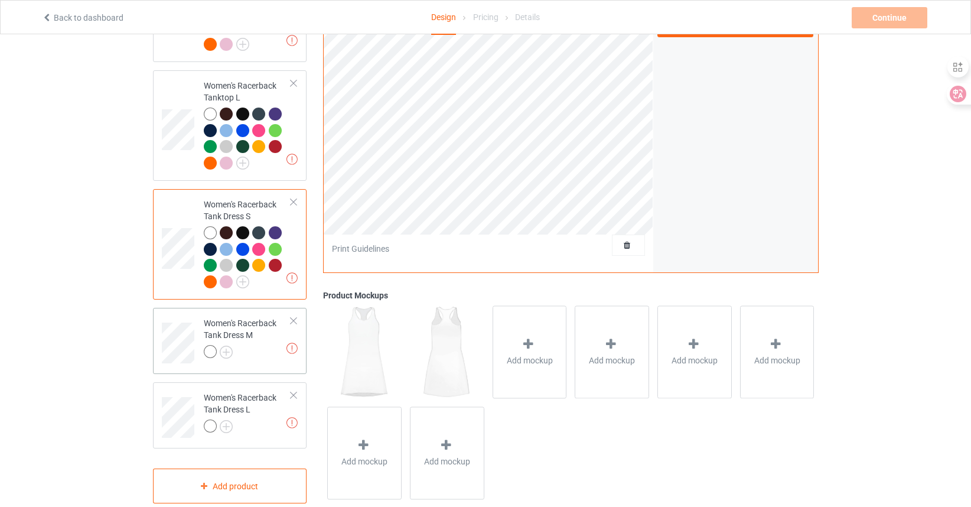
scroll to position [2188, 0]
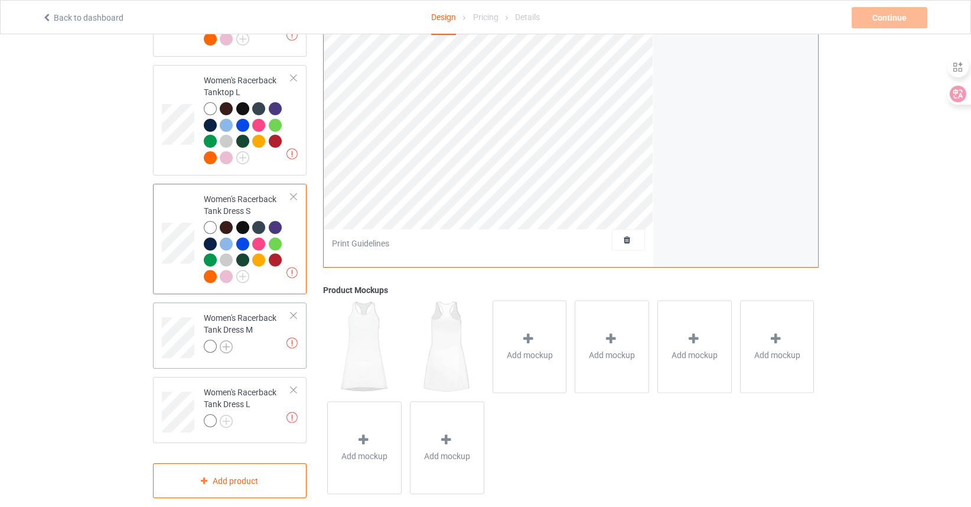
click at [227, 340] on img at bounding box center [226, 346] width 13 height 13
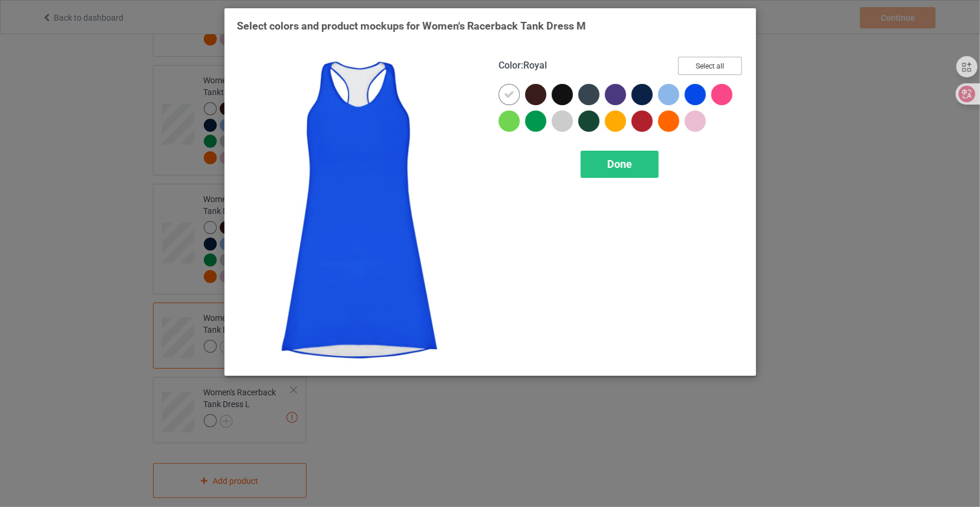
click at [713, 67] on button "Select all" at bounding box center [710, 66] width 64 height 18
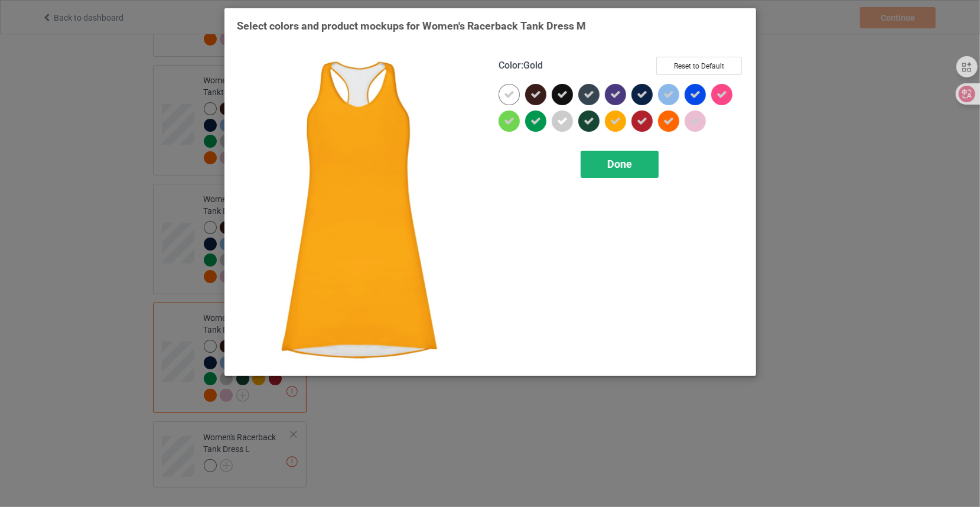
click at [624, 159] on span "Done" at bounding box center [619, 164] width 25 height 12
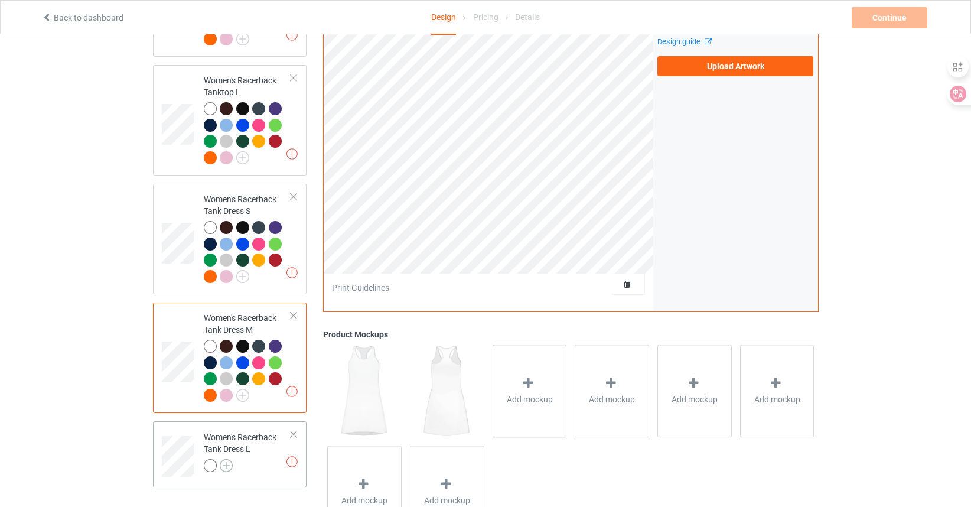
click at [229, 459] on img at bounding box center [226, 465] width 13 height 13
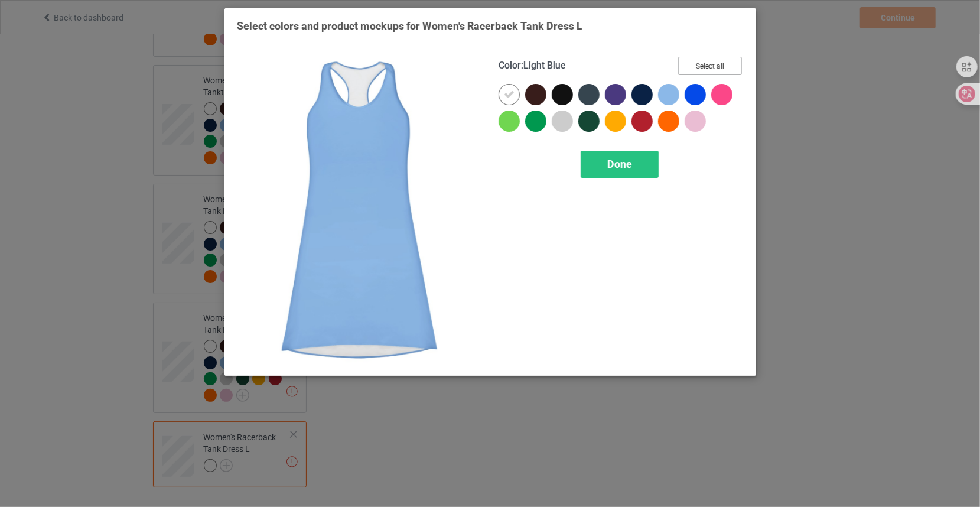
click at [713, 60] on button "Select all" at bounding box center [710, 66] width 64 height 18
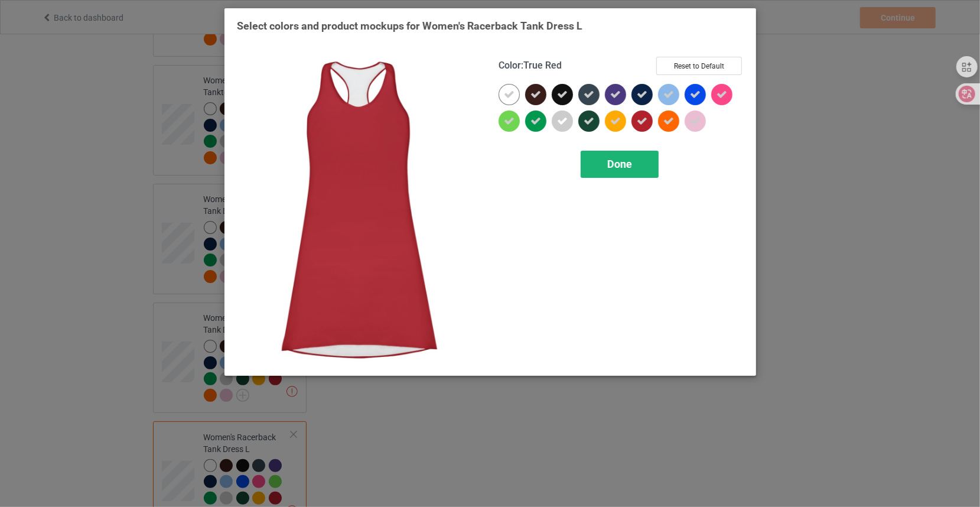
click at [633, 164] on div "Done" at bounding box center [619, 164] width 78 height 27
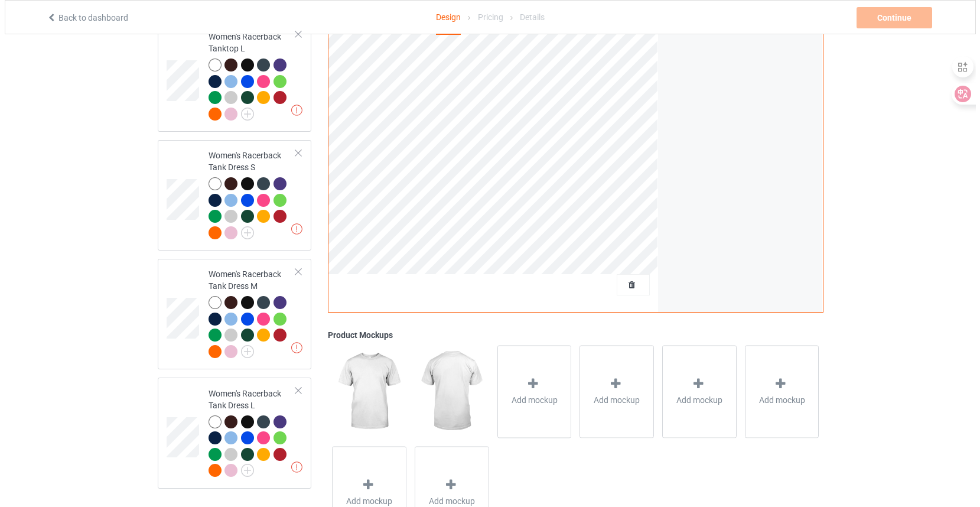
scroll to position [2277, 0]
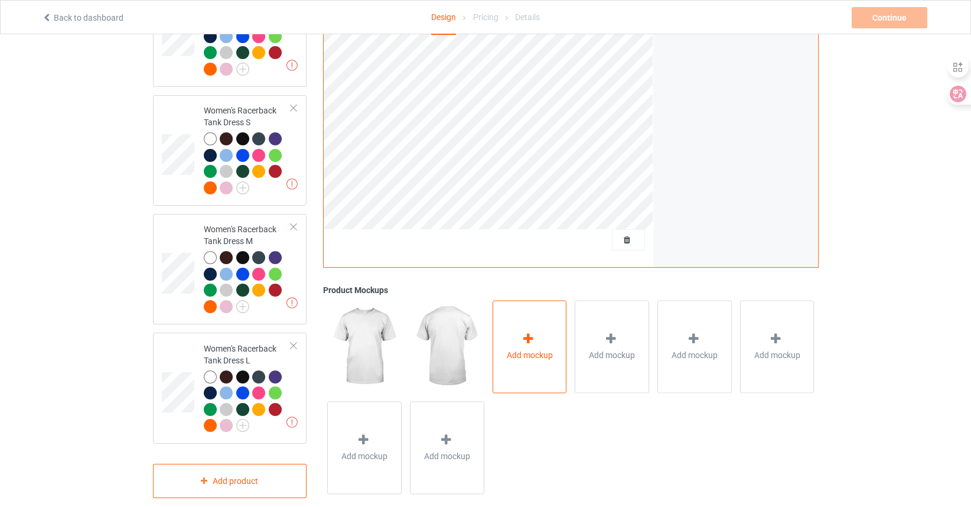
click at [526, 332] on icon at bounding box center [528, 338] width 15 height 12
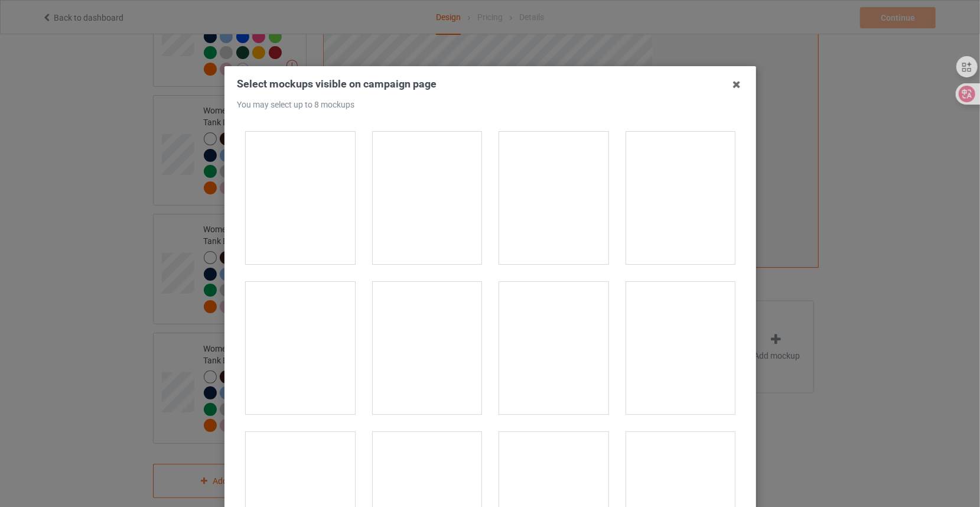
scroll to position [177, 0]
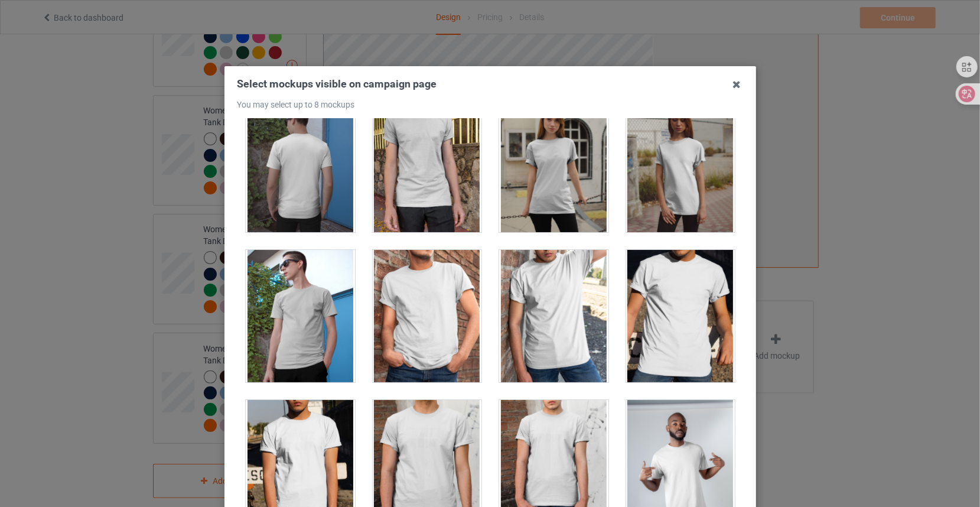
click at [673, 296] on div at bounding box center [679, 316] width 109 height 132
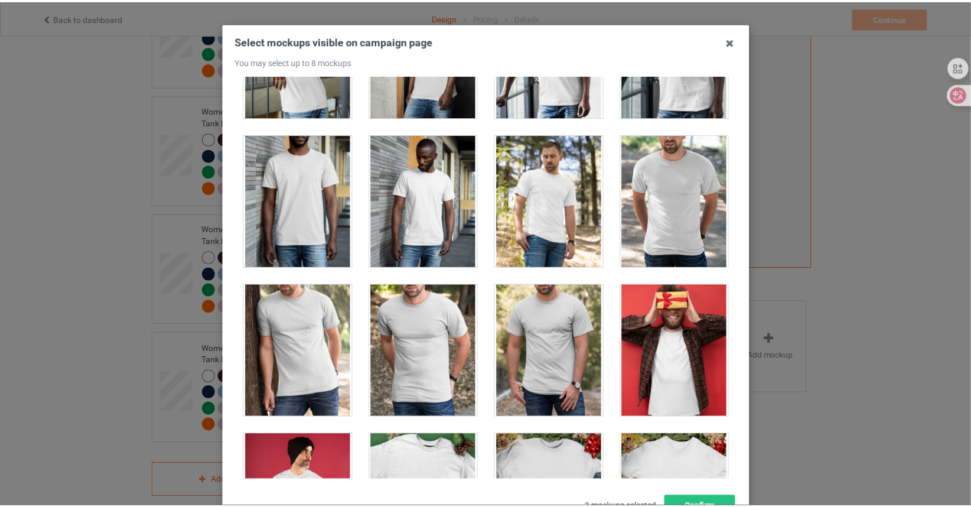
scroll to position [137, 0]
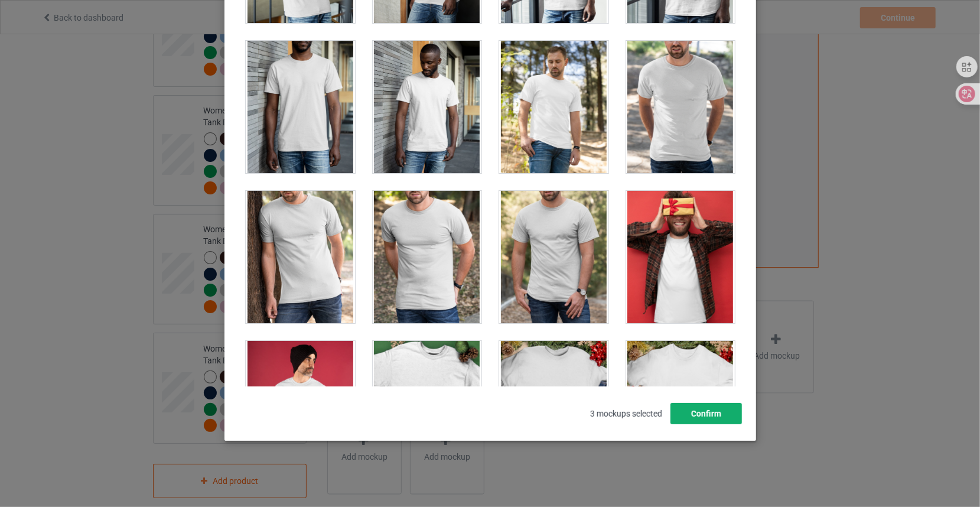
click at [713, 422] on button "Confirm" at bounding box center [705, 413] width 71 height 21
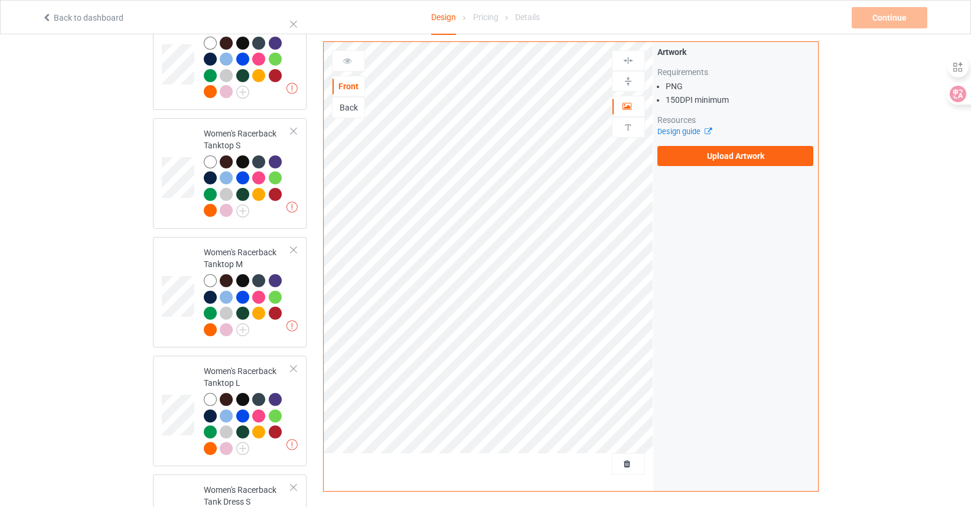
scroll to position [1805, 0]
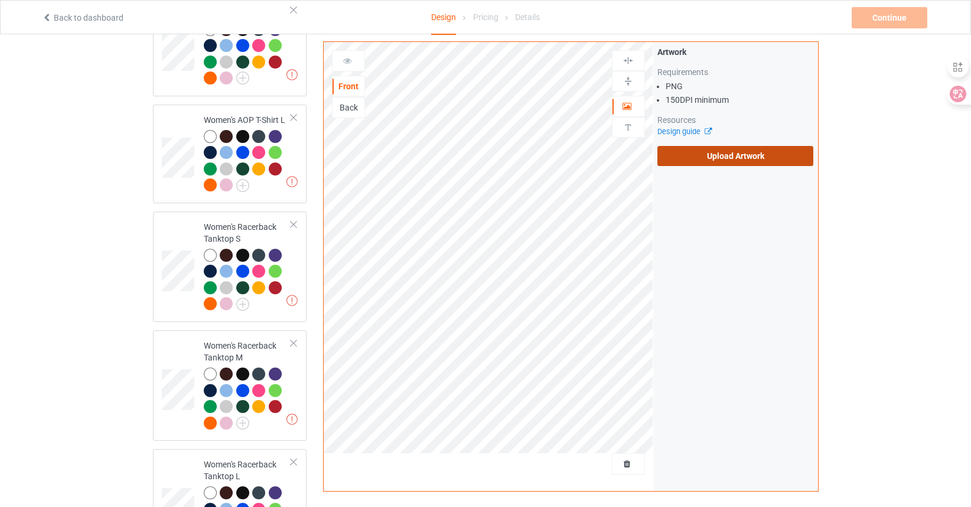
click at [727, 155] on label "Upload Artwork" at bounding box center [735, 156] width 156 height 20
click at [0, 0] on input "Upload Artwork" at bounding box center [0, 0] width 0 height 0
